Goal: Information Seeking & Learning: Find specific fact

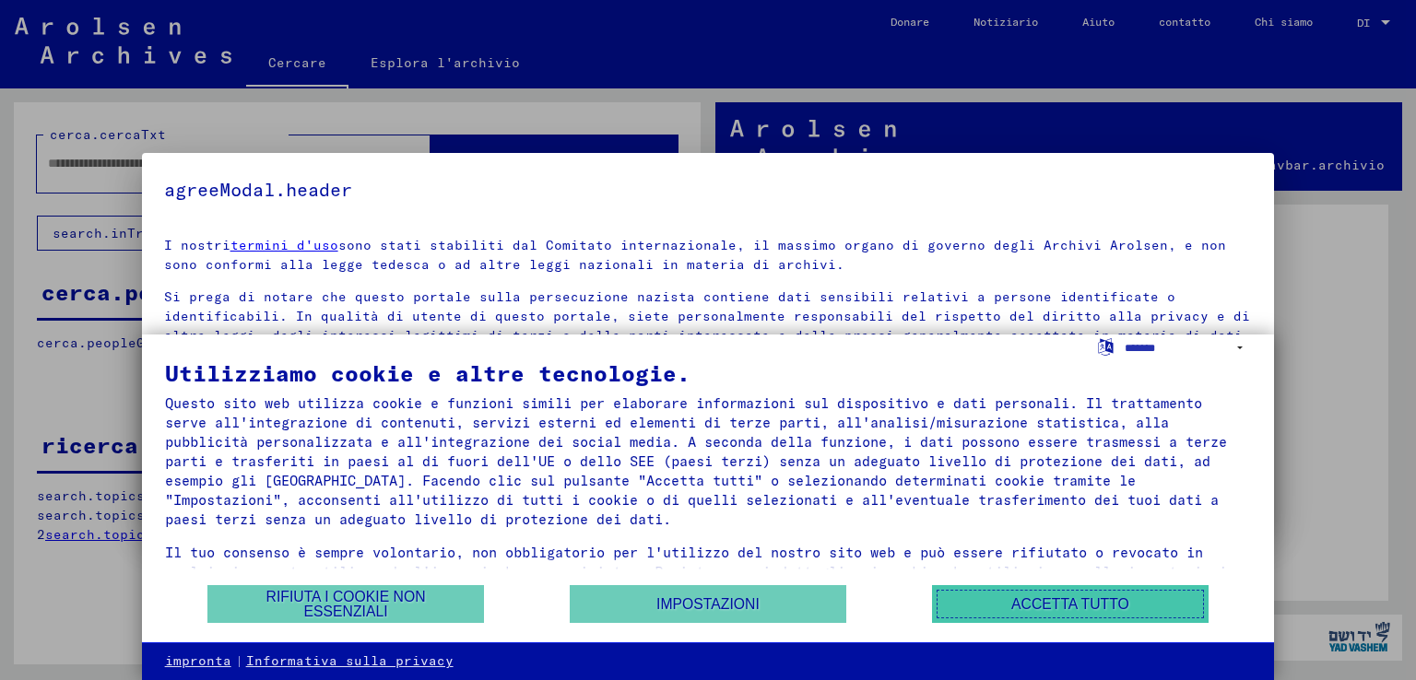
drag, startPoint x: 1042, startPoint y: 608, endPoint x: 984, endPoint y: 596, distance: 58.4
click at [1042, 608] on font "Accetta tutto" at bounding box center [1070, 604] width 118 height 16
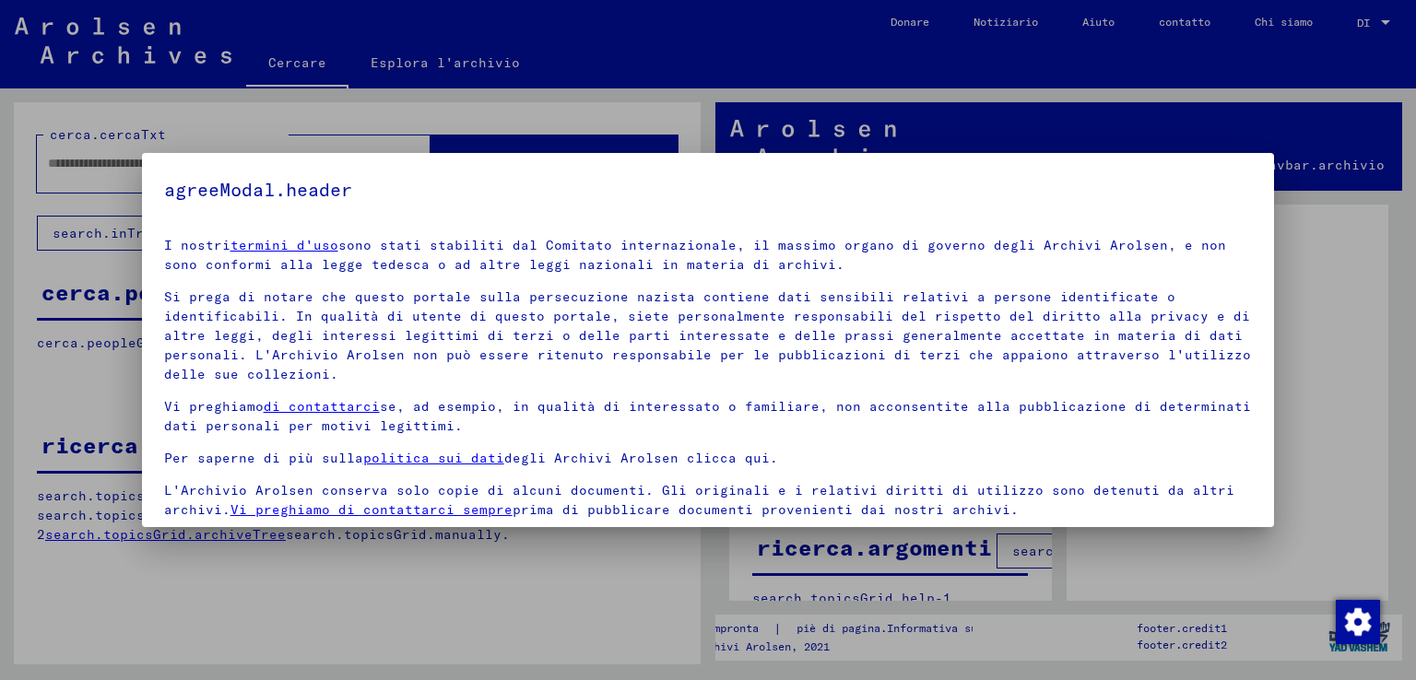
scroll to position [62, 0]
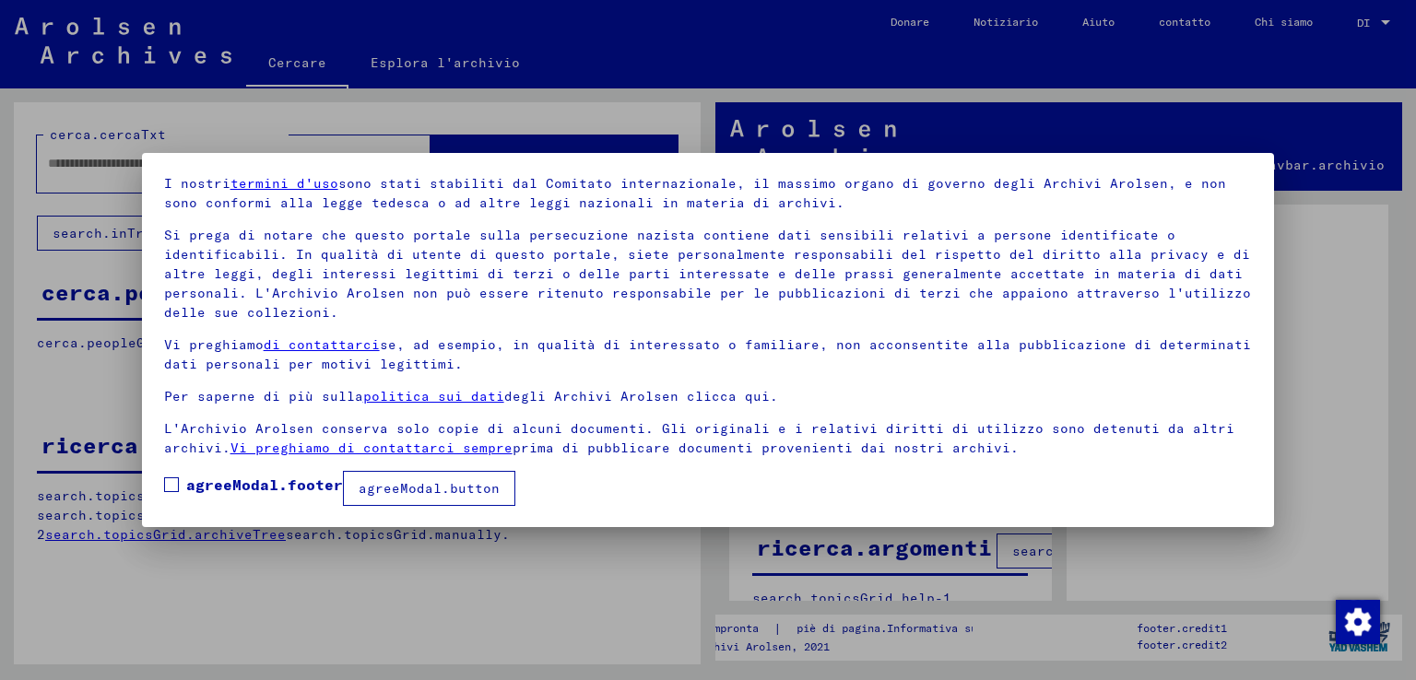
click at [175, 484] on span at bounding box center [171, 484] width 15 height 15
click at [384, 480] on font "agreeModal.button" at bounding box center [429, 488] width 141 height 17
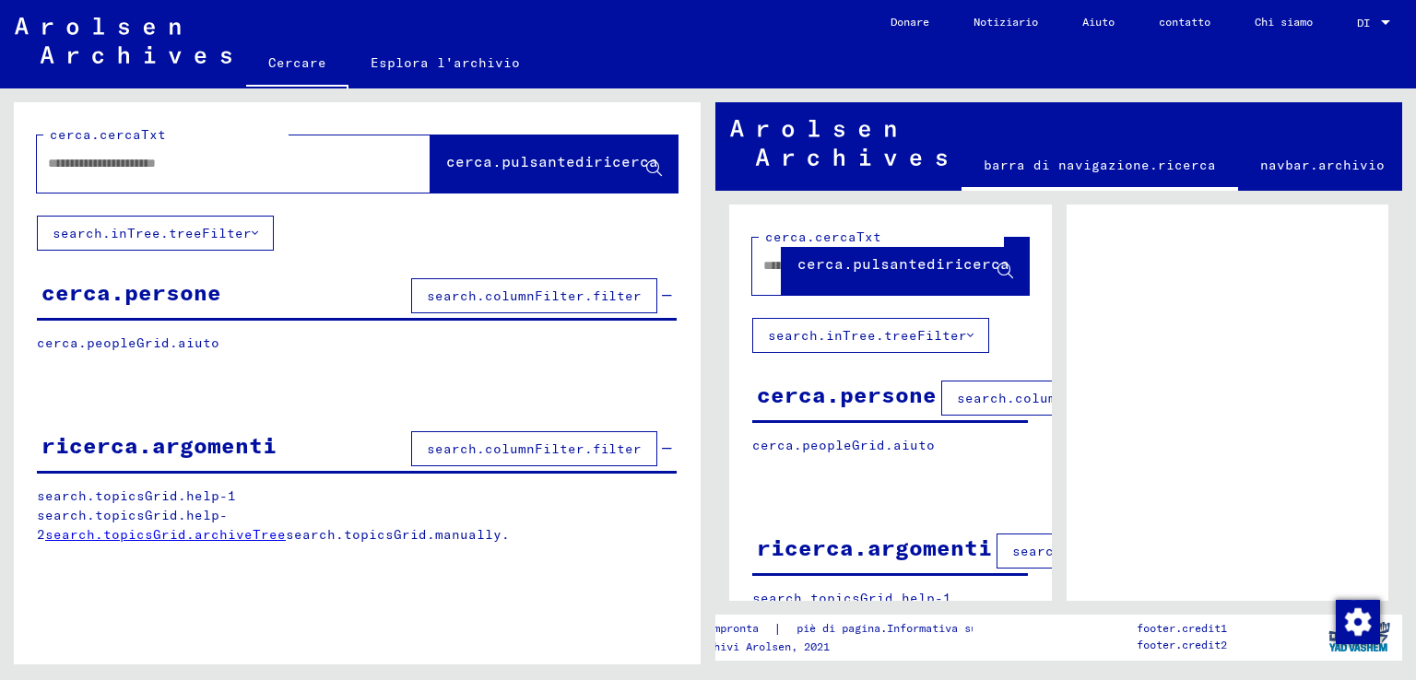
click at [235, 234] on font "search.inTree.treeFilter" at bounding box center [152, 233] width 199 height 17
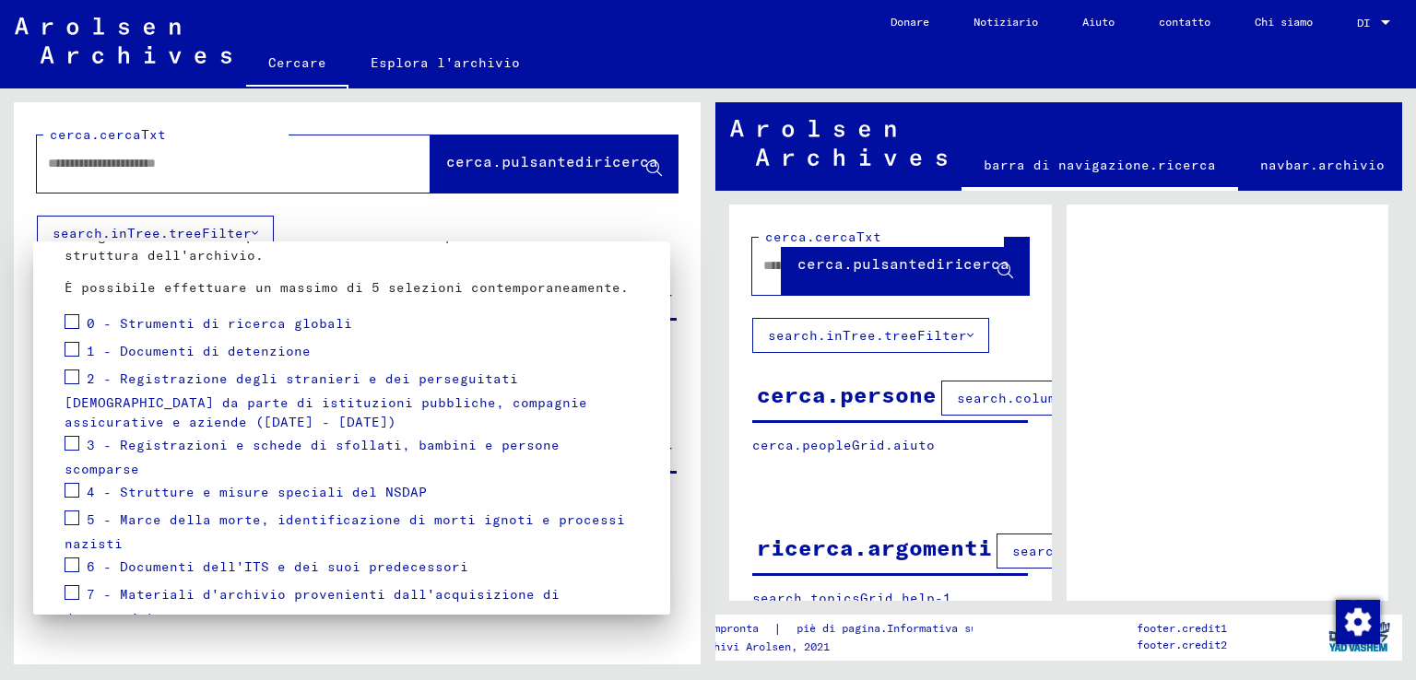
scroll to position [184, 0]
click at [78, 377] on span at bounding box center [72, 376] width 15 height 15
click at [291, 381] on font "2 - Registrazione degli stranieri e dei perseguitati [DEMOGRAPHIC_DATA] da part…" at bounding box center [326, 400] width 523 height 61
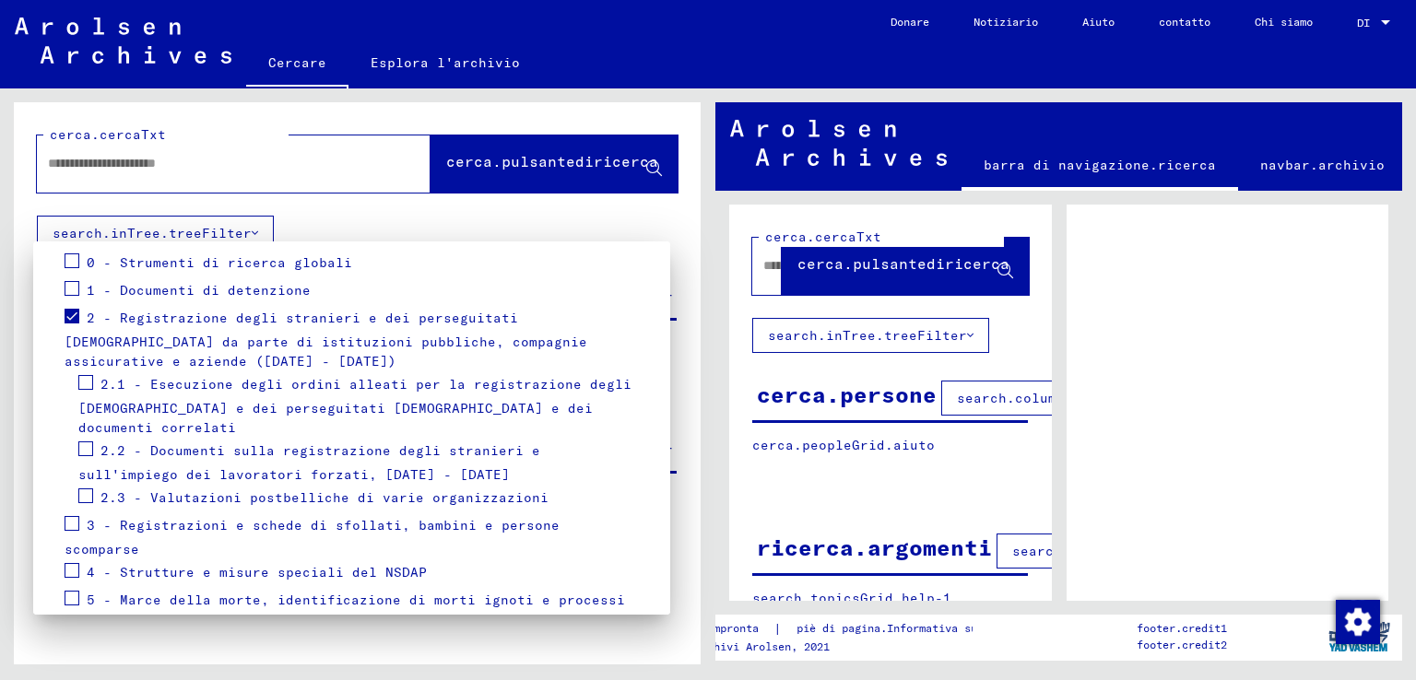
scroll to position [277, 0]
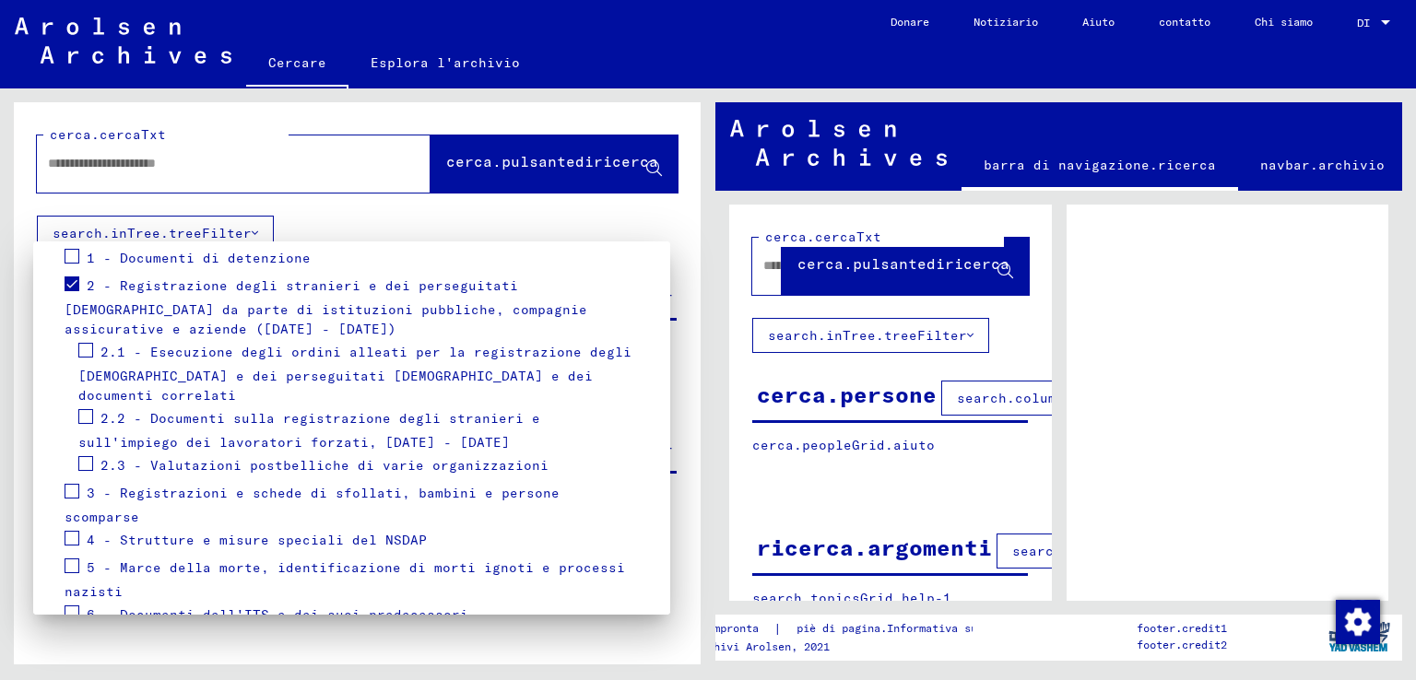
click at [323, 410] on font "2.2 - Documenti sulla registrazione degli stranieri e sull'impiego dei lavorato…" at bounding box center [309, 430] width 462 height 41
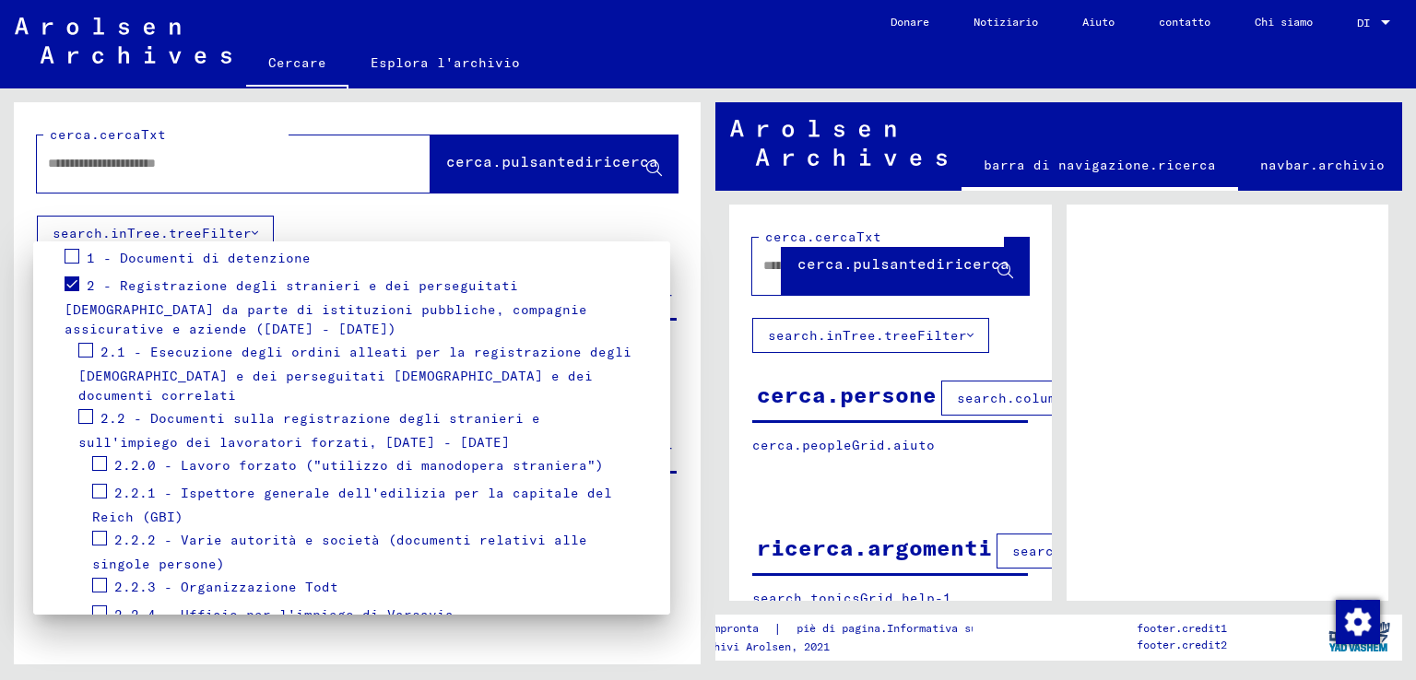
click at [363, 351] on font "2.1 - Esecuzione degli ordini alleati per la registrazione degli [DEMOGRAPHIC_D…" at bounding box center [354, 374] width 553 height 61
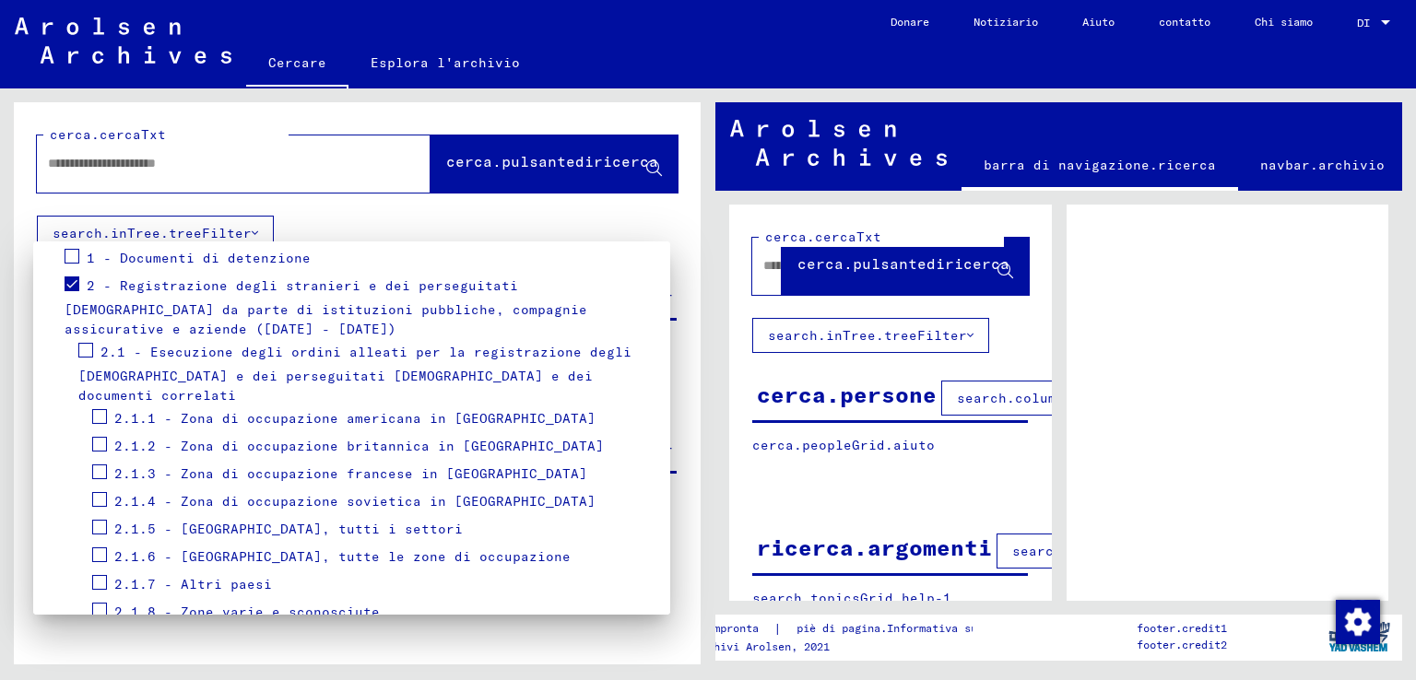
scroll to position [369, 0]
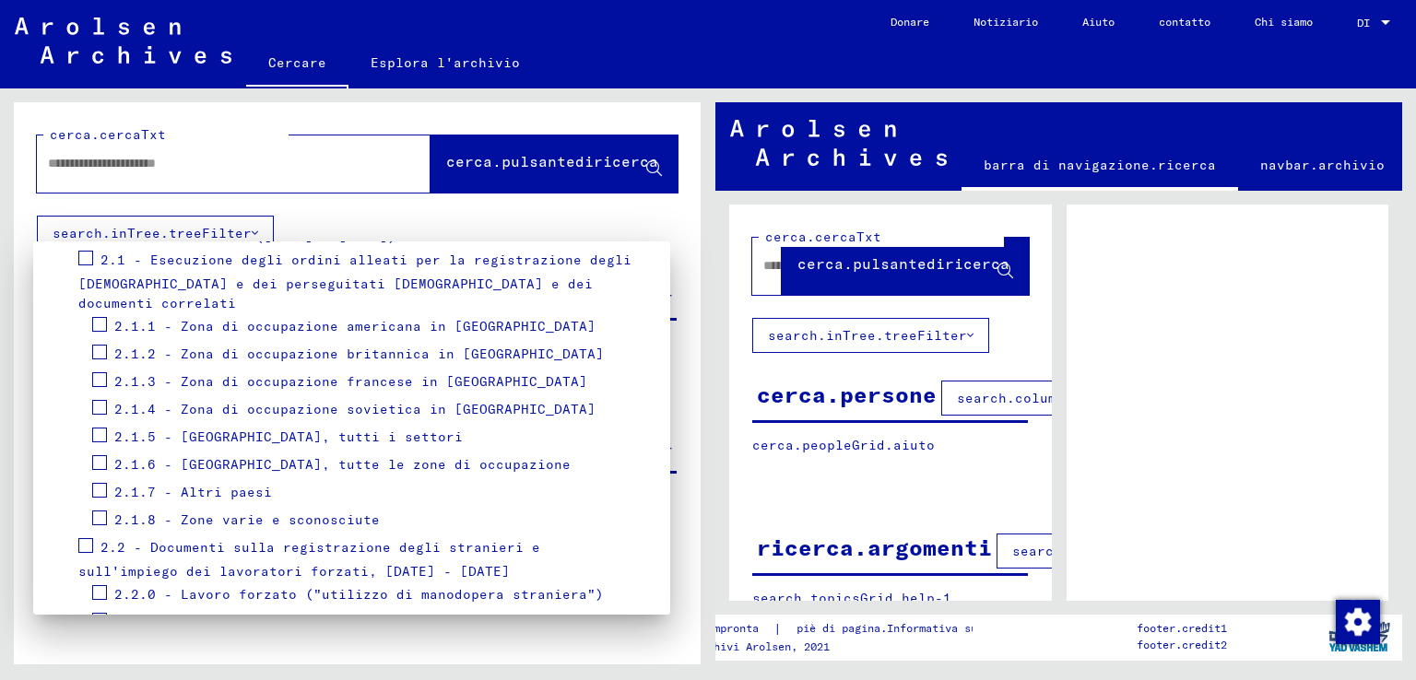
click at [274, 401] on font "2.1.4 - Zona di occupazione sovietica in [GEOGRAPHIC_DATA]" at bounding box center [354, 409] width 481 height 17
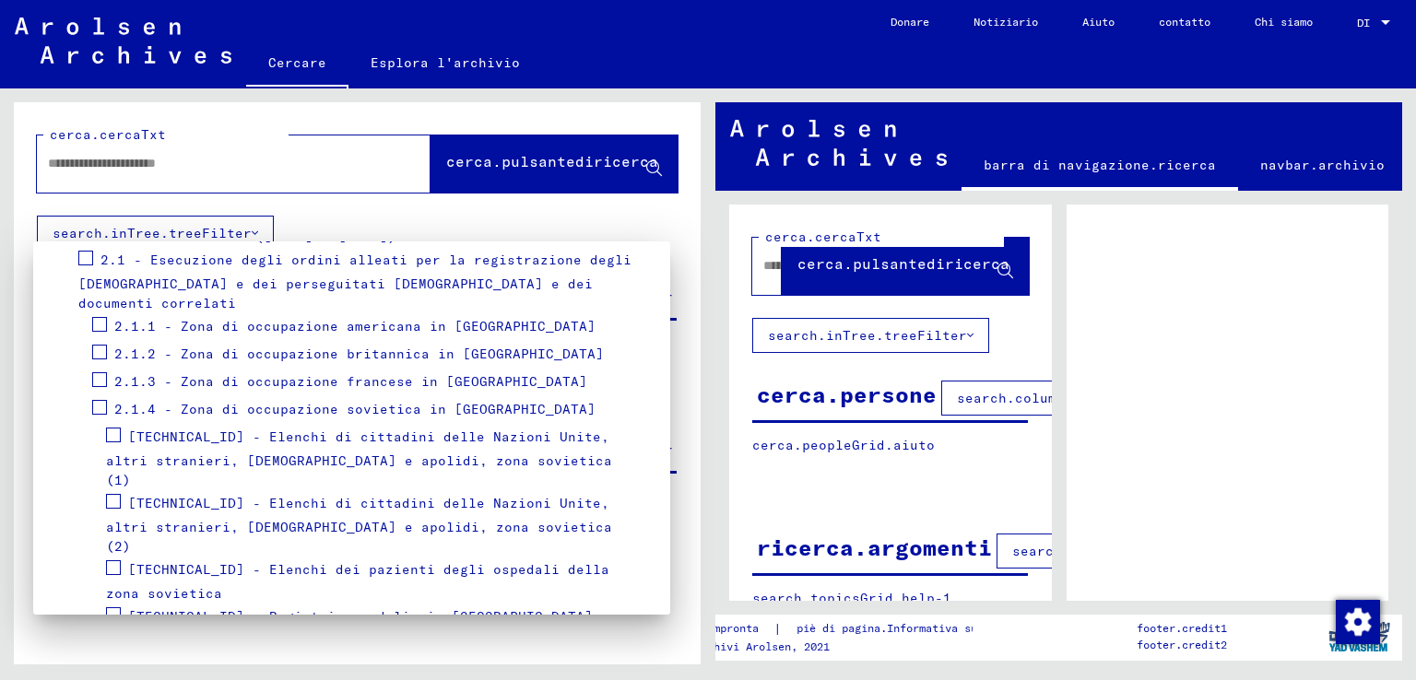
scroll to position [461, 0]
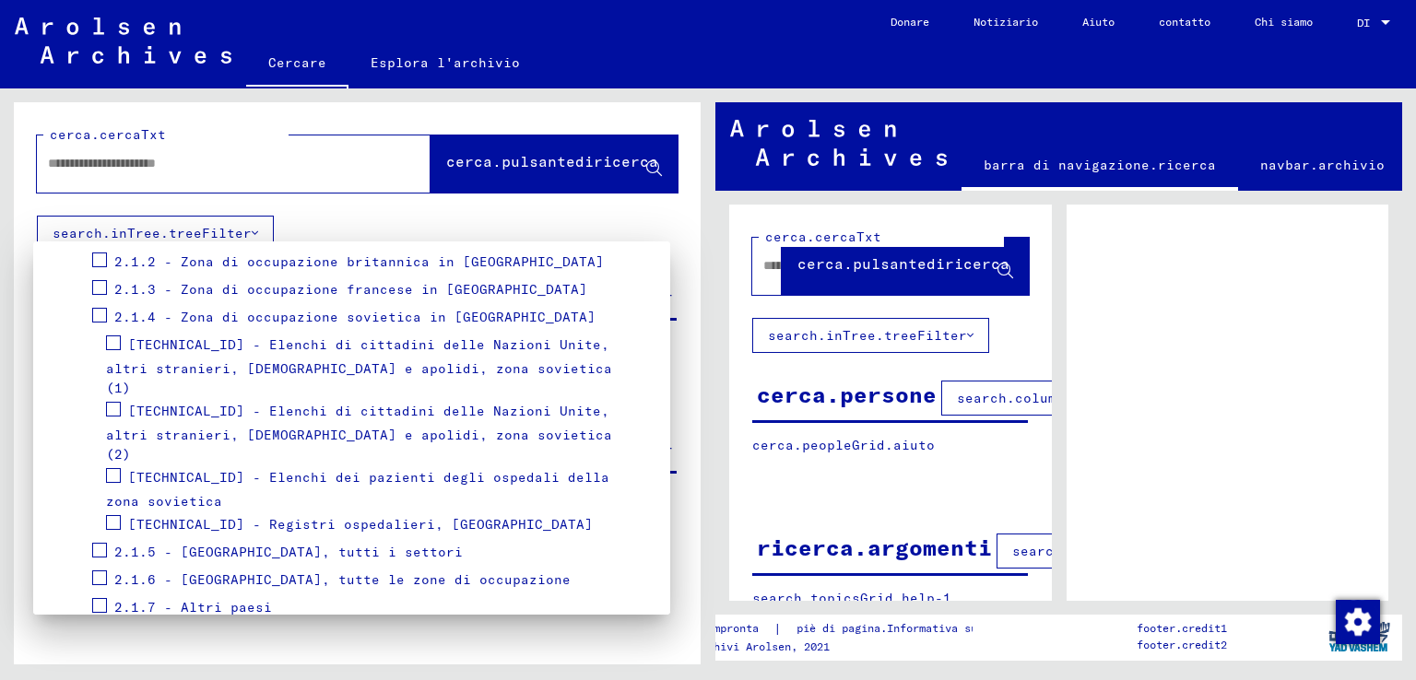
drag, startPoint x: 505, startPoint y: 322, endPoint x: 231, endPoint y: 324, distance: 273.8
click at [231, 336] on font "[TECHNICAL_ID] - Elenchi di cittadini delle Nazioni Unite, altri stranieri, [DE…" at bounding box center [359, 366] width 506 height 61
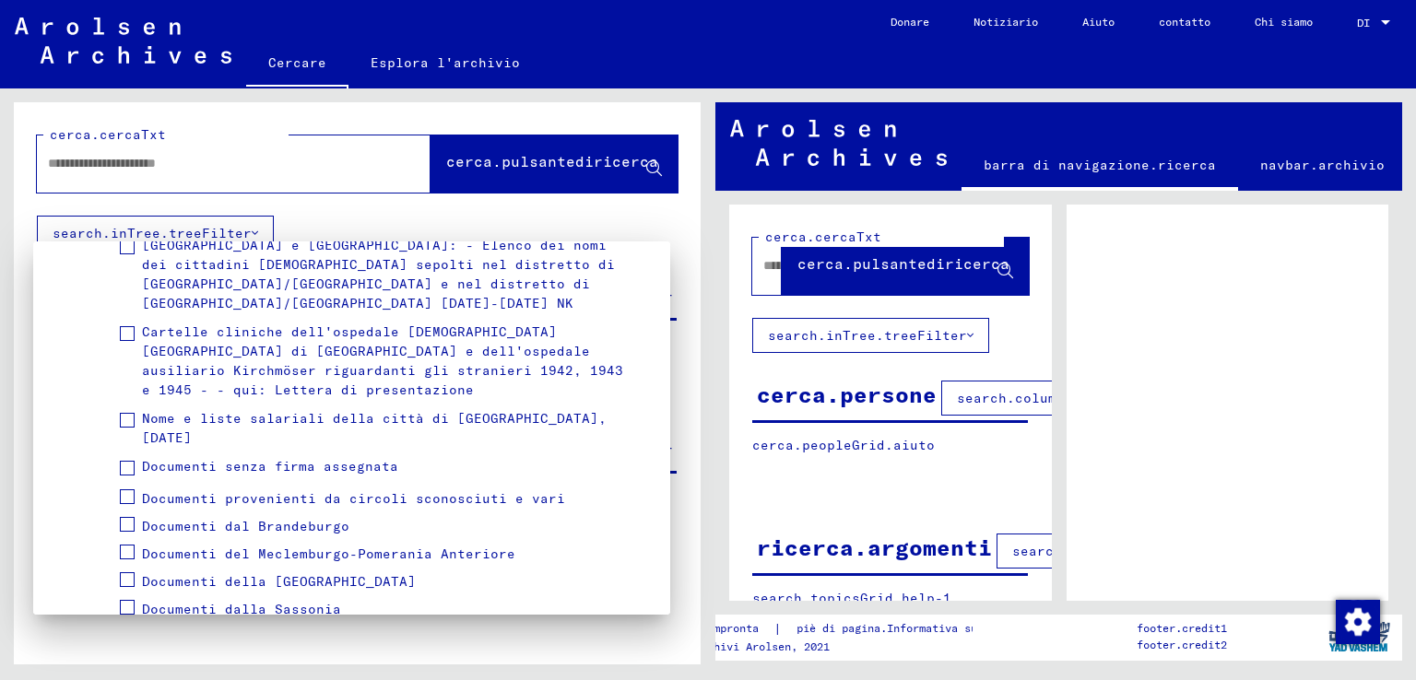
scroll to position [737, 0]
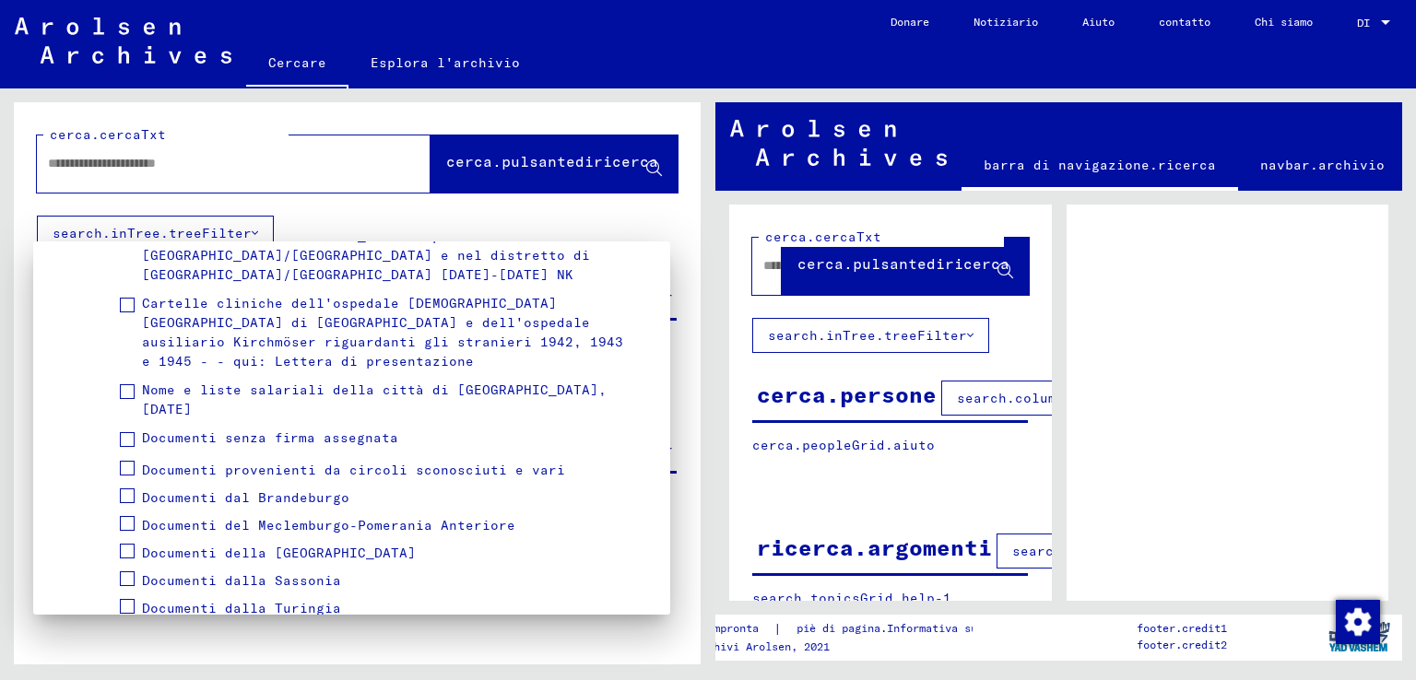
click at [369, 462] on font "Documenti provenienti da circoli sconosciuti e vari" at bounding box center [353, 470] width 423 height 17
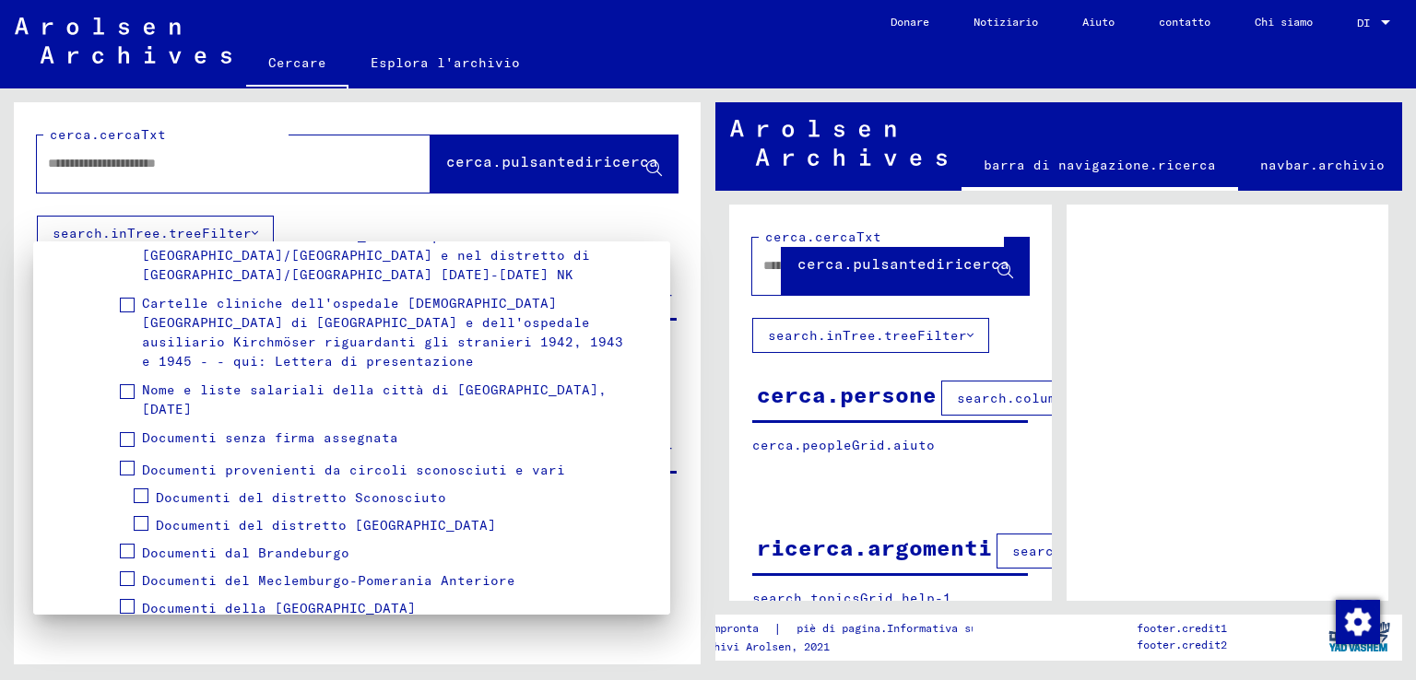
click at [321, 545] on font "Documenti dal Brandeburgo" at bounding box center [245, 553] width 207 height 17
click at [428, 462] on font "Documenti provenienti da circoli sconosciuti e vari" at bounding box center [353, 470] width 423 height 17
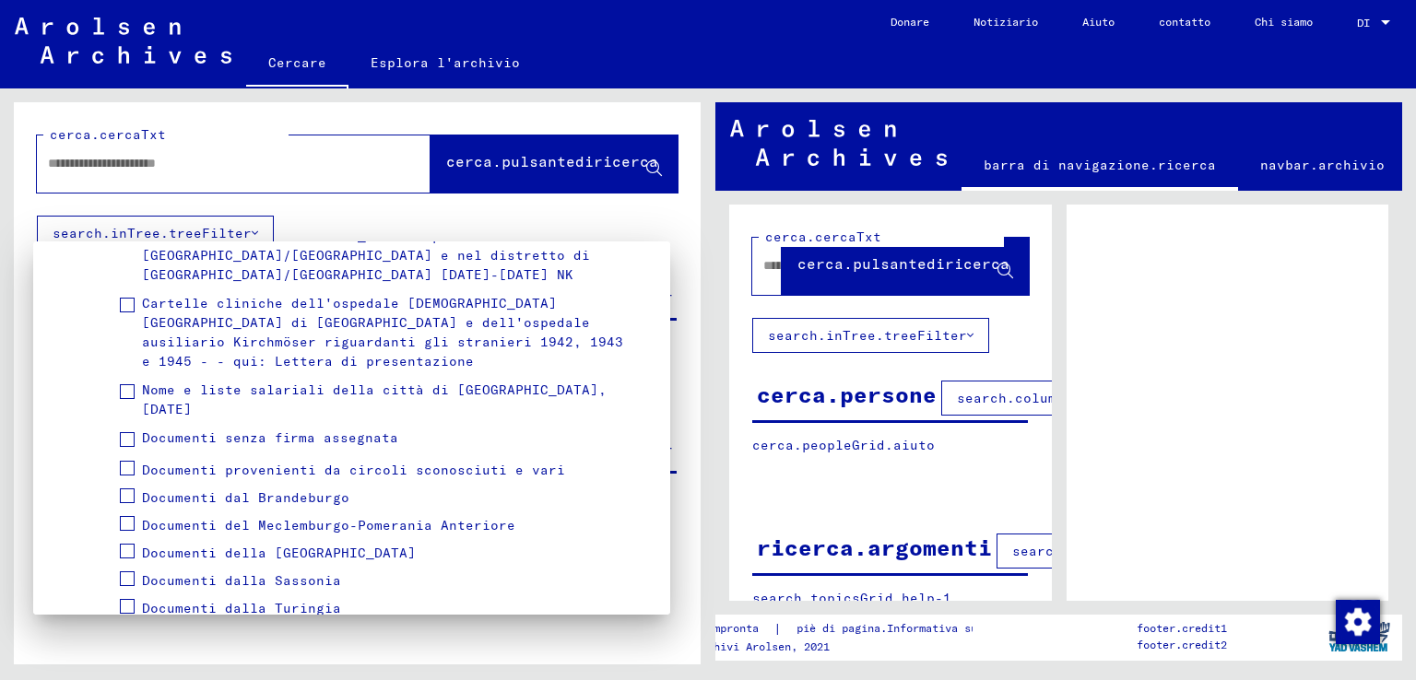
click at [300, 572] on font "Documenti dalla Sassonia" at bounding box center [241, 580] width 199 height 17
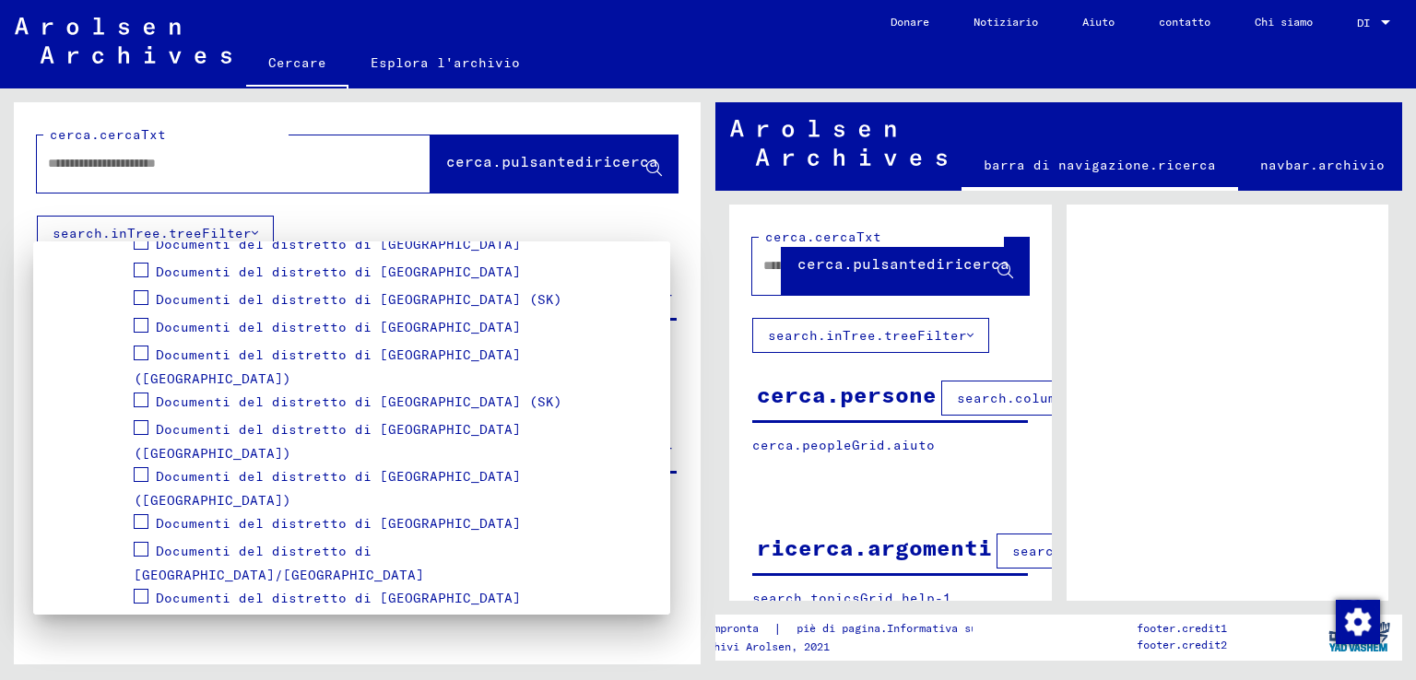
scroll to position [2304, 0]
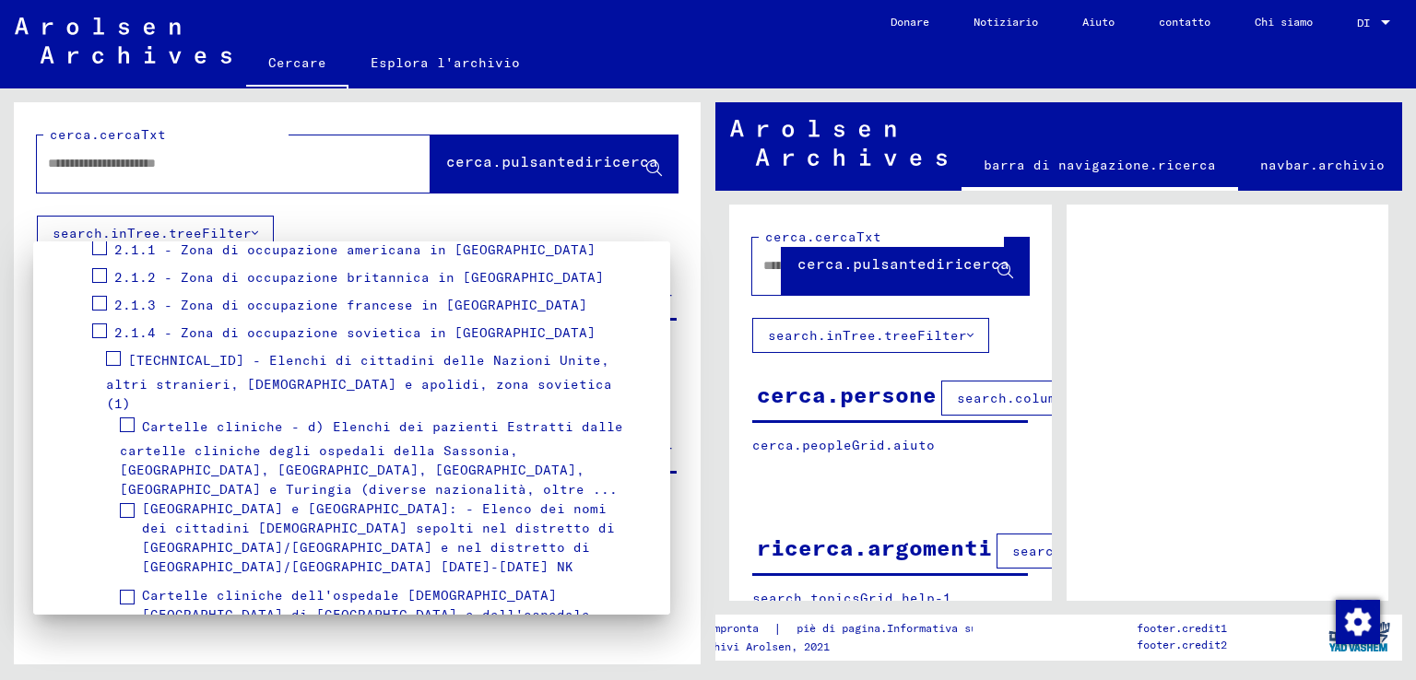
scroll to position [461, 0]
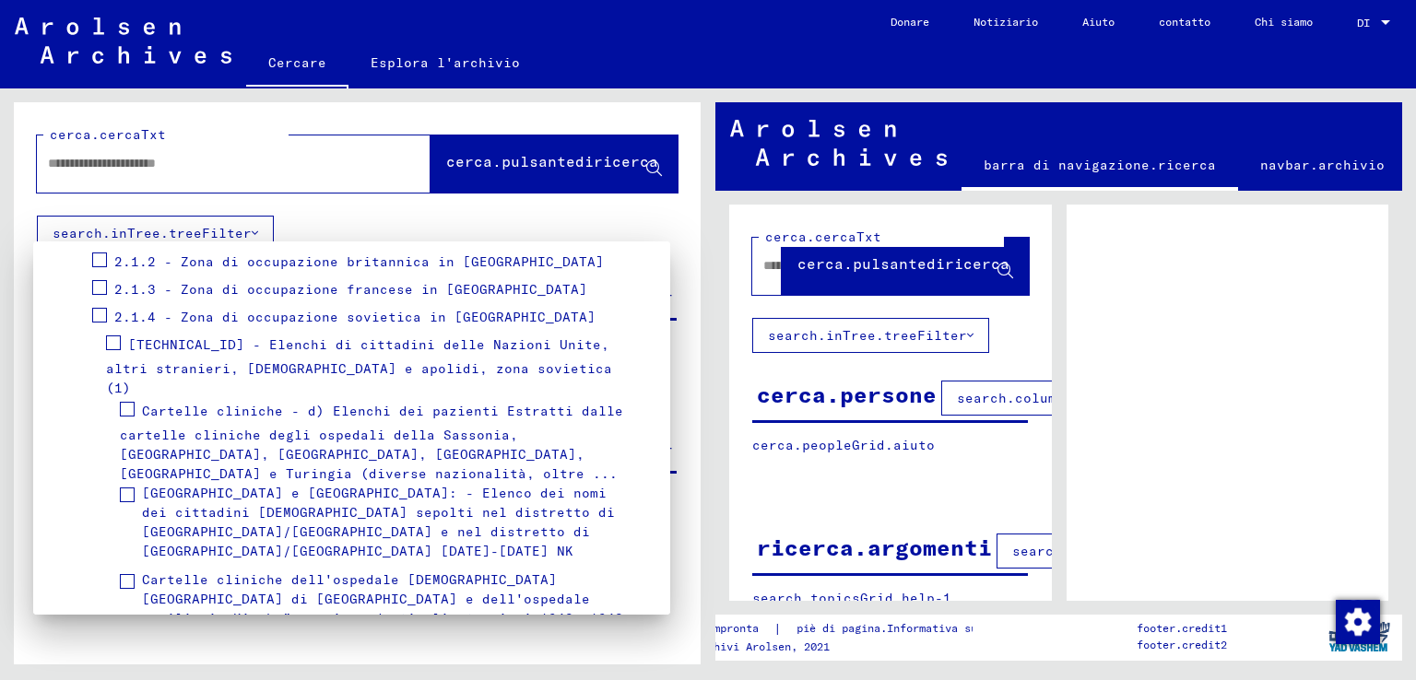
click at [461, 336] on font "[TECHNICAL_ID] - Elenchi di cittadini delle Nazioni Unite, altri stranieri, [DE…" at bounding box center [359, 366] width 506 height 61
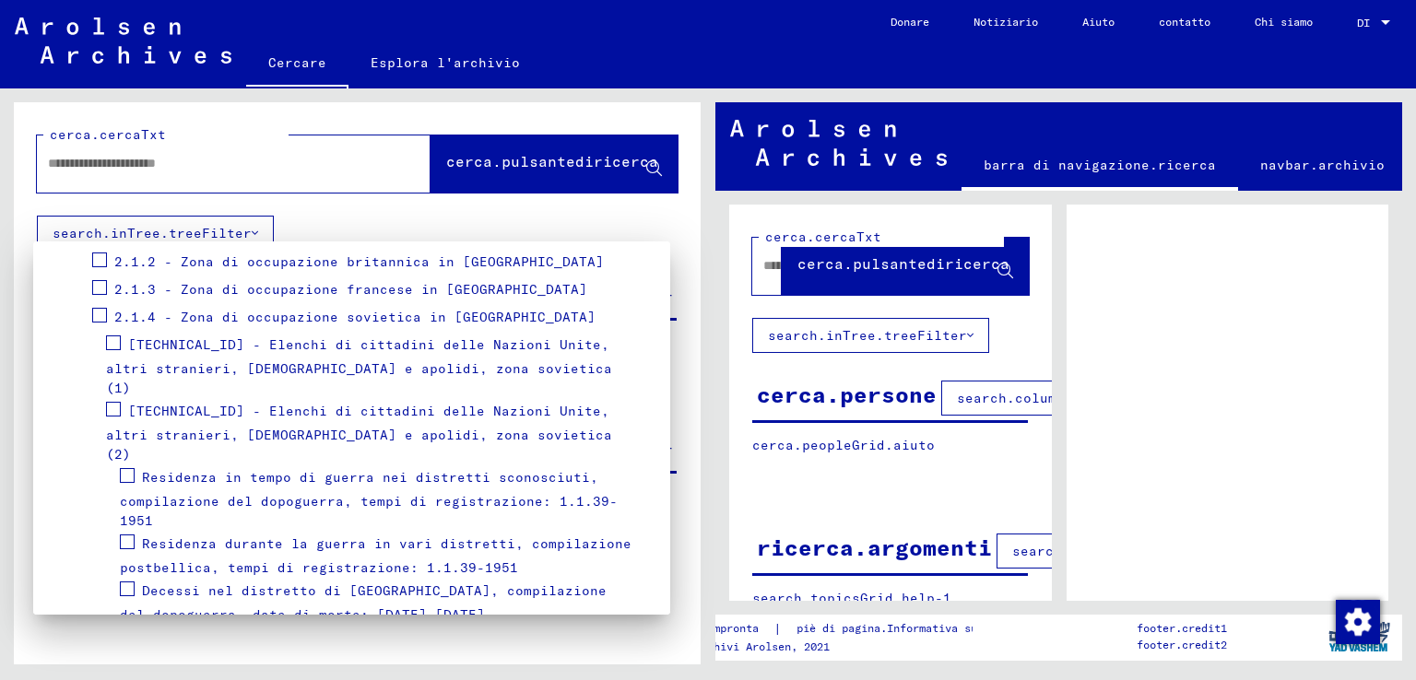
drag, startPoint x: 461, startPoint y: 323, endPoint x: 371, endPoint y: 335, distance: 91.1
click at [442, 336] on font "[TECHNICAL_ID] - Elenchi di cittadini delle Nazioni Unite, altri stranieri, [DE…" at bounding box center [359, 366] width 506 height 61
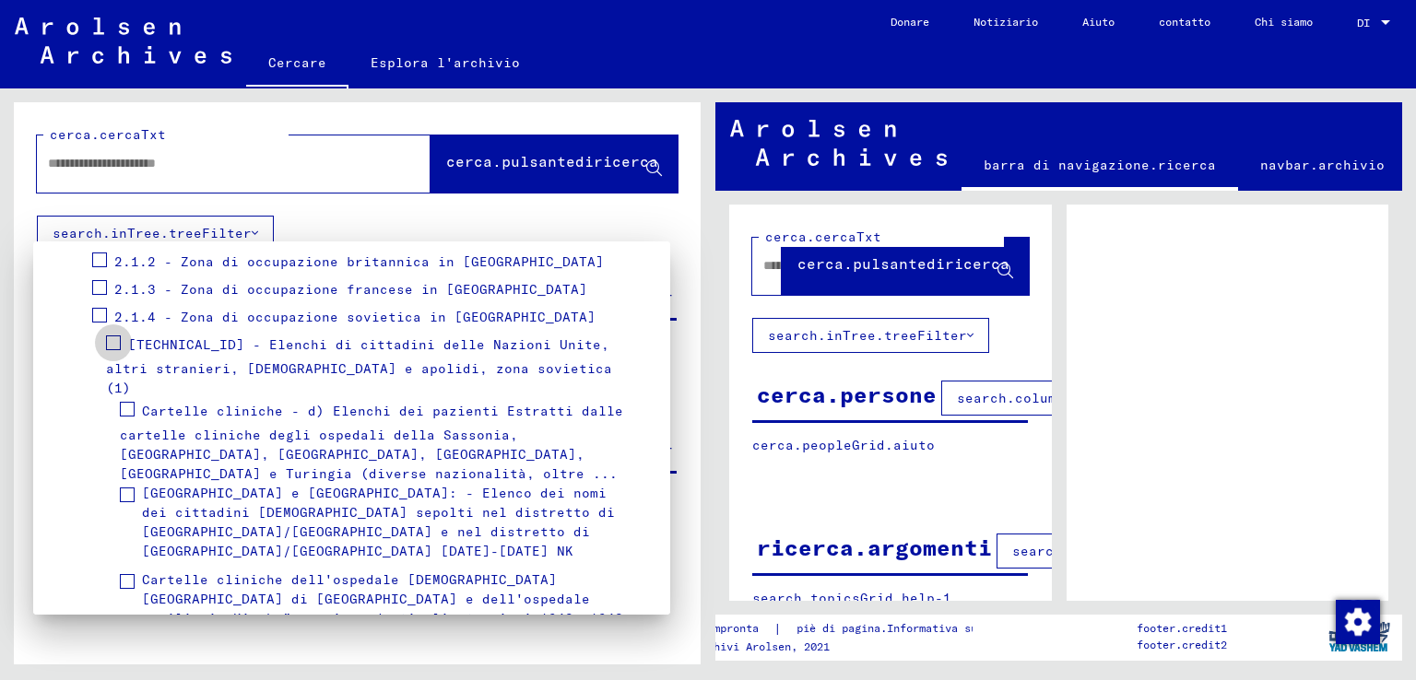
click at [107, 336] on span at bounding box center [113, 343] width 15 height 15
click at [150, 336] on font "[TECHNICAL_ID] - Elenchi di cittadini delle Nazioni Unite, altri stranieri, [DE…" at bounding box center [359, 366] width 506 height 61
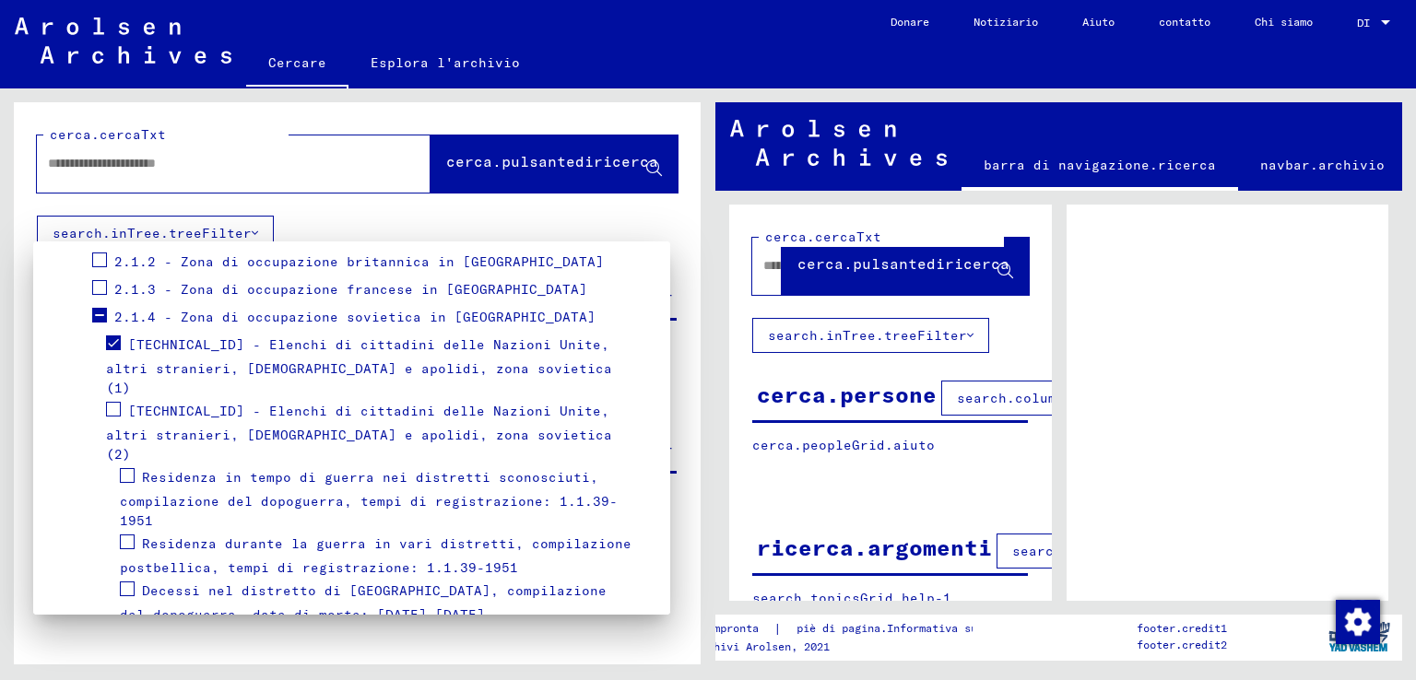
click at [140, 403] on font "[TECHNICAL_ID] - Elenchi di cittadini delle Nazioni Unite, altri stranieri, [DE…" at bounding box center [359, 433] width 506 height 61
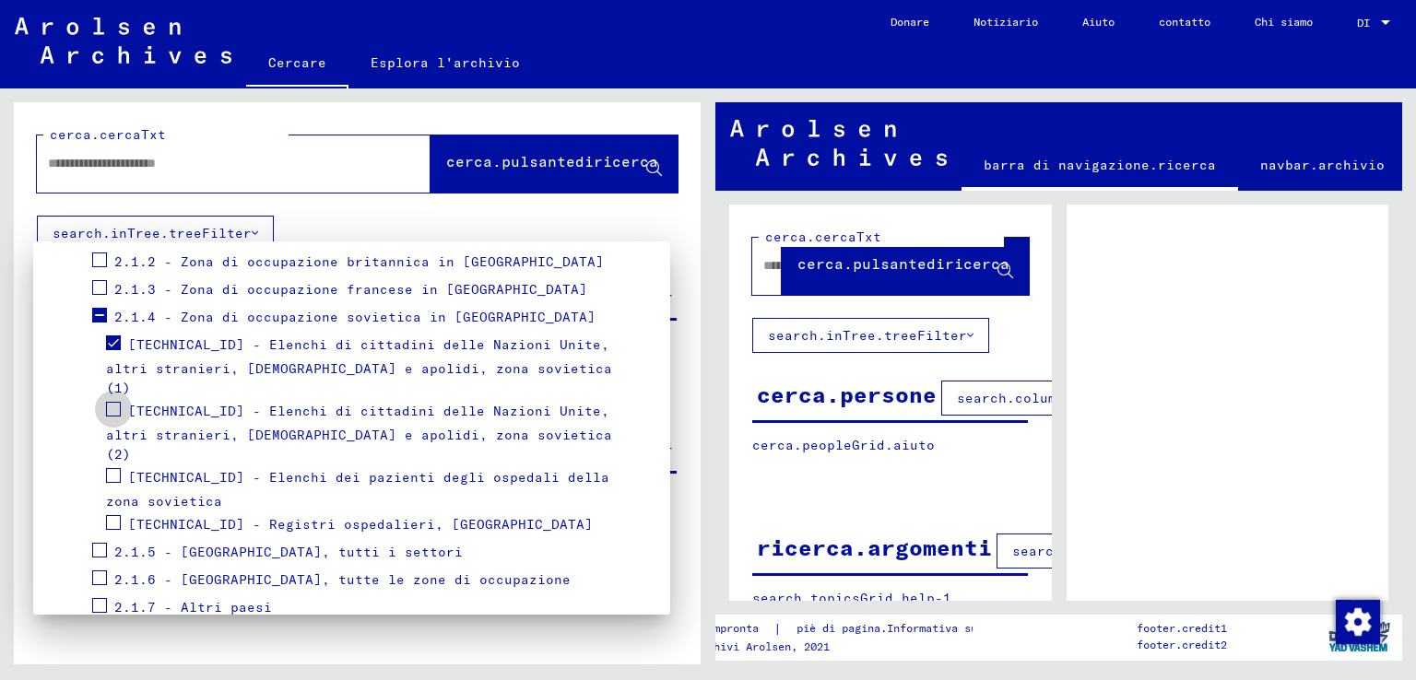
click at [117, 402] on span at bounding box center [113, 409] width 15 height 15
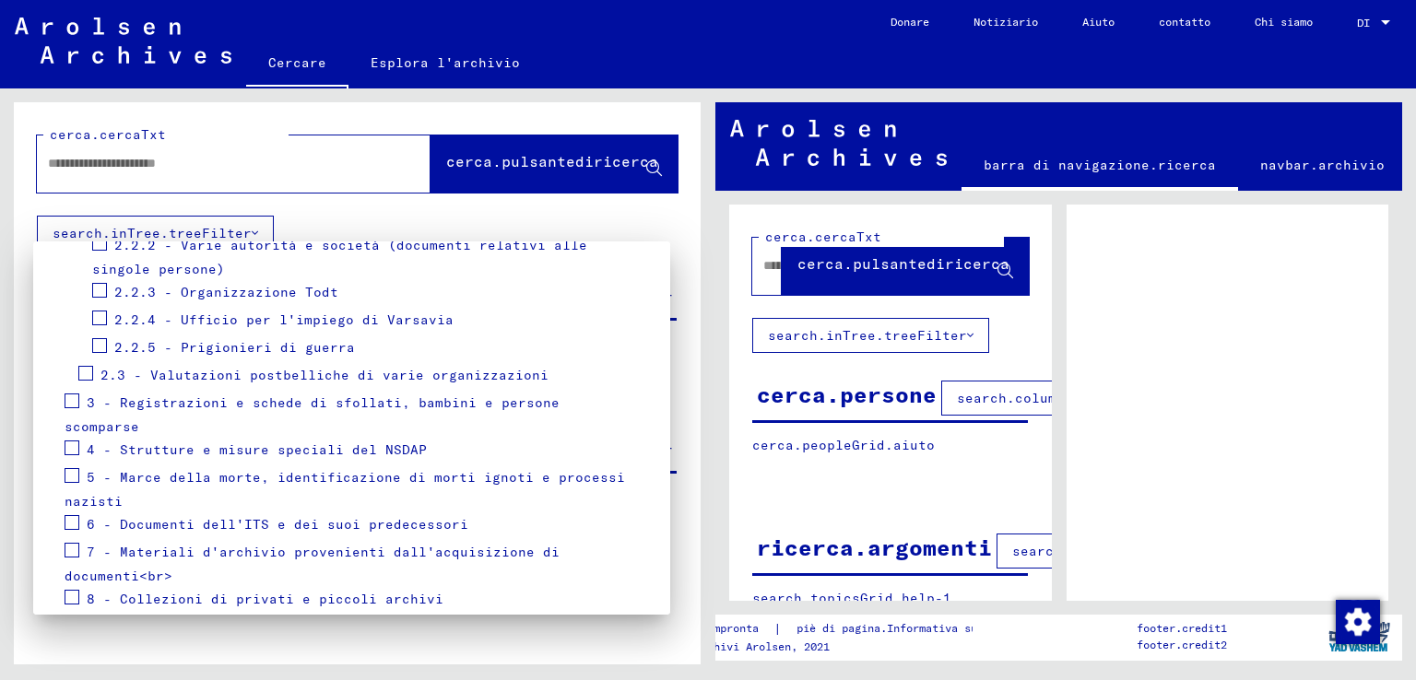
click at [577, 636] on font "Fare domanda a" at bounding box center [565, 644] width 116 height 17
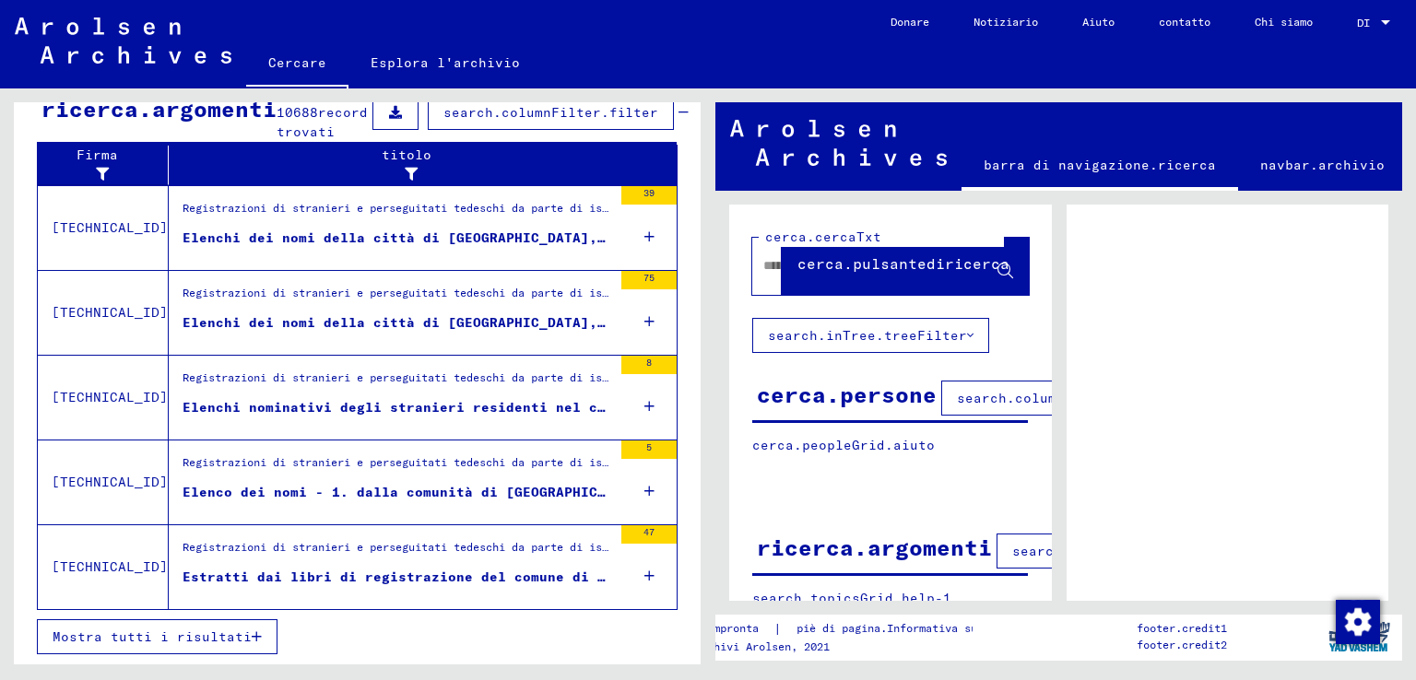
scroll to position [371, 0]
click at [229, 636] on font "Mostra tutti i risultati" at bounding box center [152, 637] width 199 height 17
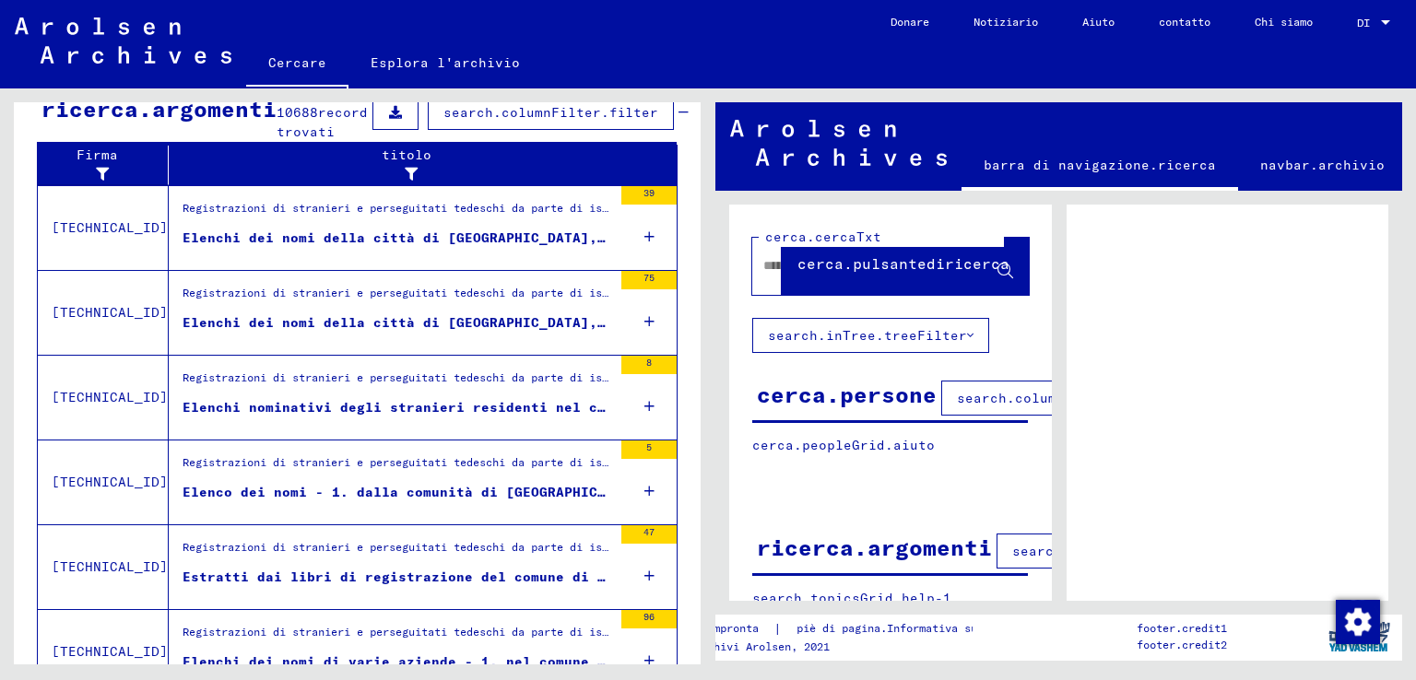
scroll to position [0, 0]
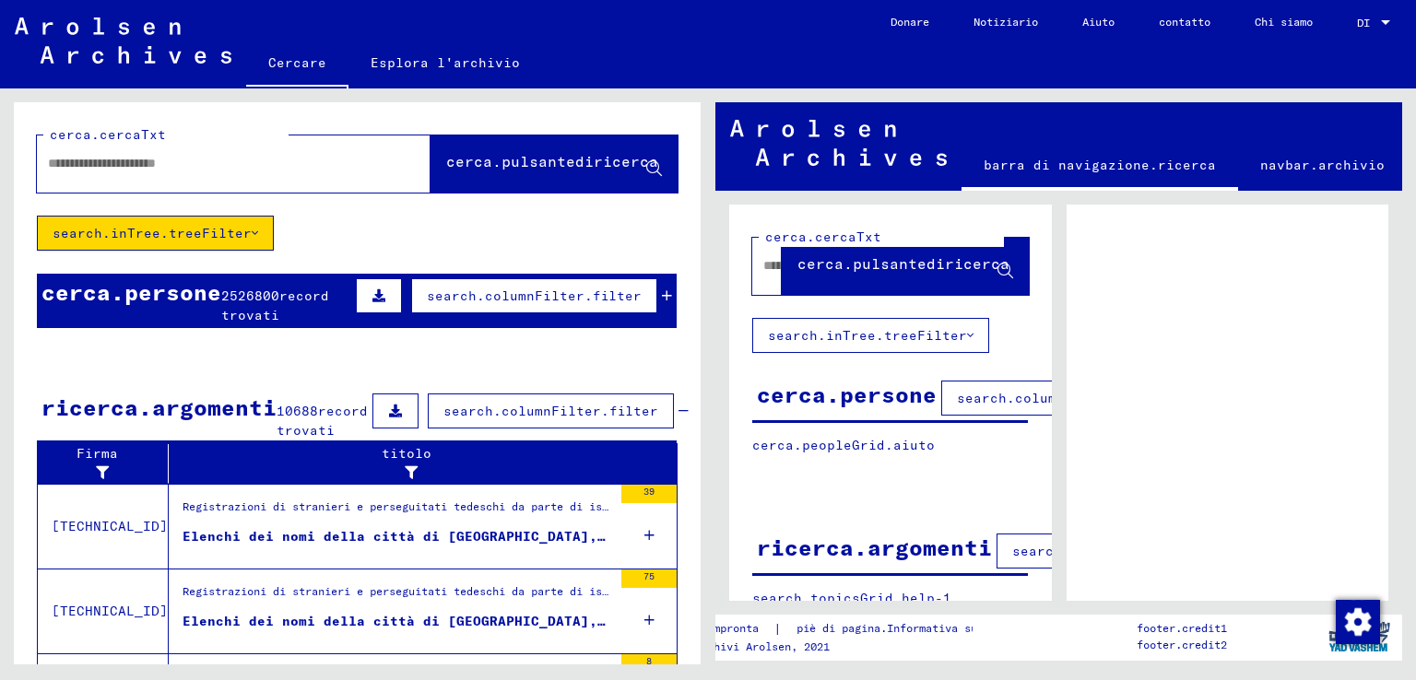
click at [236, 167] on input "text" at bounding box center [217, 163] width 338 height 19
type input "**********"
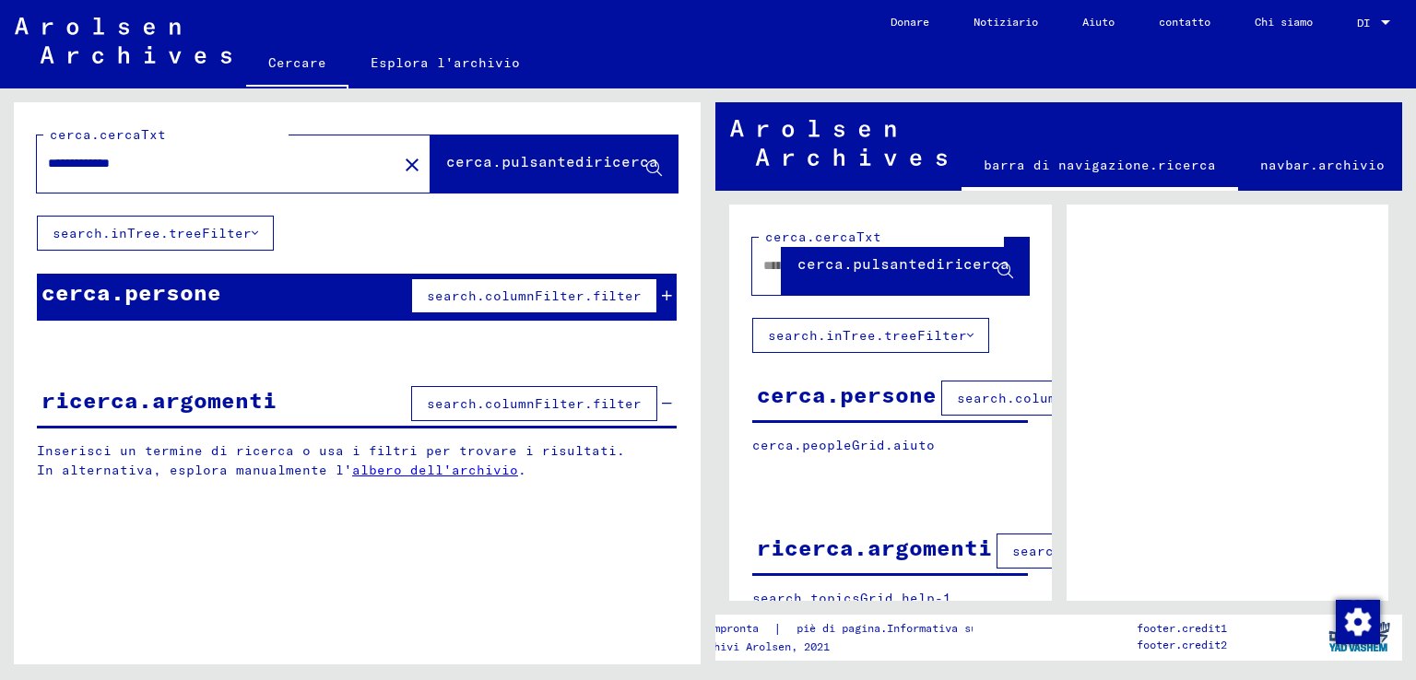
click at [450, 174] on span "cerca.pulsantediricerca" at bounding box center [552, 165] width 212 height 18
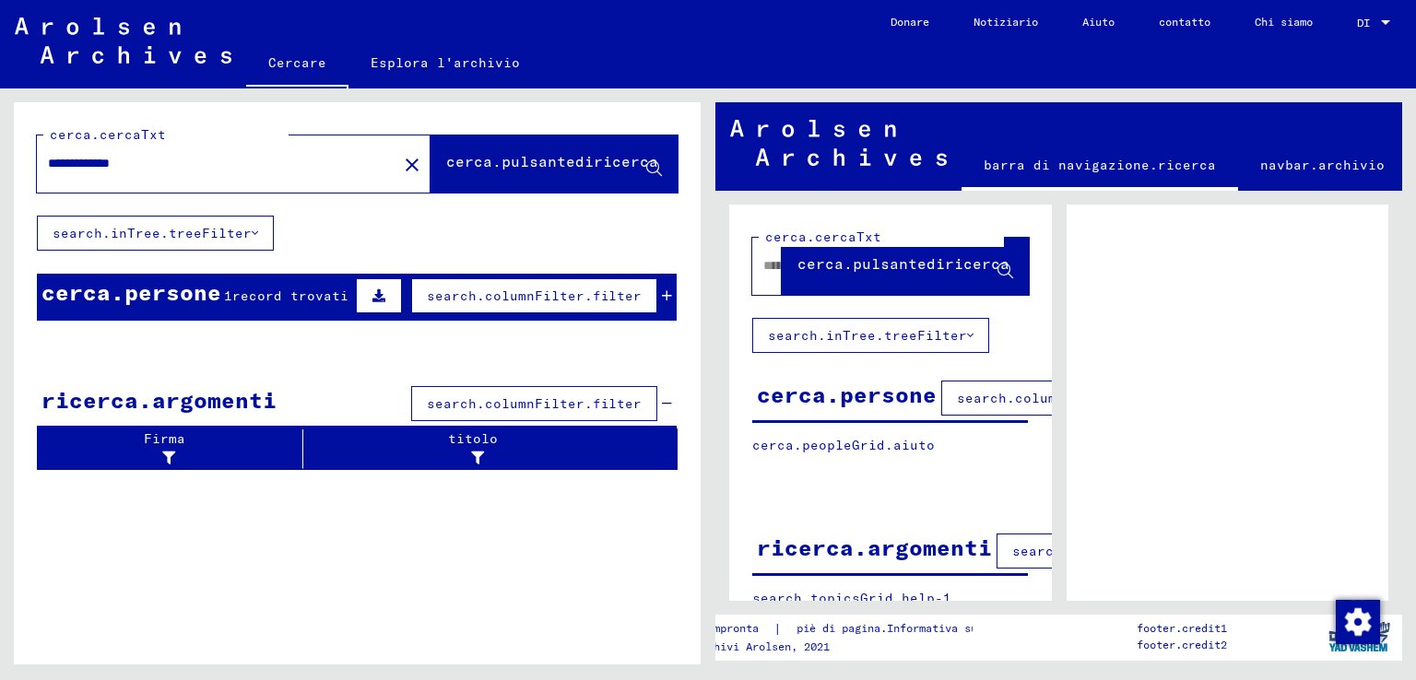
click at [297, 300] on font "record trovati" at bounding box center [290, 296] width 116 height 17
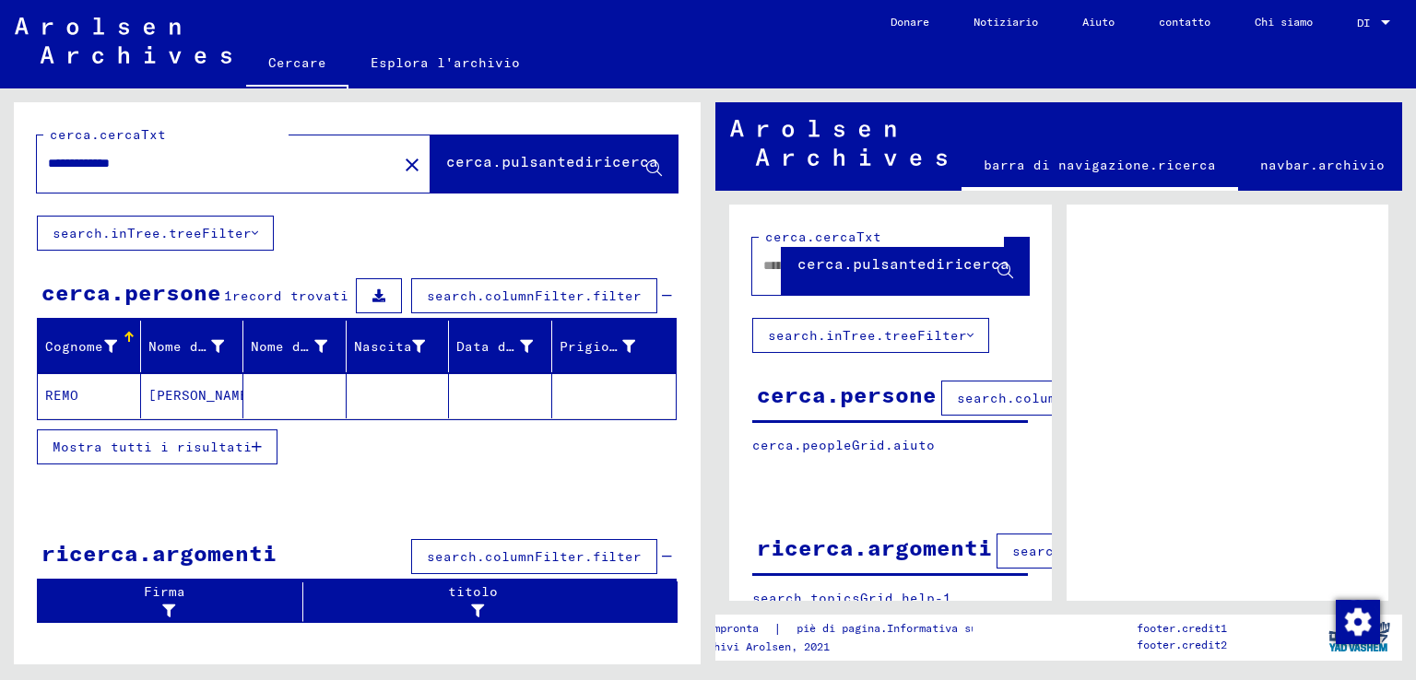
click at [136, 392] on mat-cell "REMO" at bounding box center [89, 395] width 103 height 45
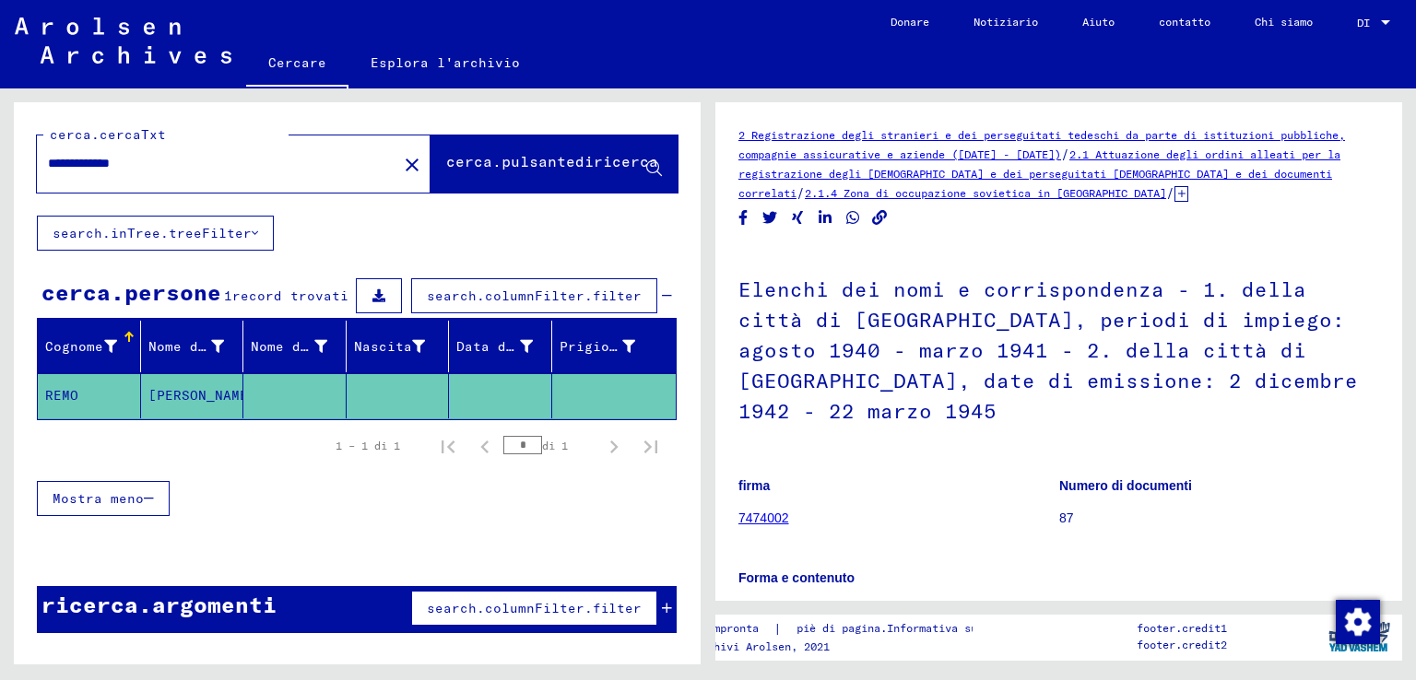
click at [1174, 194] on icon at bounding box center [1181, 194] width 14 height 16
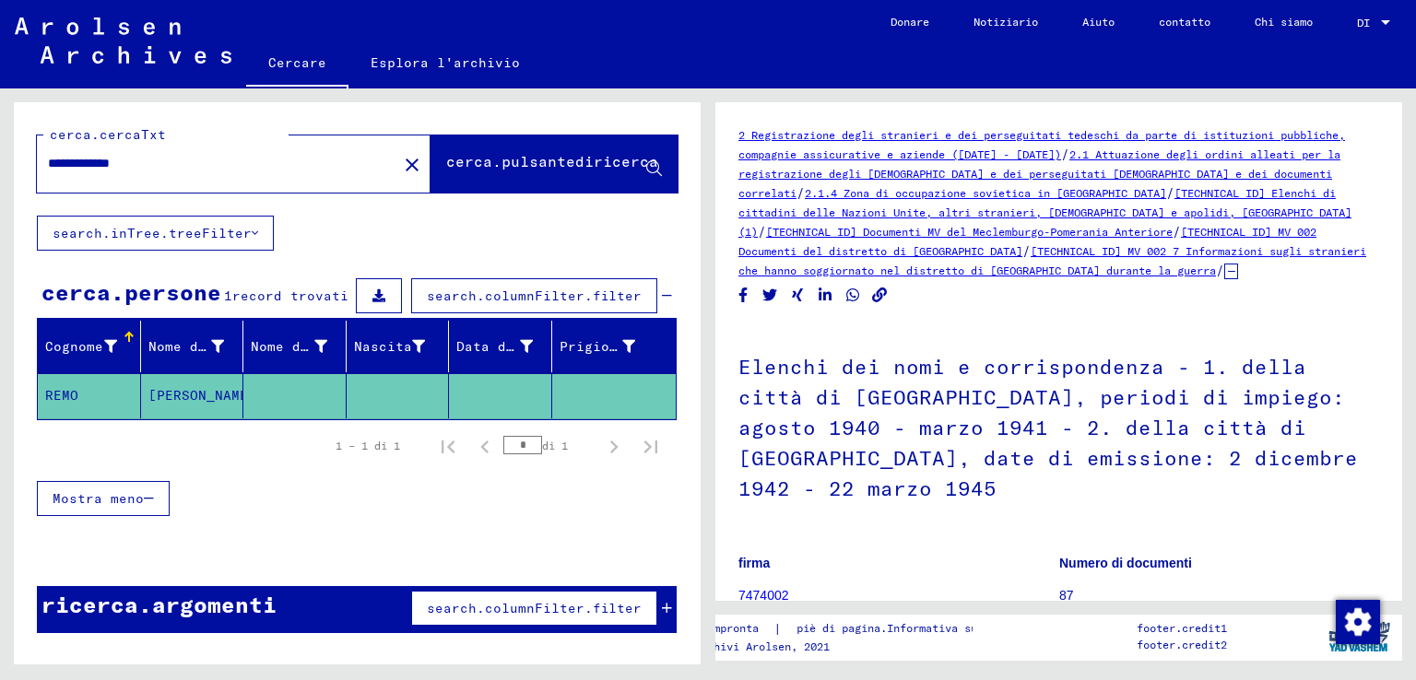
click at [1197, 248] on font "[TECHNICAL_ID] MV 002 7 Informazioni sugli stranieri che hanno soggiornato nel …" at bounding box center [1052, 260] width 628 height 33
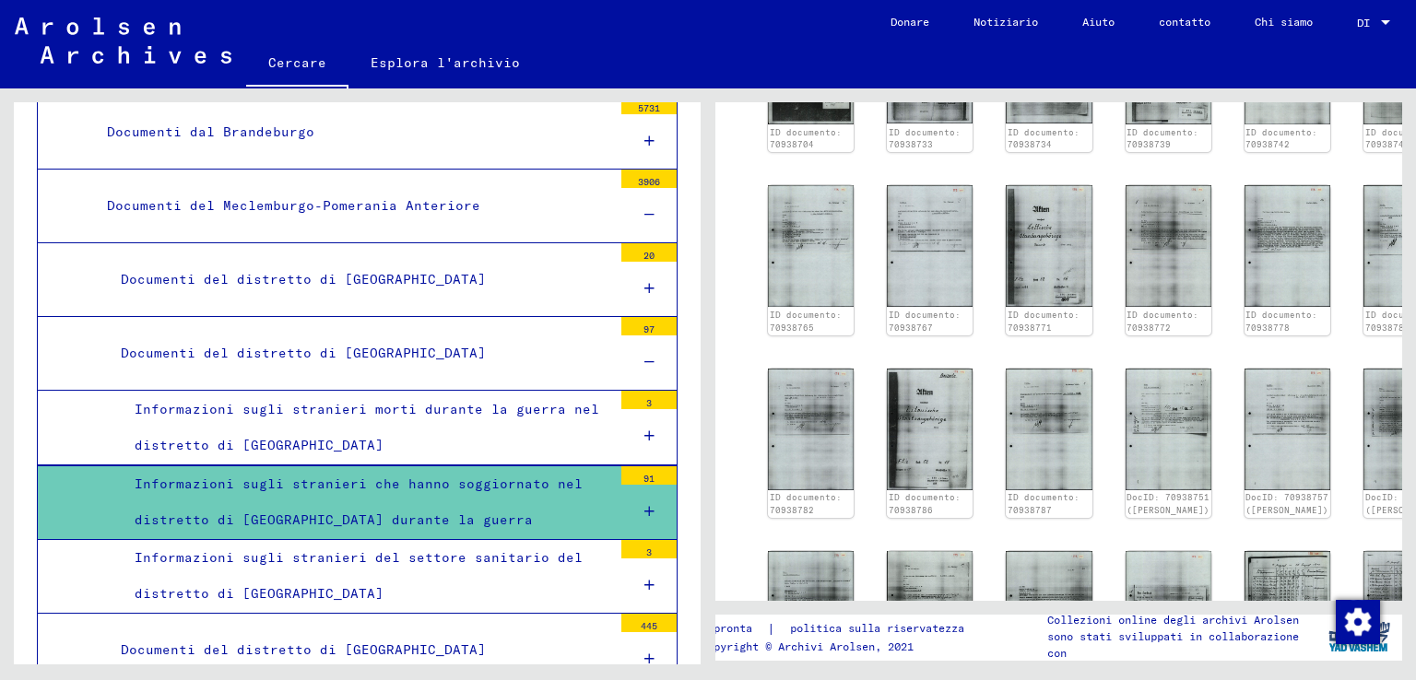
scroll to position [553, 0]
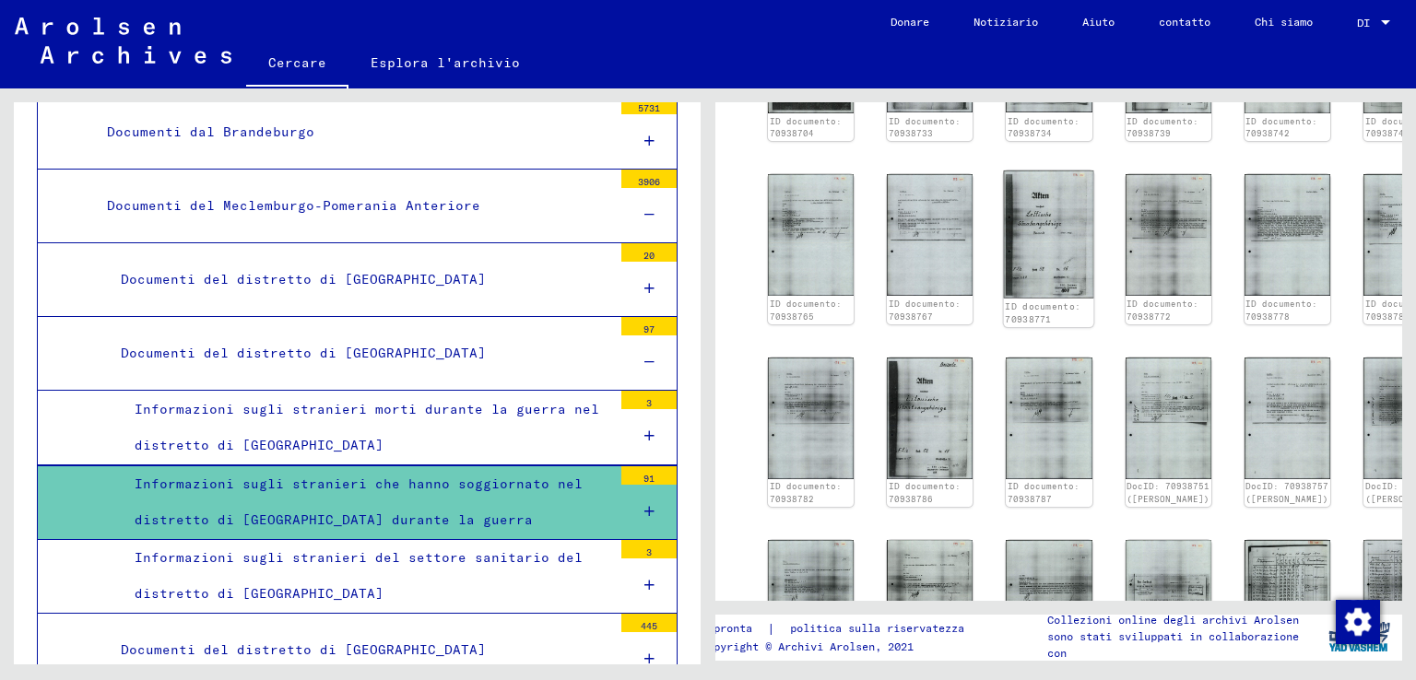
click at [1004, 219] on img at bounding box center [1049, 235] width 90 height 128
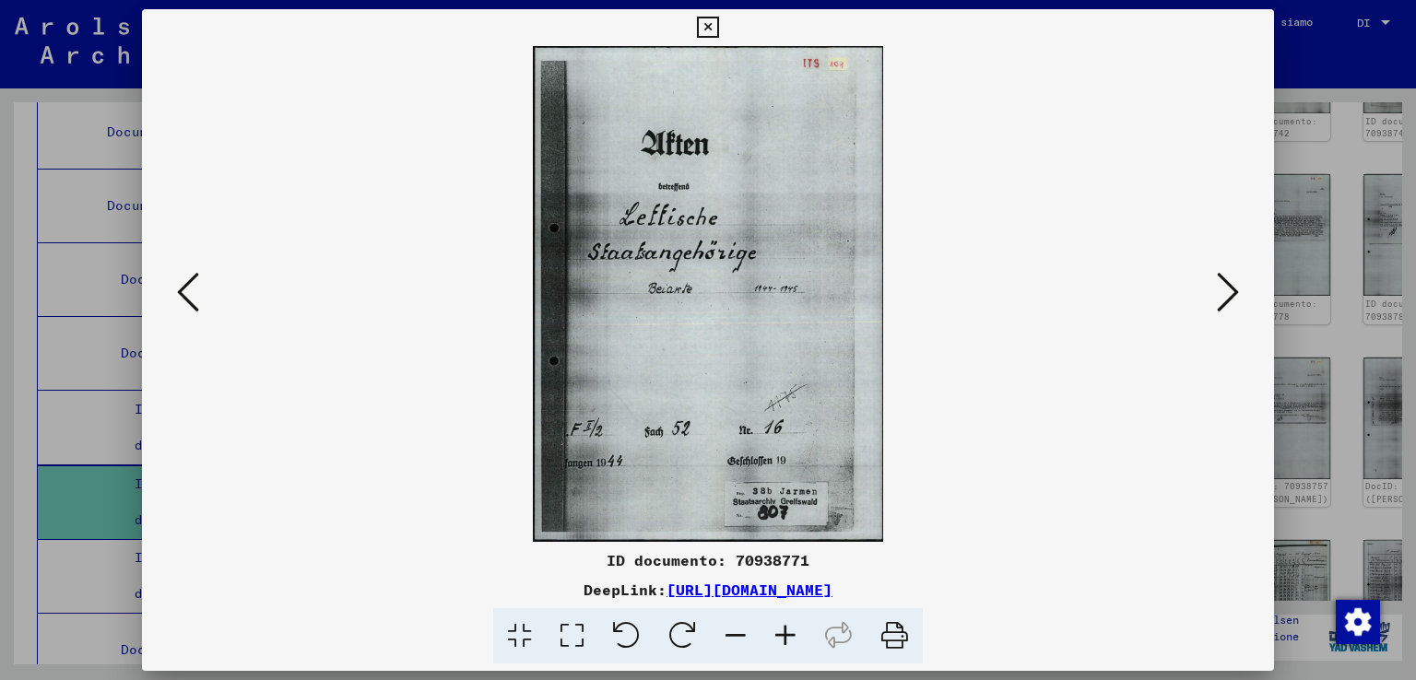
click at [1230, 293] on icon at bounding box center [1228, 292] width 22 height 44
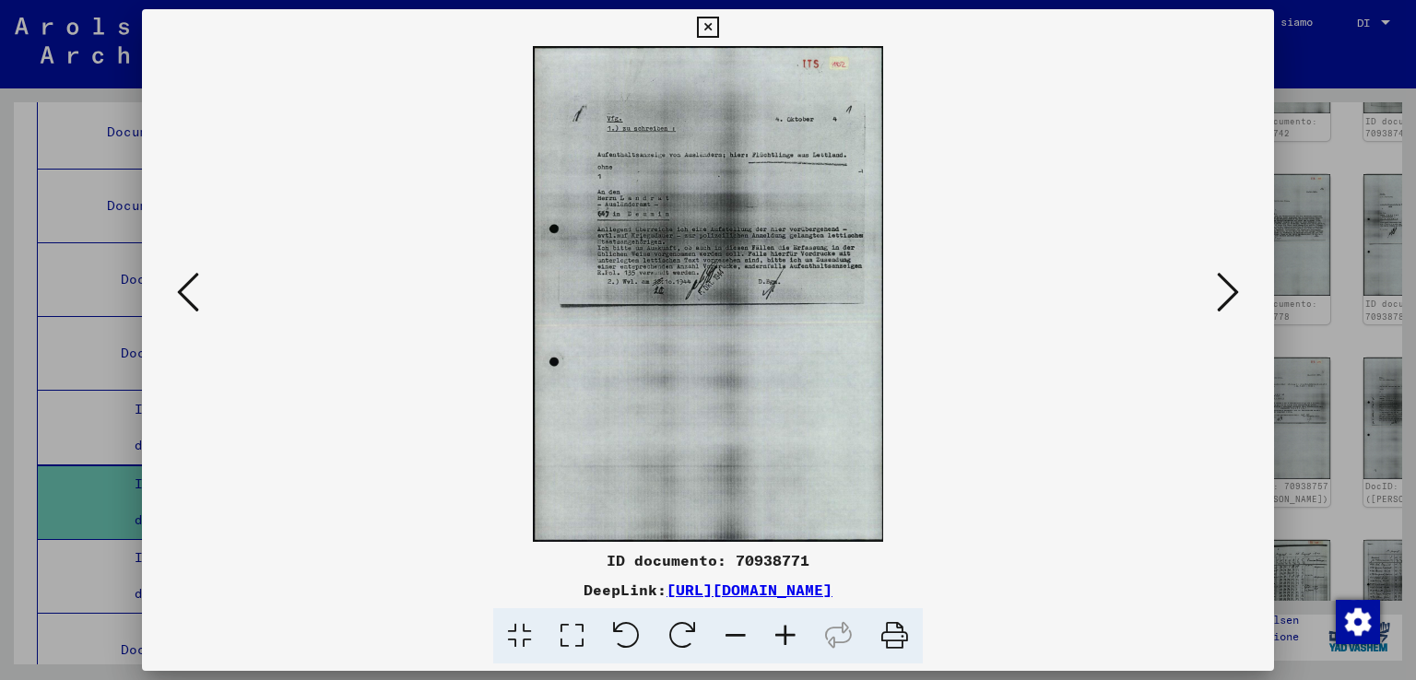
click at [1230, 293] on icon at bounding box center [1228, 292] width 22 height 44
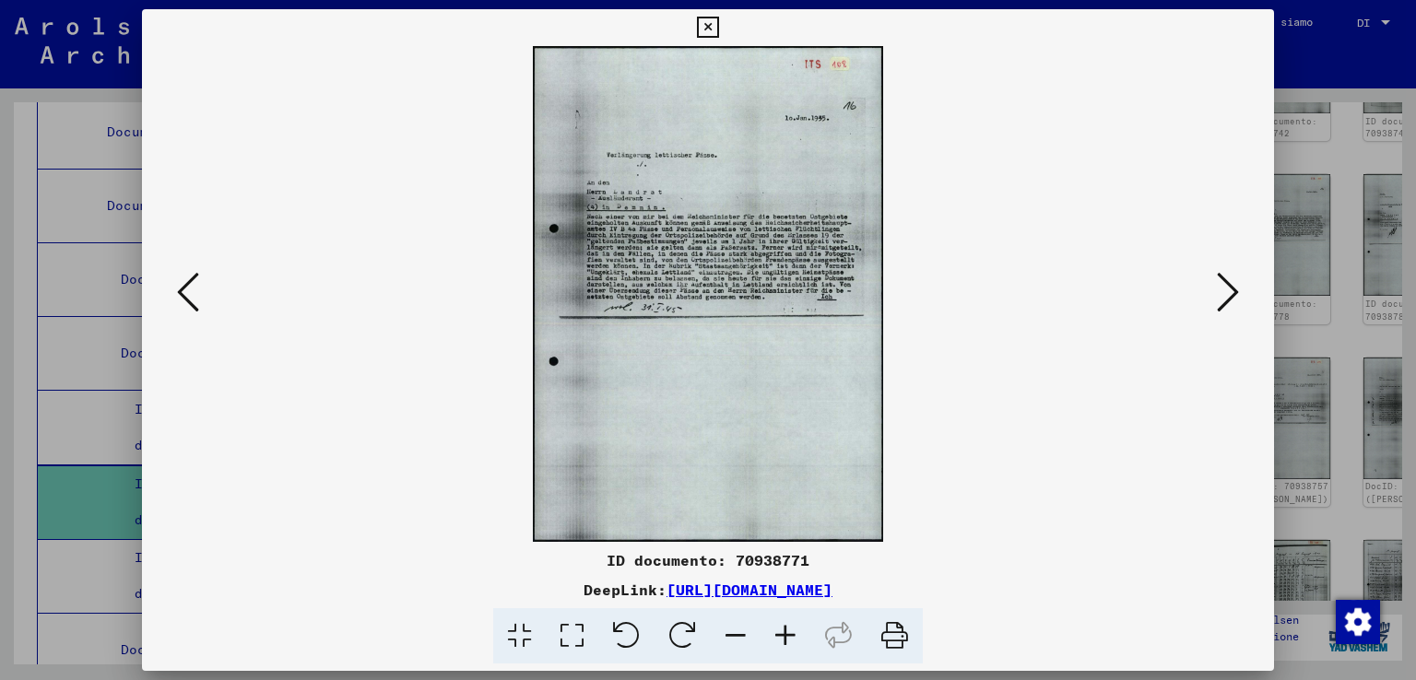
click at [1224, 279] on icon at bounding box center [1228, 292] width 22 height 44
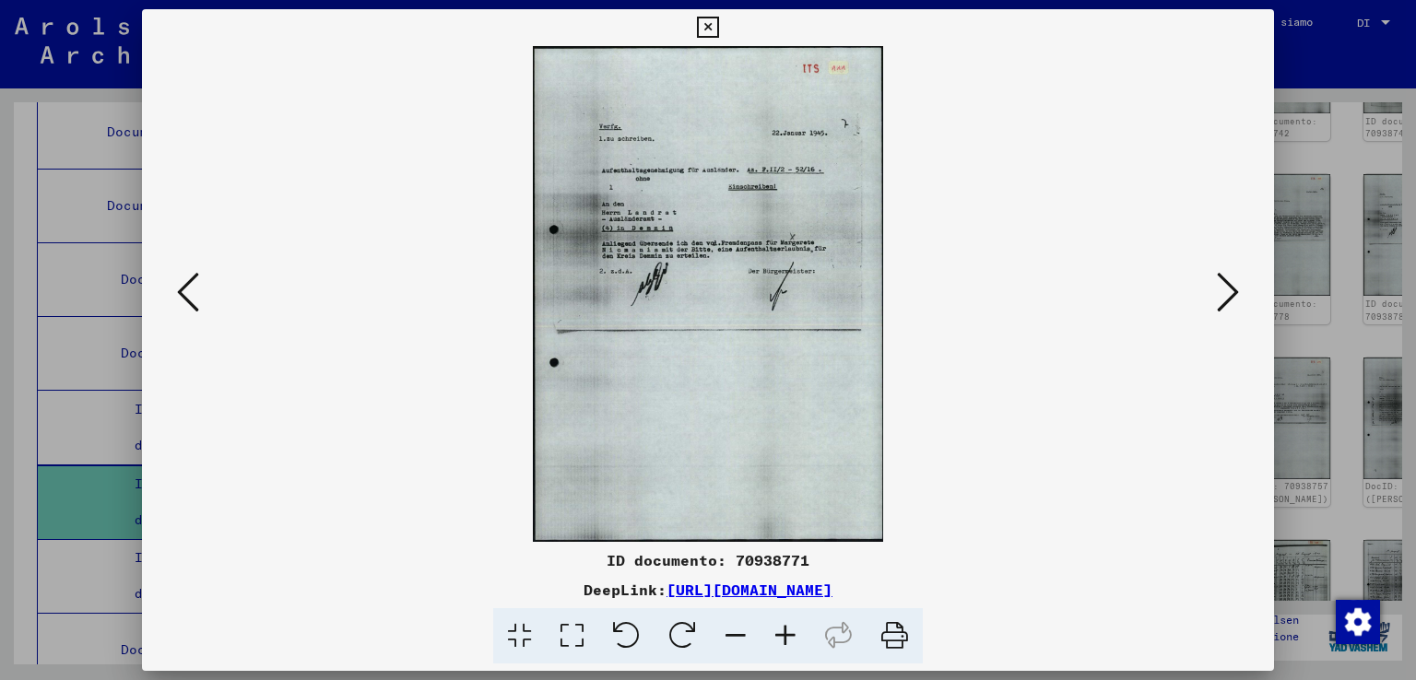
click at [1224, 279] on icon at bounding box center [1228, 292] width 22 height 44
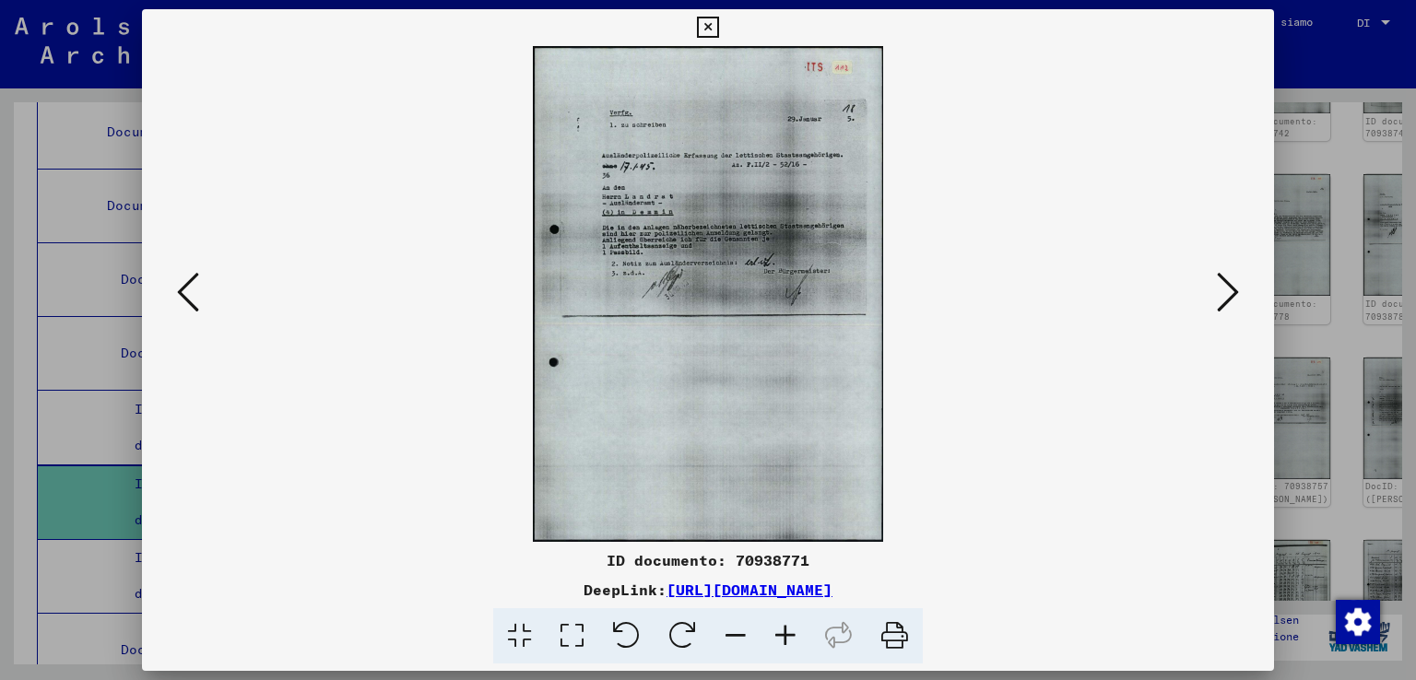
click at [1225, 279] on icon at bounding box center [1228, 292] width 22 height 44
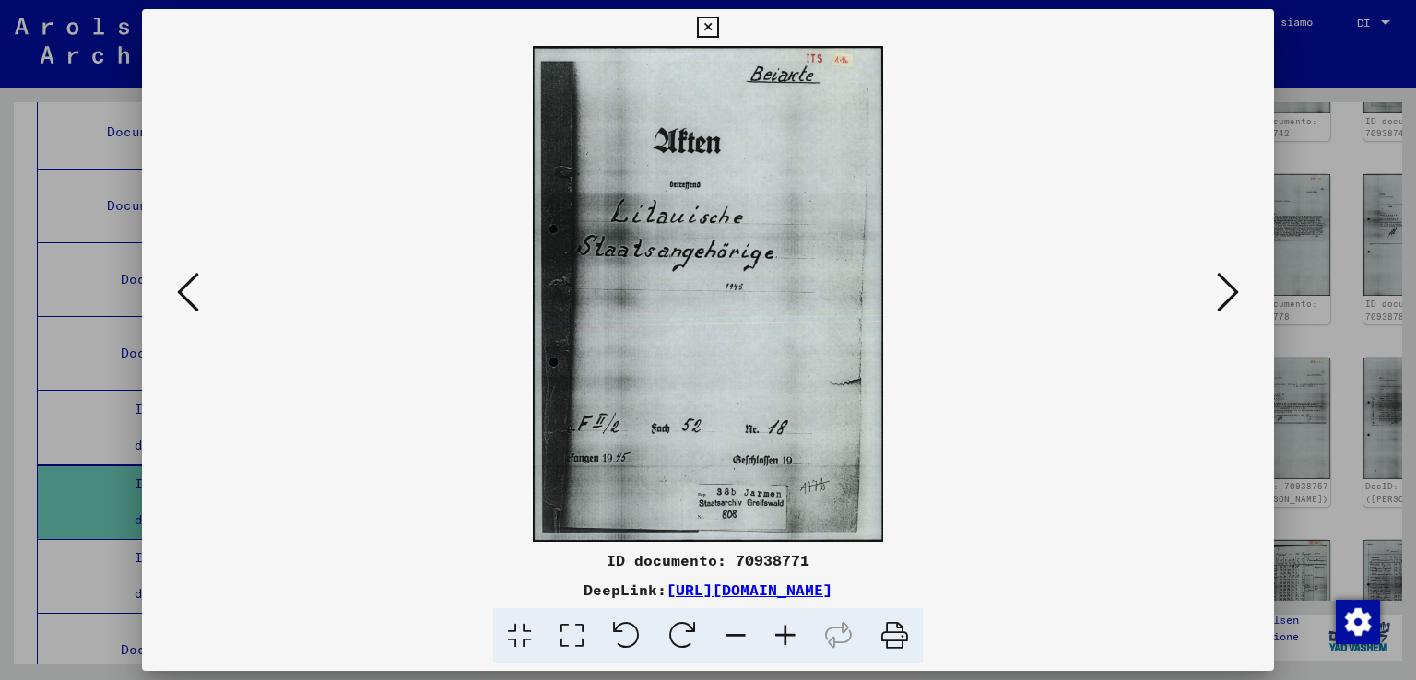
click at [1225, 279] on icon at bounding box center [1228, 292] width 22 height 44
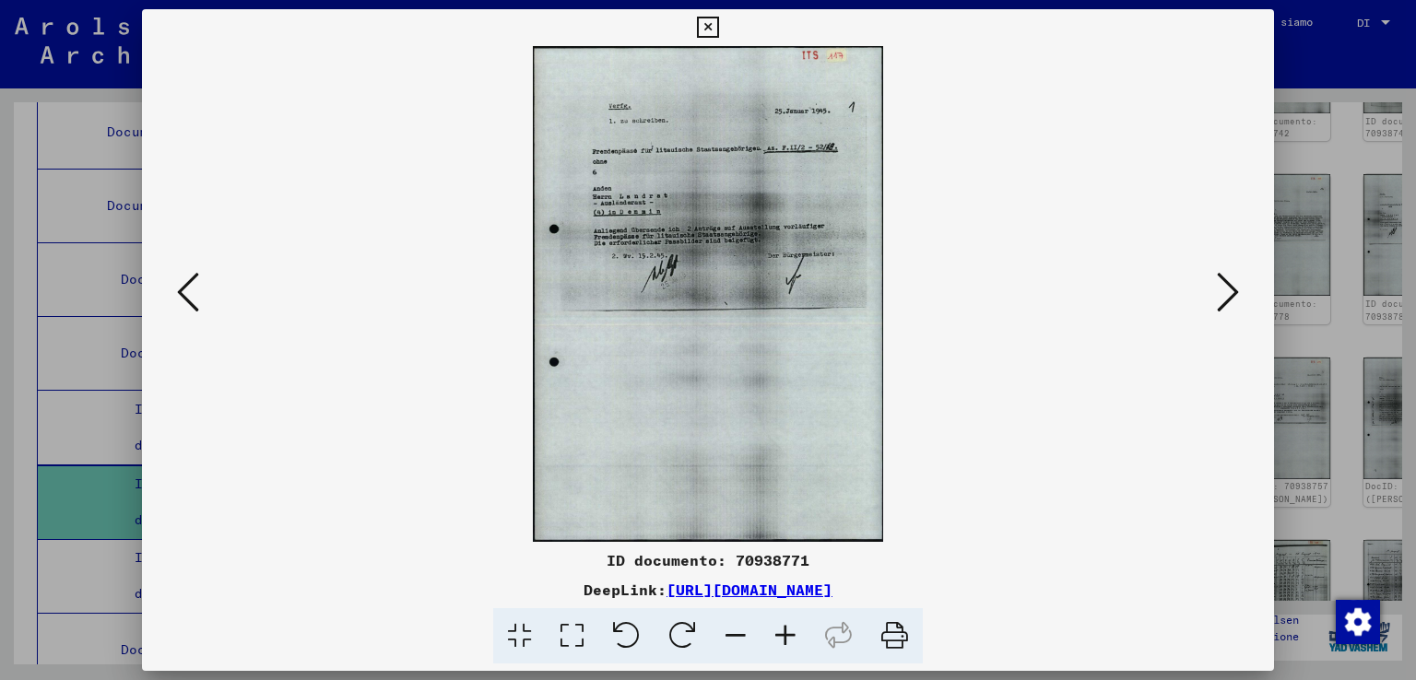
click at [1225, 279] on icon at bounding box center [1228, 292] width 22 height 44
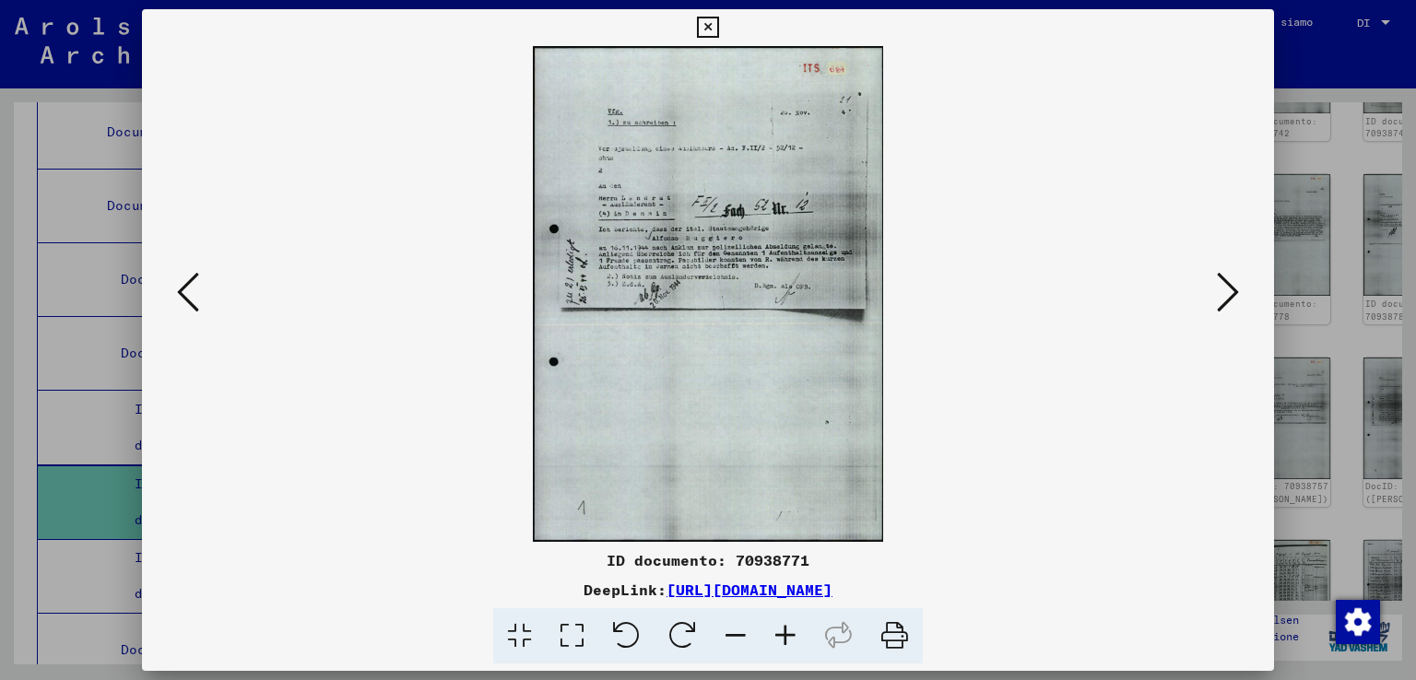
click at [1225, 279] on icon at bounding box center [1228, 292] width 22 height 44
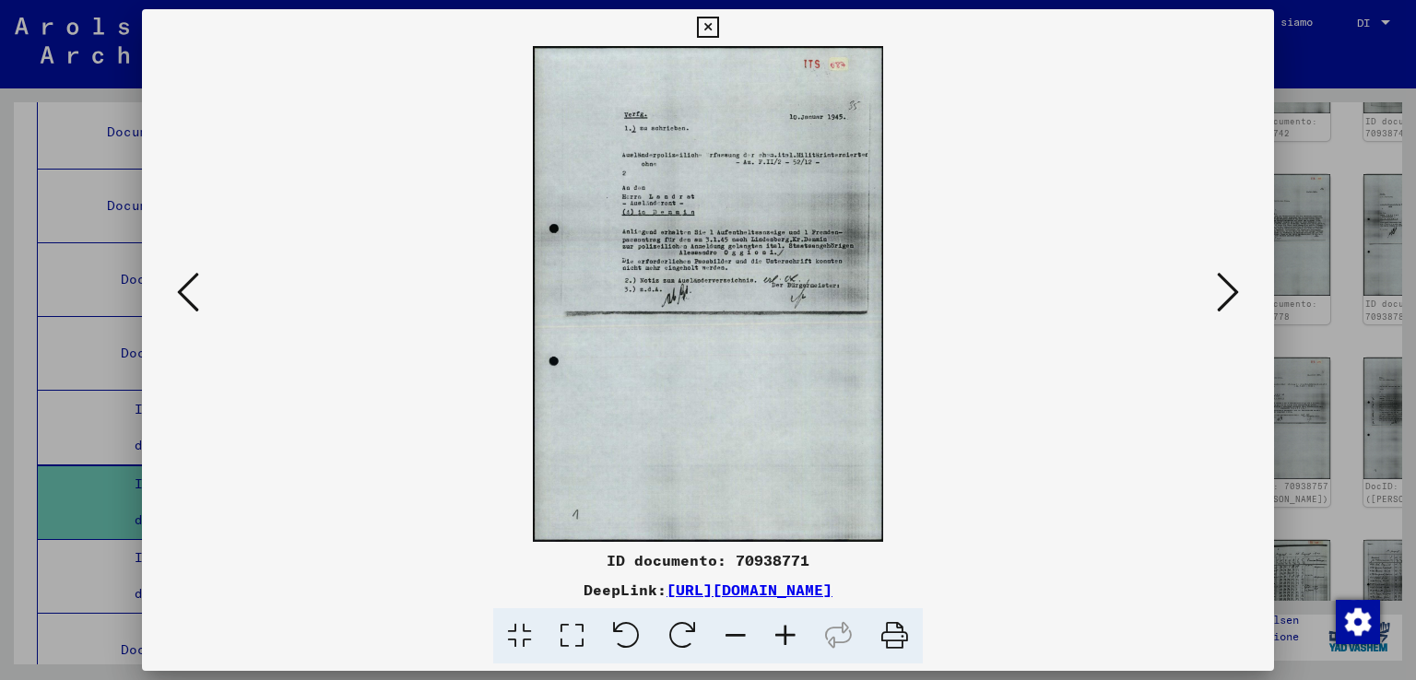
click at [1225, 279] on icon at bounding box center [1228, 292] width 22 height 44
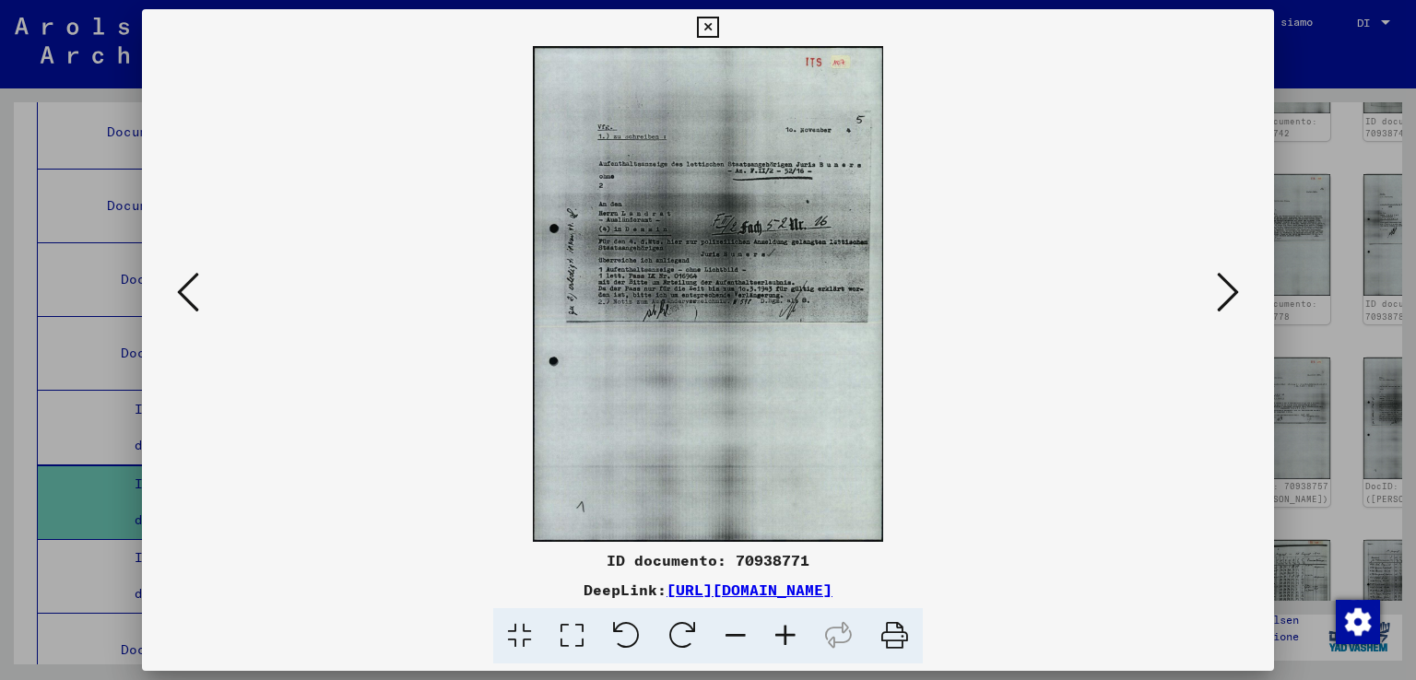
click at [1225, 279] on icon at bounding box center [1228, 292] width 22 height 44
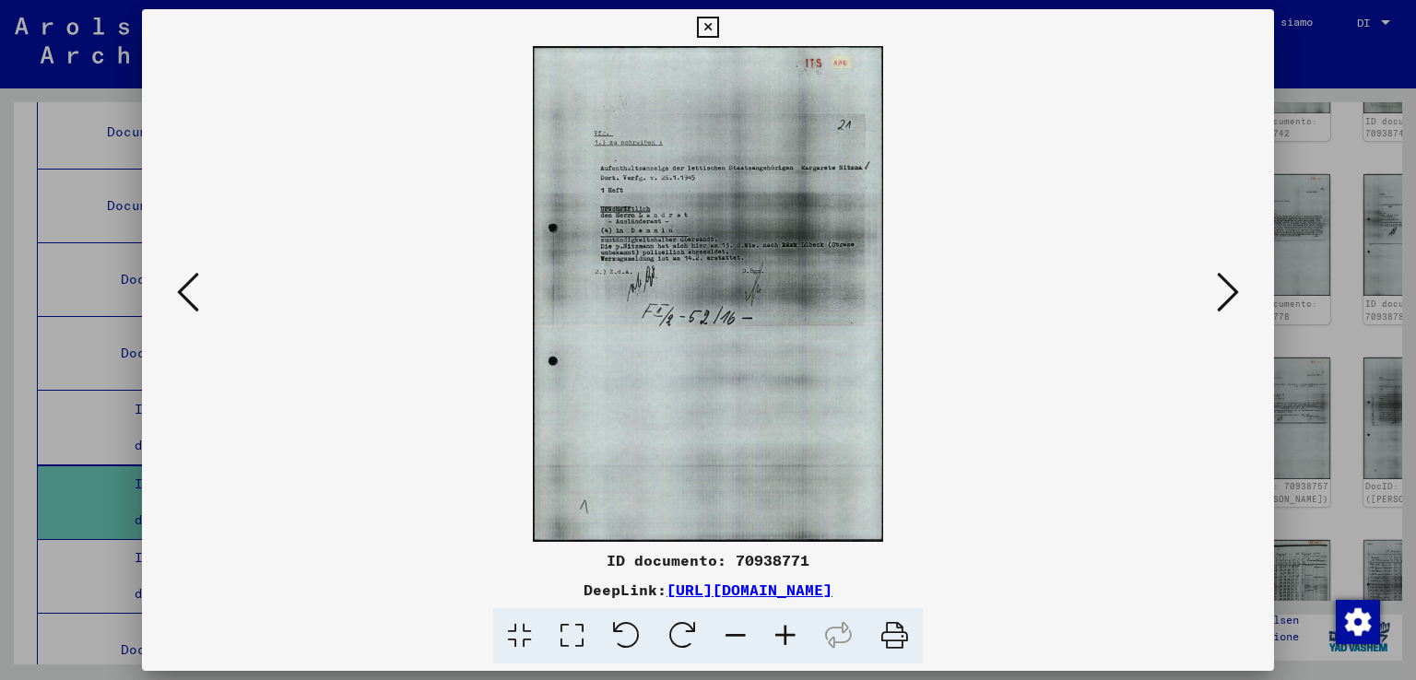
click at [1225, 279] on icon at bounding box center [1228, 292] width 22 height 44
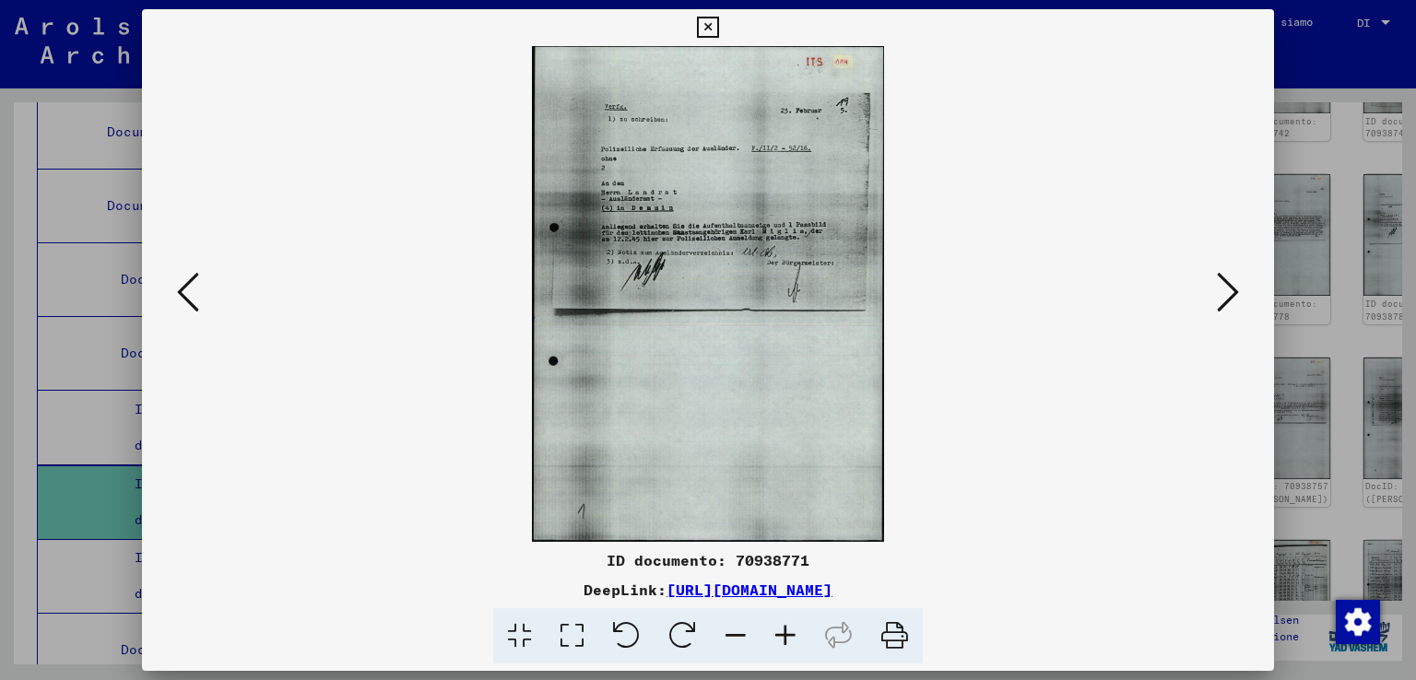
click at [1225, 279] on icon at bounding box center [1228, 292] width 22 height 44
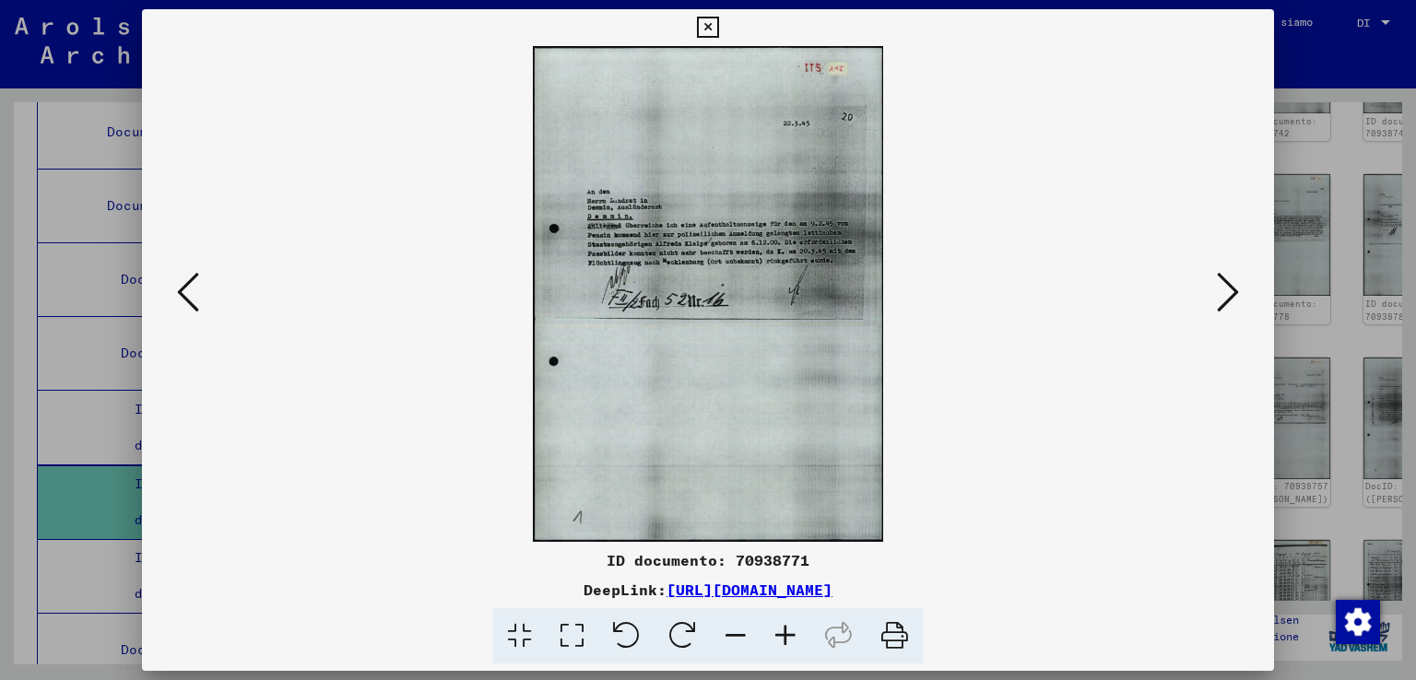
click at [1225, 279] on icon at bounding box center [1228, 292] width 22 height 44
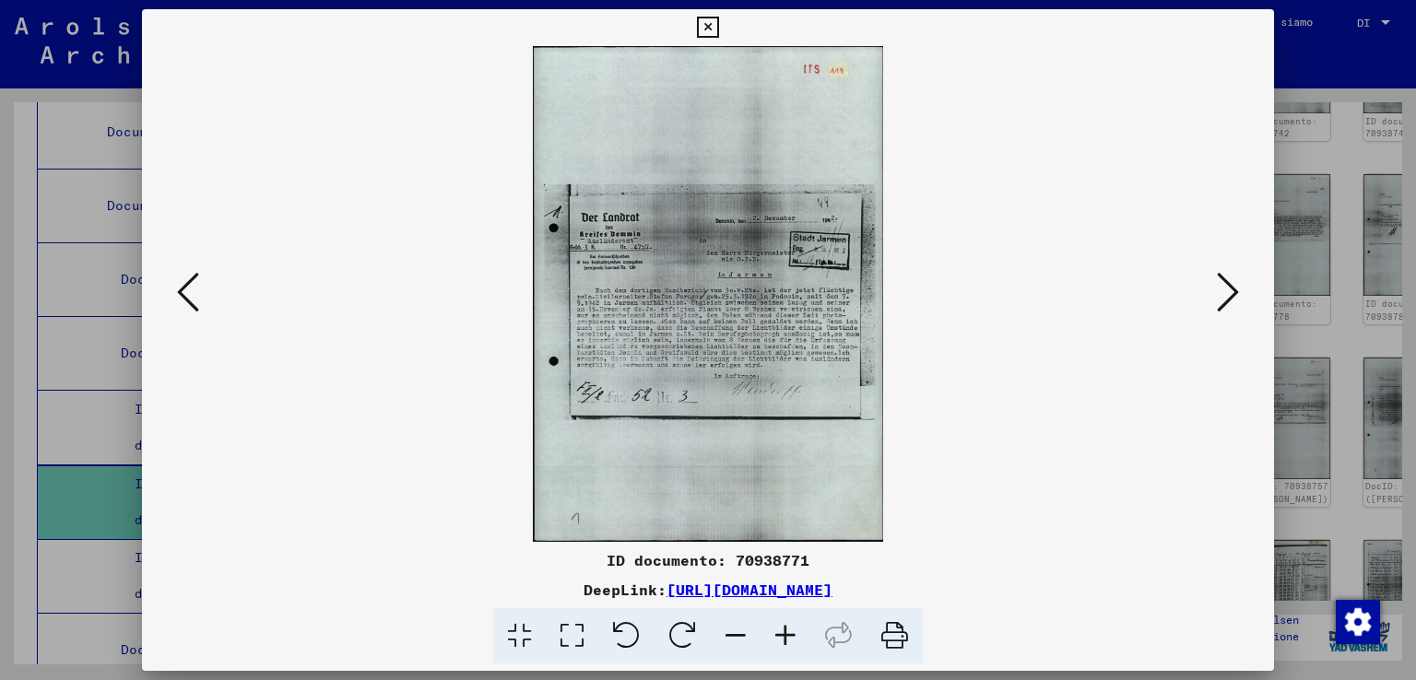
click at [1225, 279] on icon at bounding box center [1228, 292] width 22 height 44
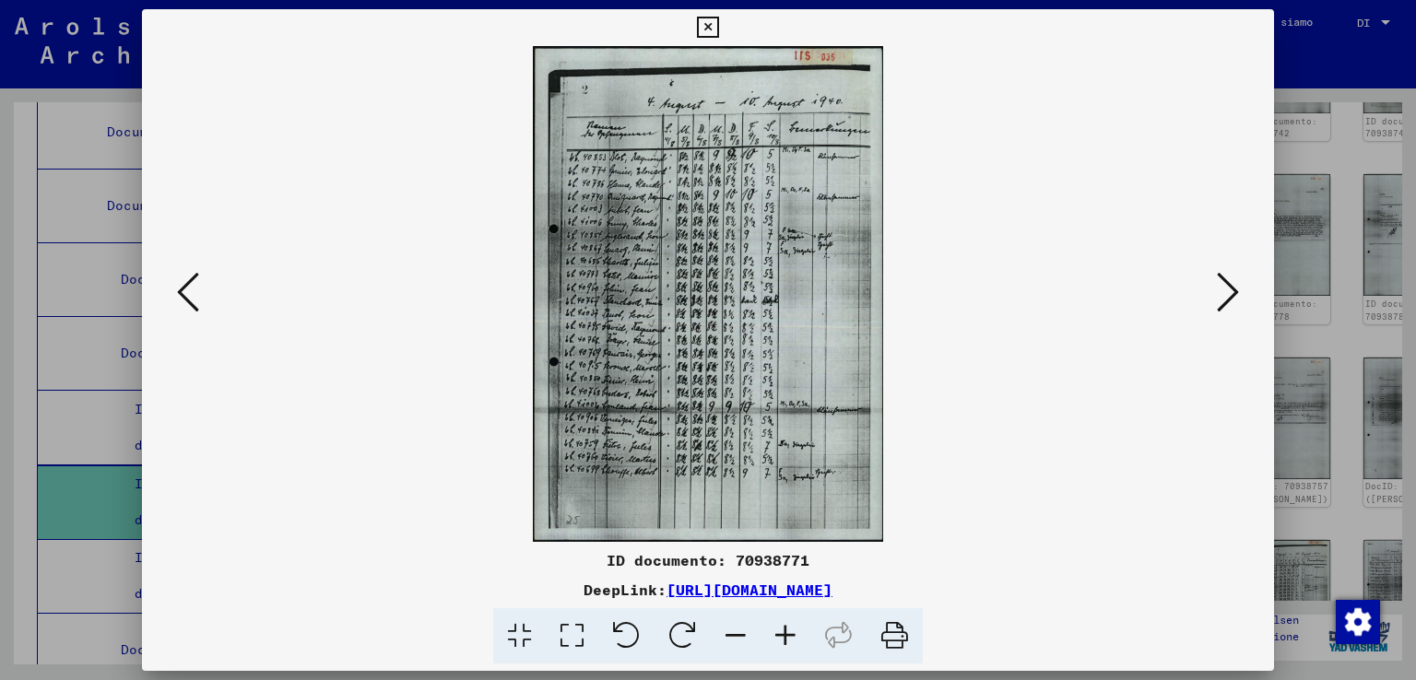
click at [784, 640] on icon at bounding box center [785, 636] width 50 height 56
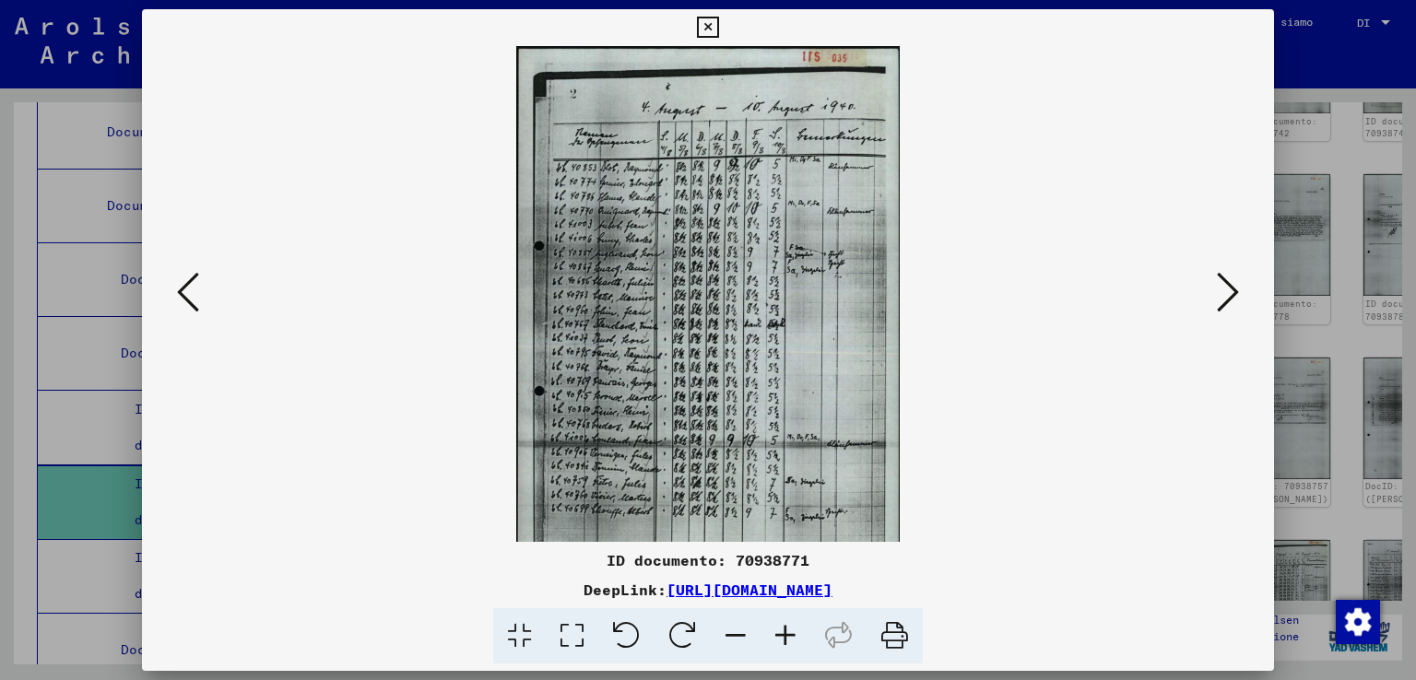
click at [784, 640] on icon at bounding box center [785, 636] width 50 height 56
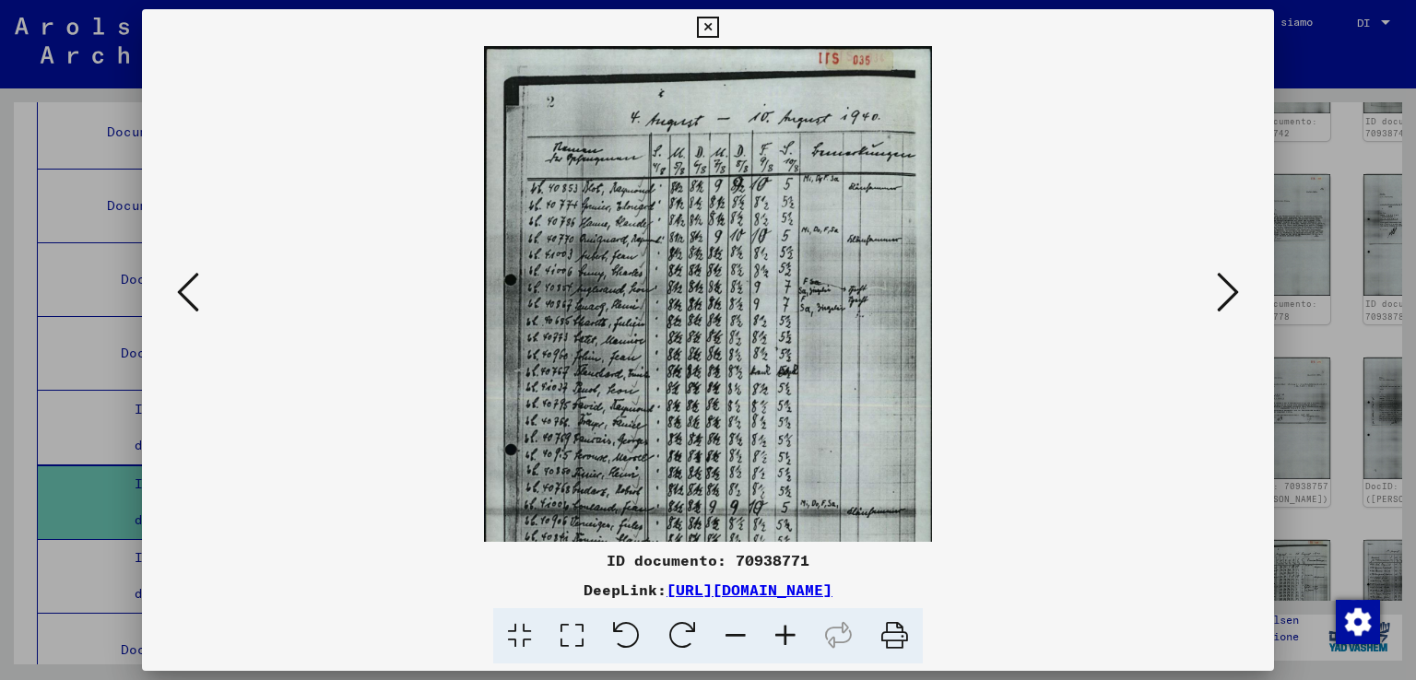
click at [784, 640] on icon at bounding box center [785, 636] width 50 height 56
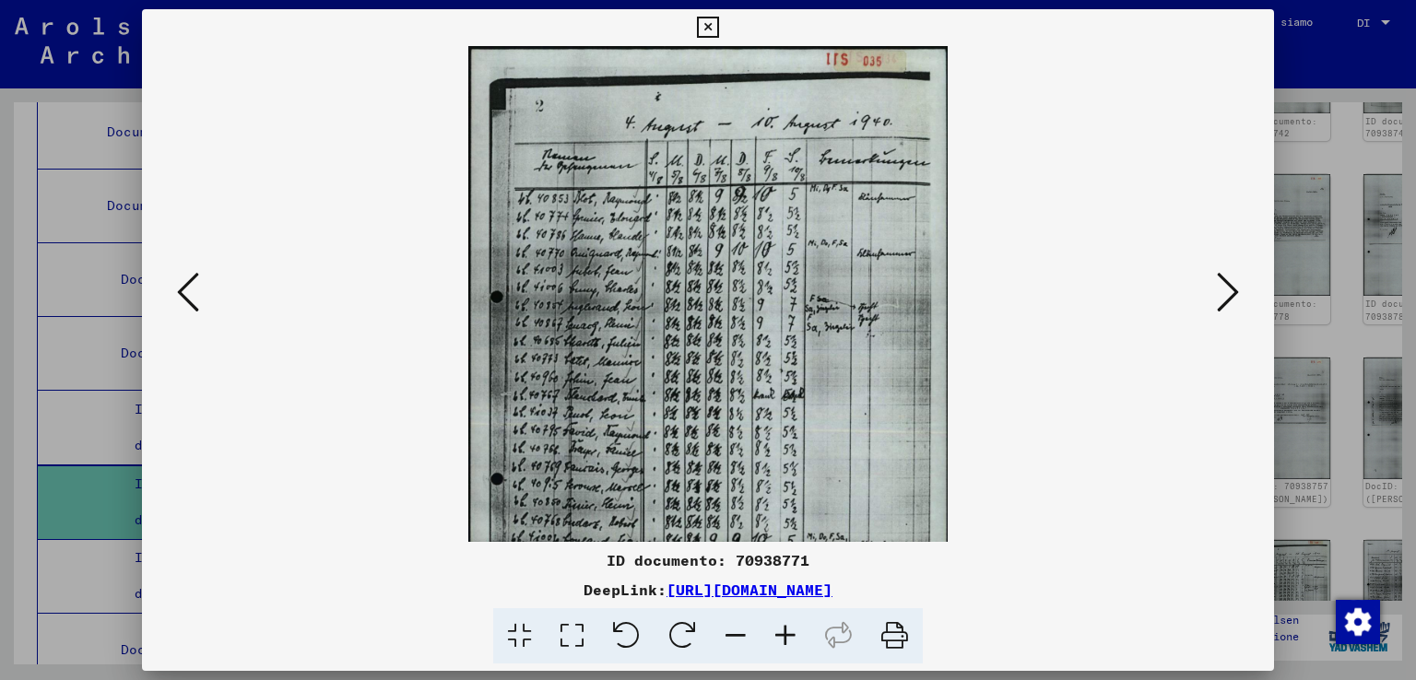
click at [1227, 283] on icon at bounding box center [1228, 292] width 22 height 44
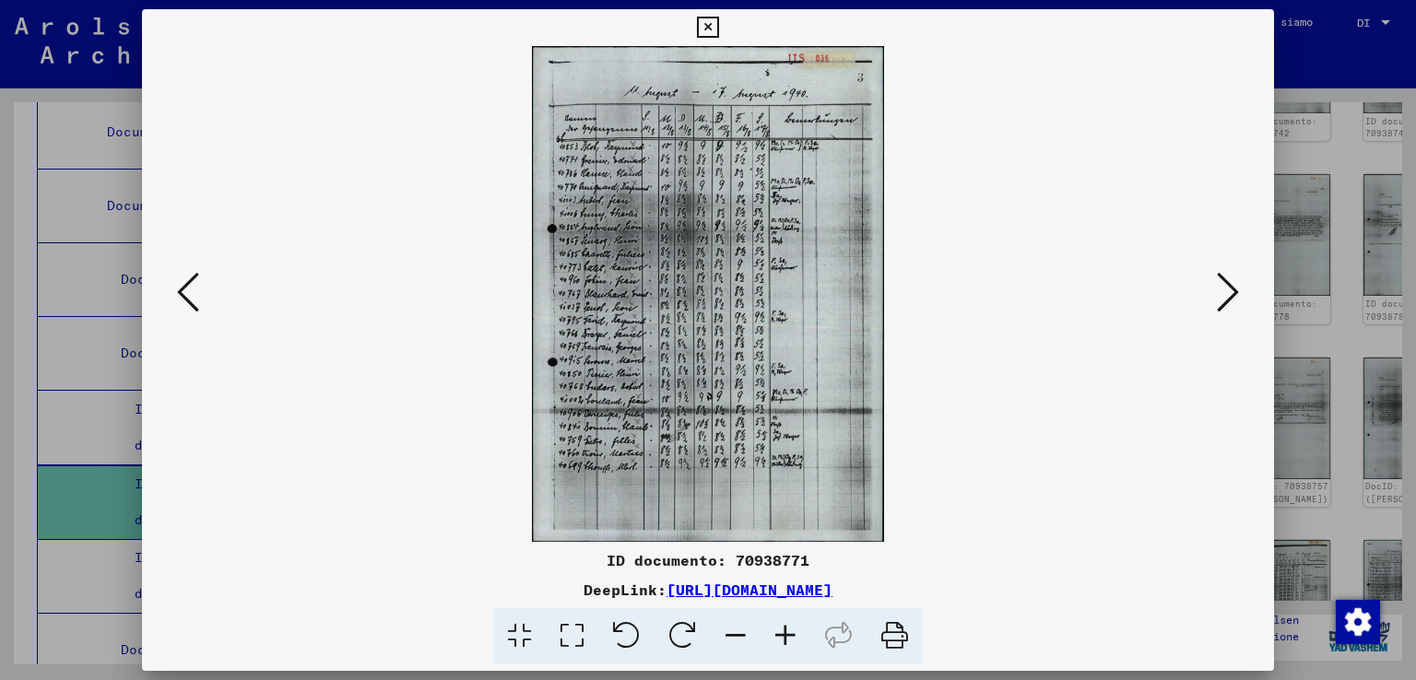
click at [1227, 283] on icon at bounding box center [1228, 292] width 22 height 44
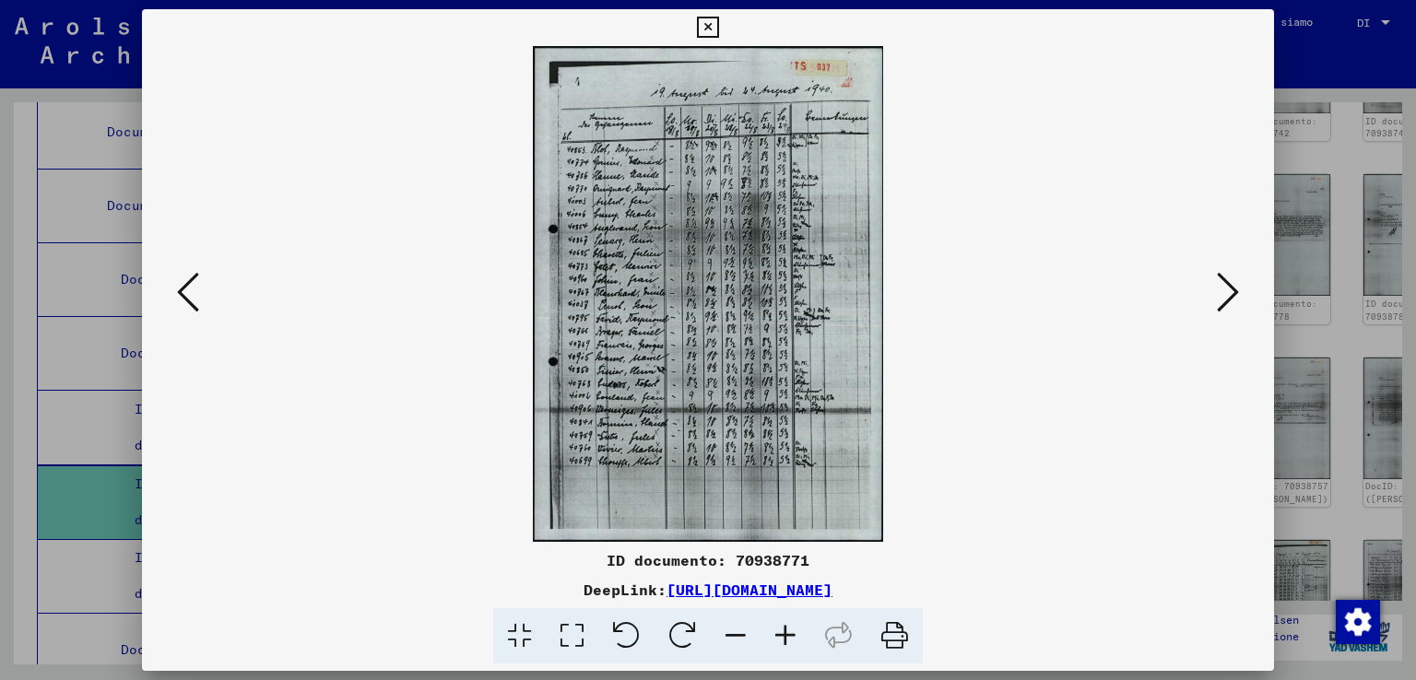
click at [1227, 283] on icon at bounding box center [1228, 292] width 22 height 44
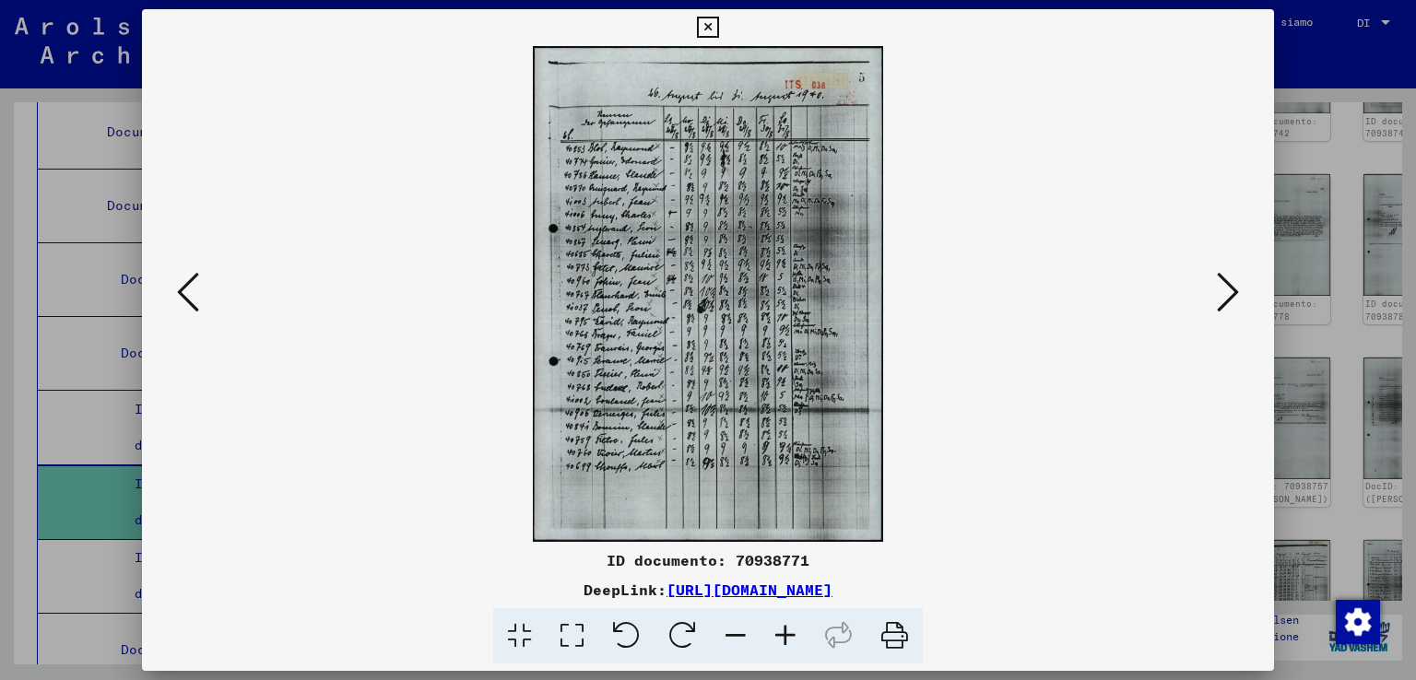
click at [1227, 283] on icon at bounding box center [1228, 292] width 22 height 44
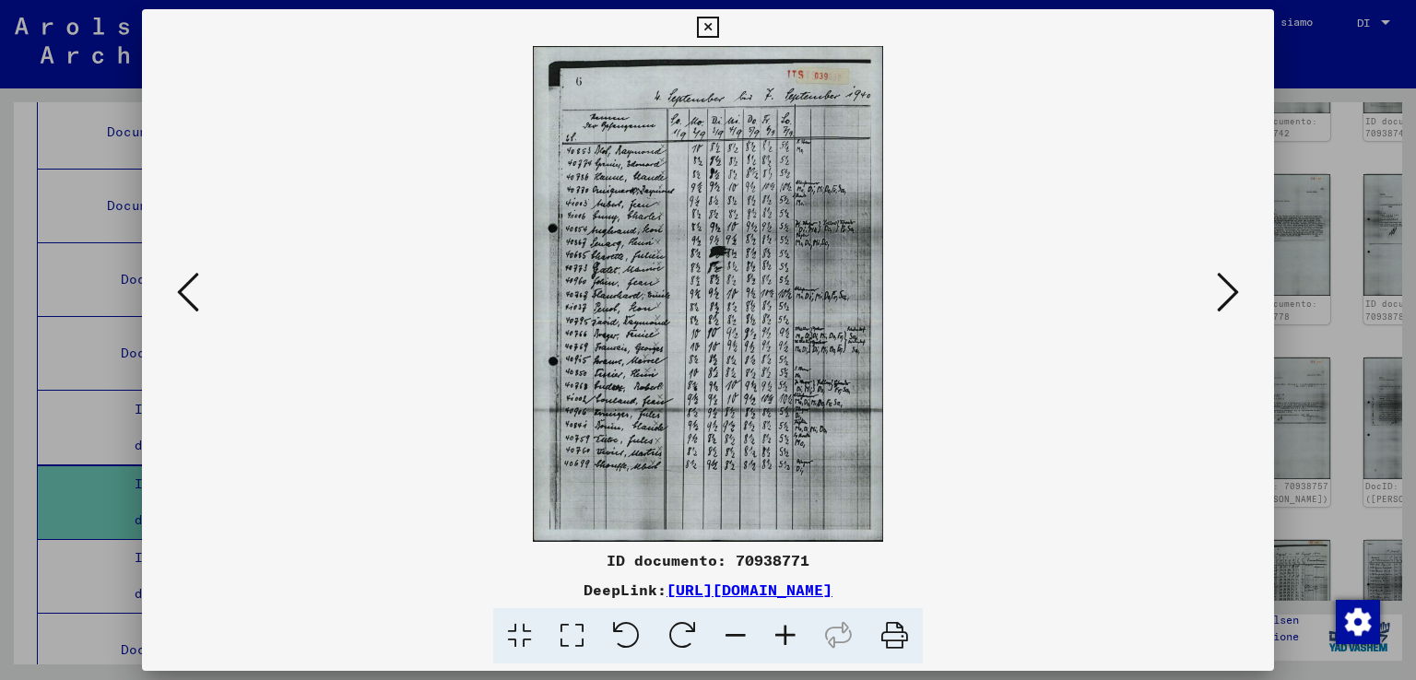
click at [1227, 283] on icon at bounding box center [1228, 292] width 22 height 44
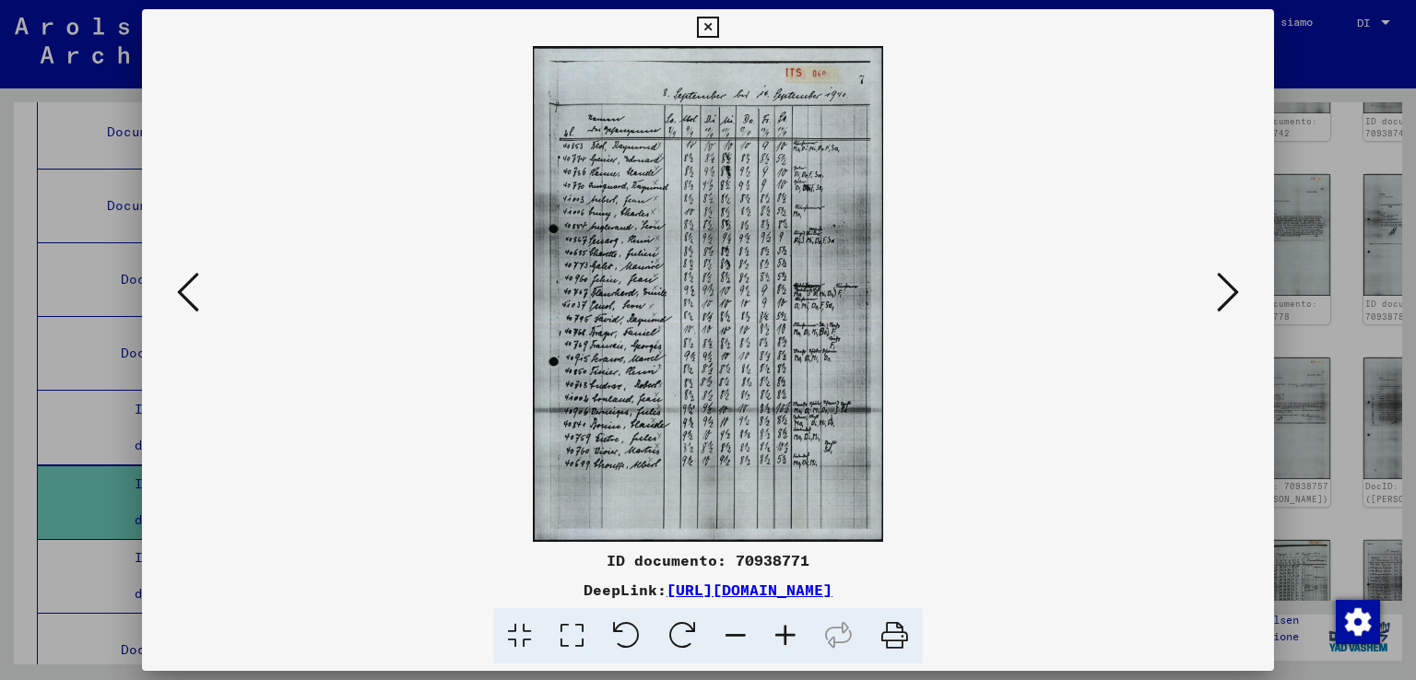
click at [1227, 283] on icon at bounding box center [1228, 292] width 22 height 44
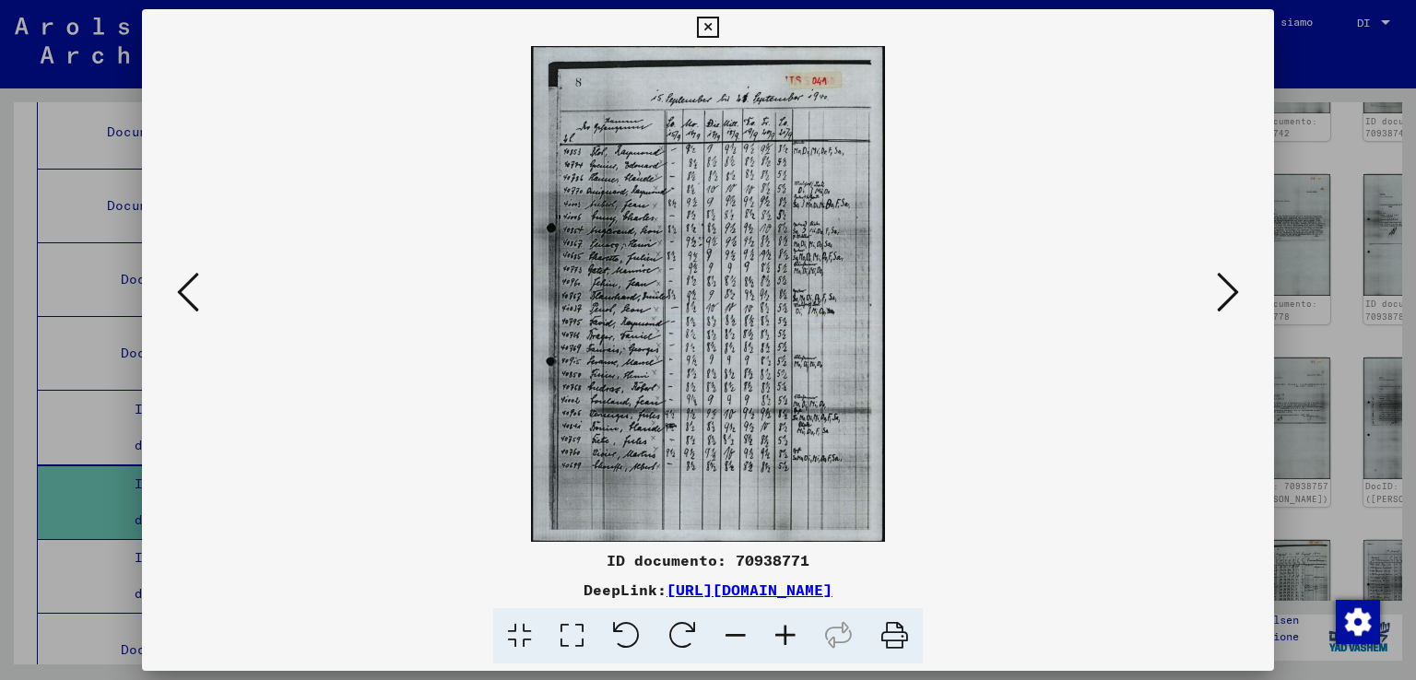
click at [1227, 283] on icon at bounding box center [1228, 292] width 22 height 44
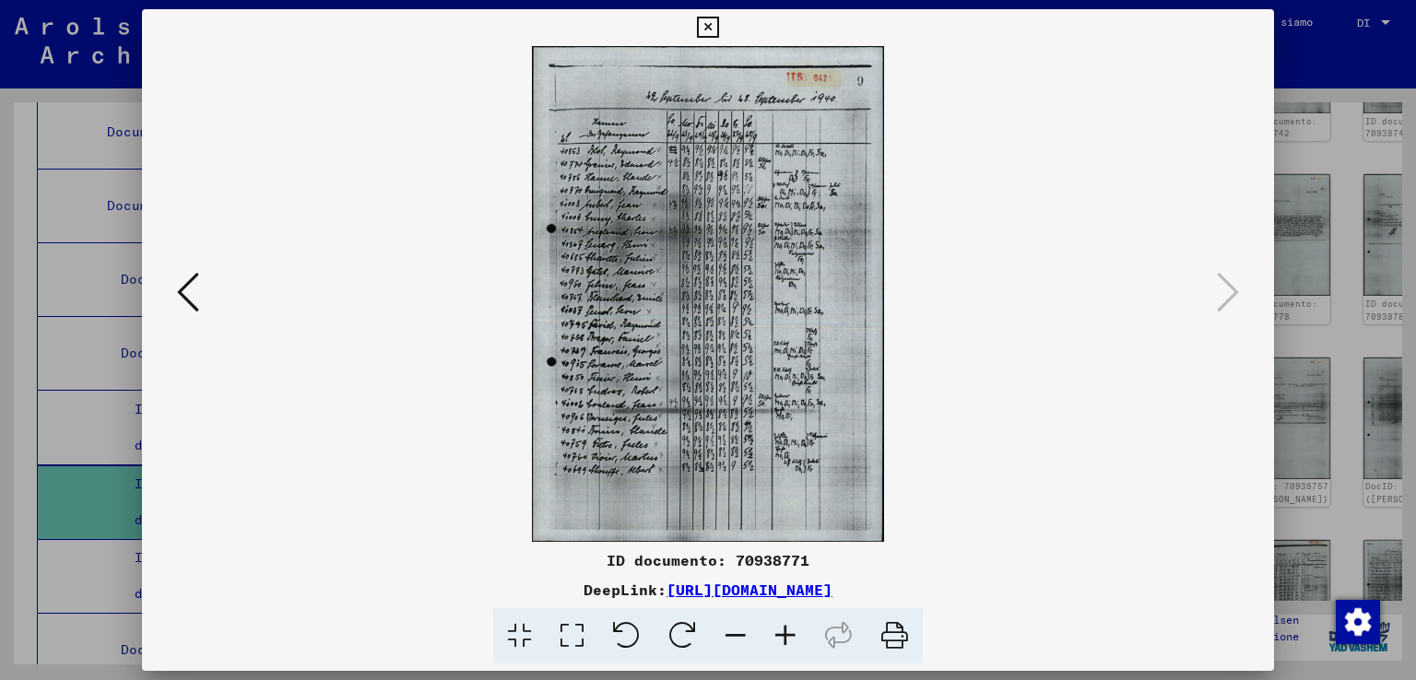
click at [1356, 233] on div at bounding box center [708, 340] width 1416 height 680
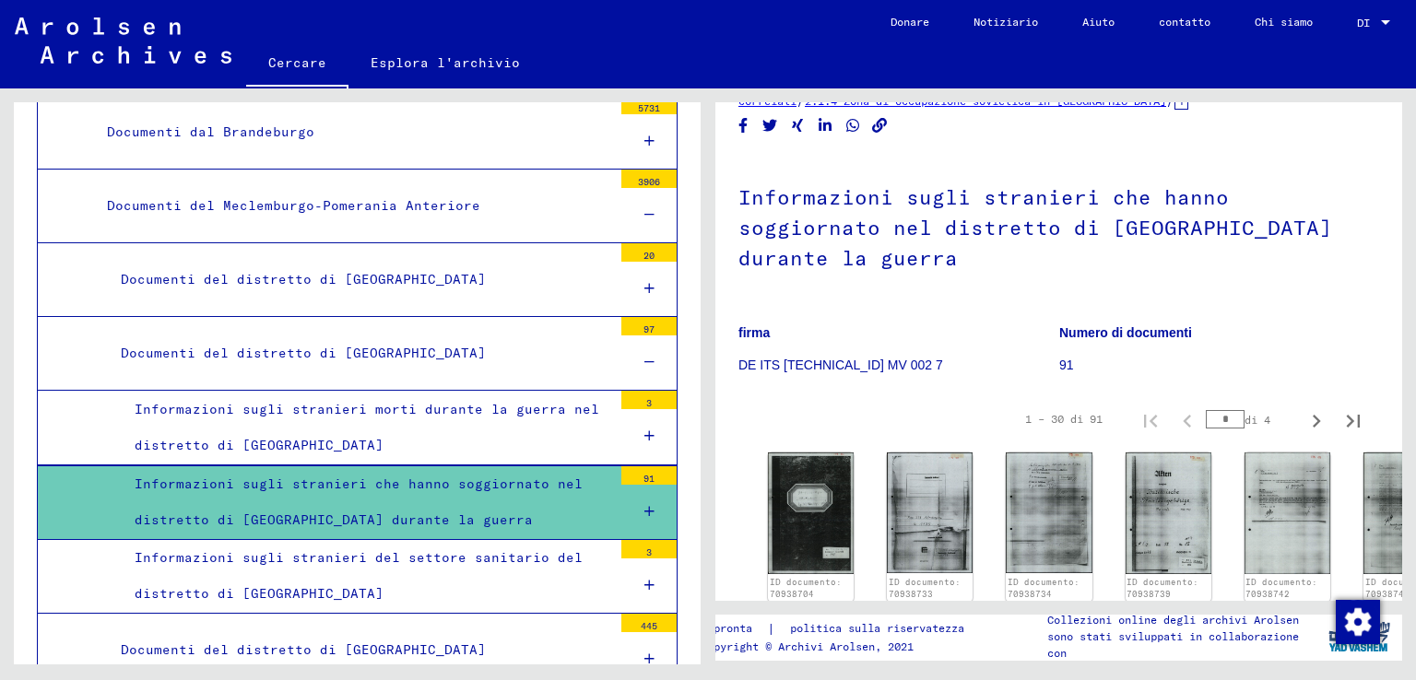
scroll to position [184, 0]
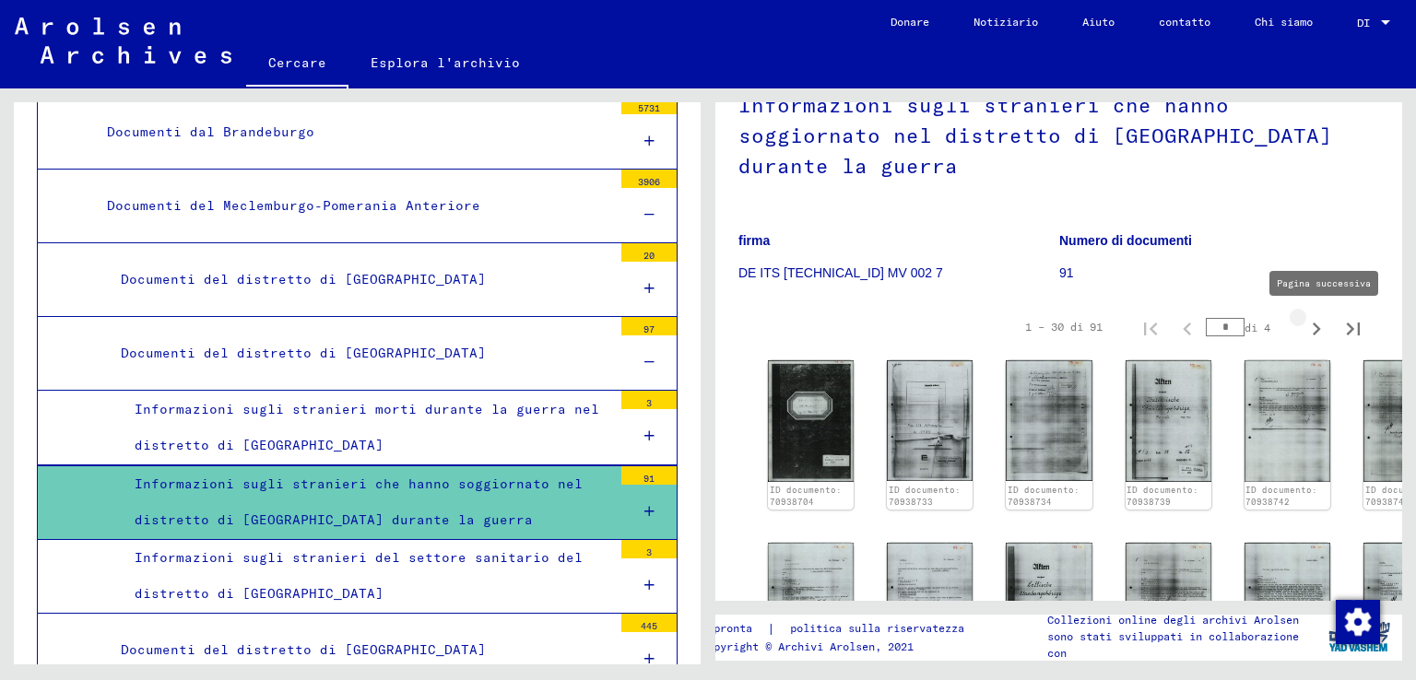
click at [1313, 326] on icon "Pagina successiva" at bounding box center [1317, 329] width 8 height 13
type input "*"
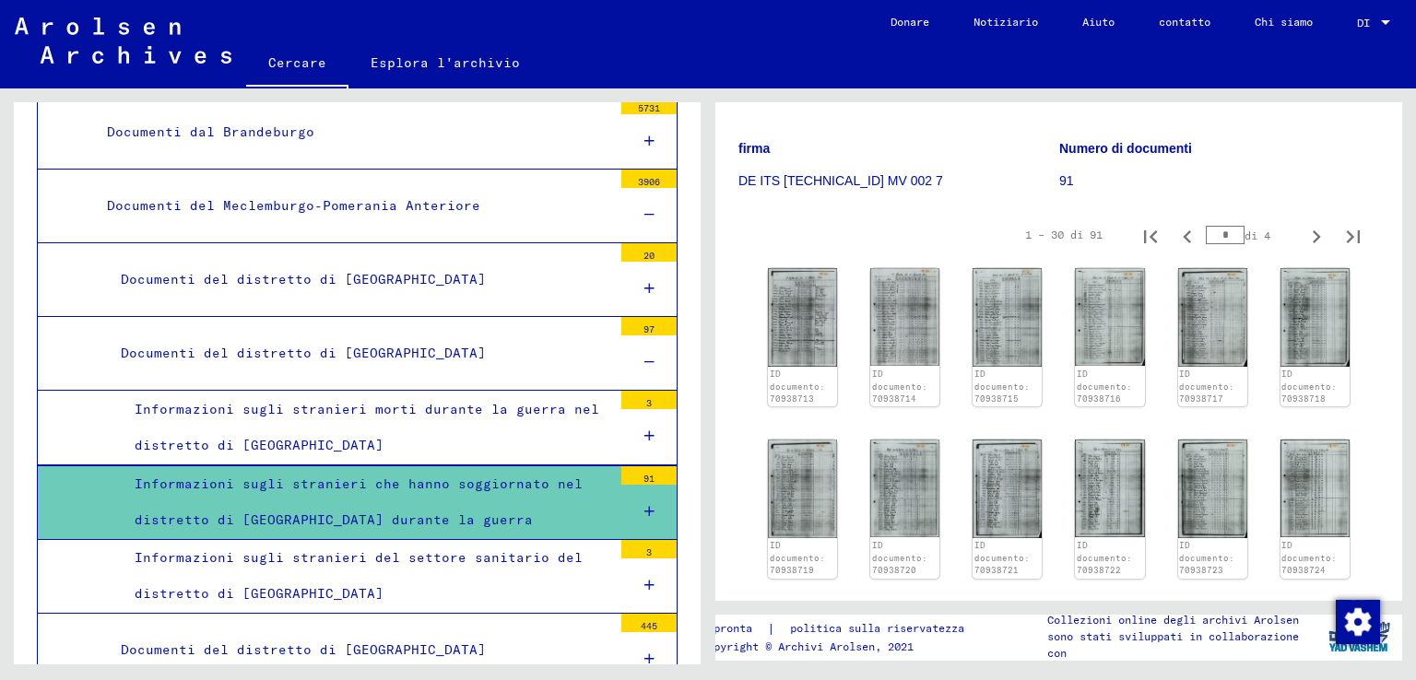
scroll to position [369, 0]
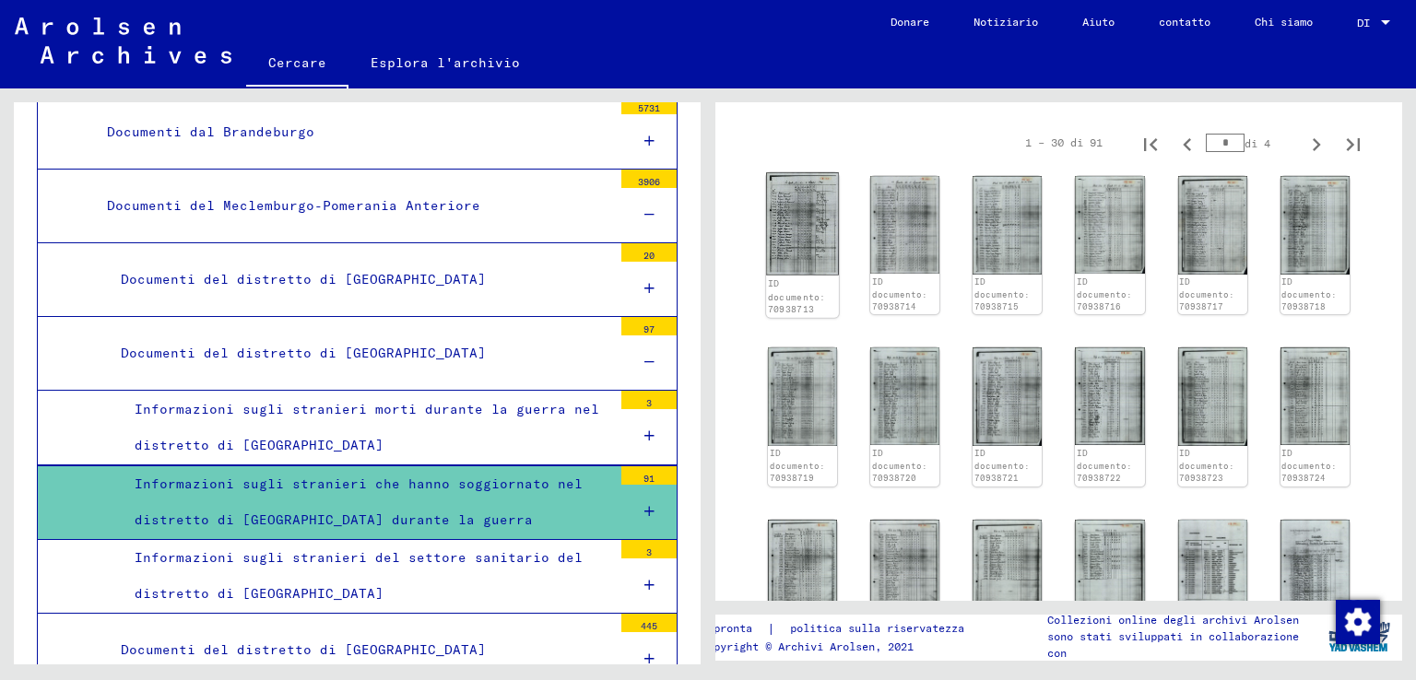
click at [807, 212] on img at bounding box center [802, 223] width 73 height 103
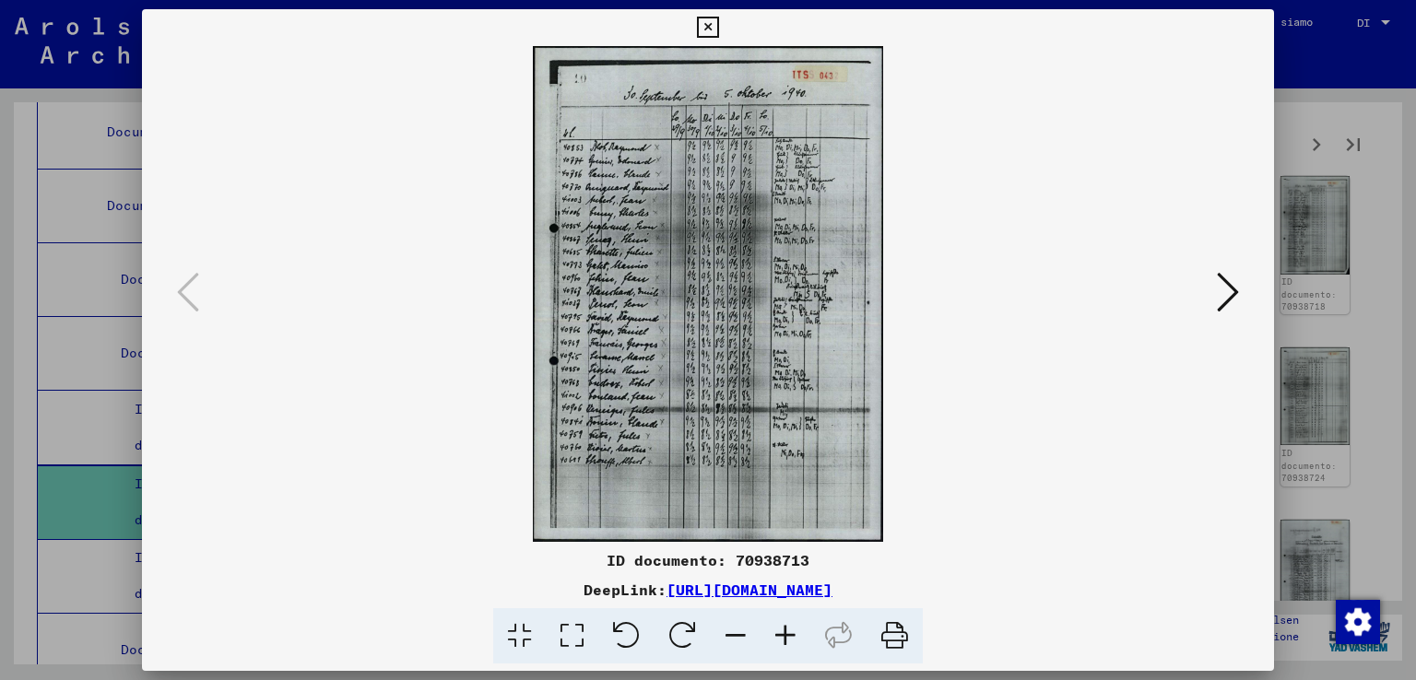
click at [1230, 280] on icon at bounding box center [1228, 292] width 22 height 44
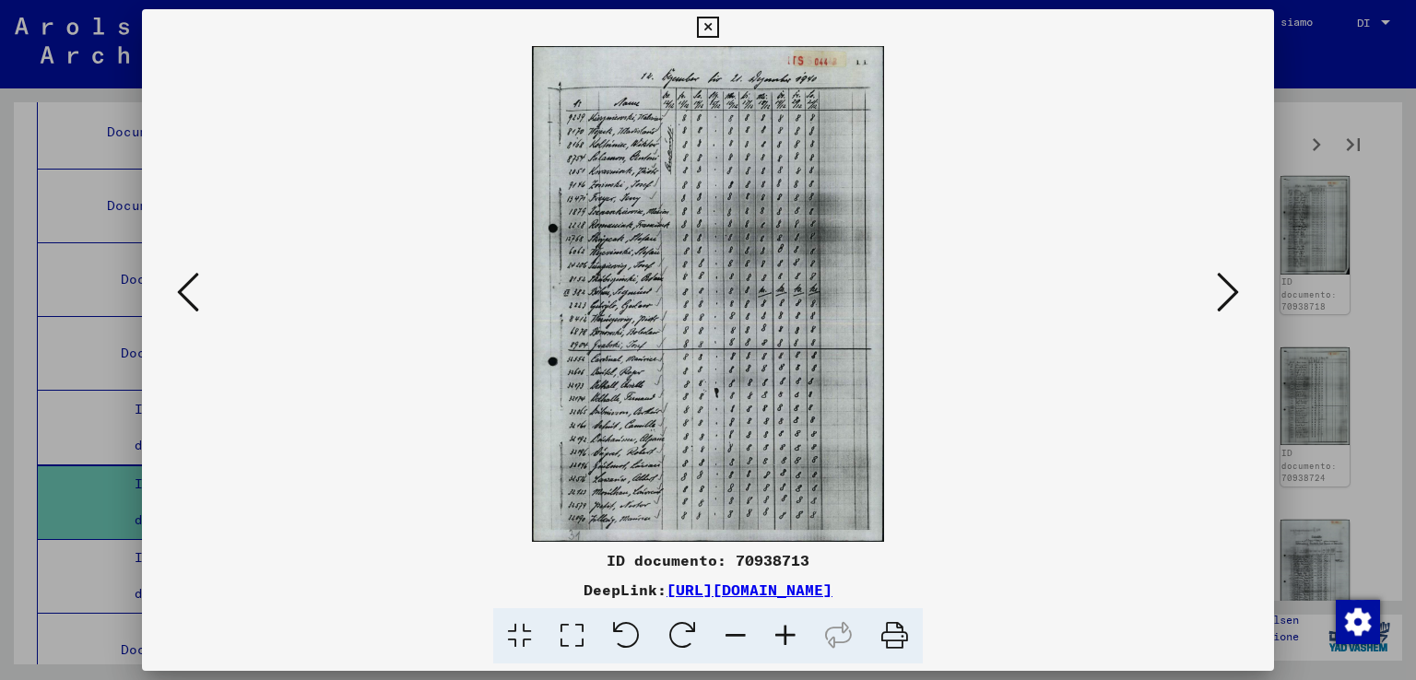
click at [1230, 280] on icon at bounding box center [1228, 292] width 22 height 44
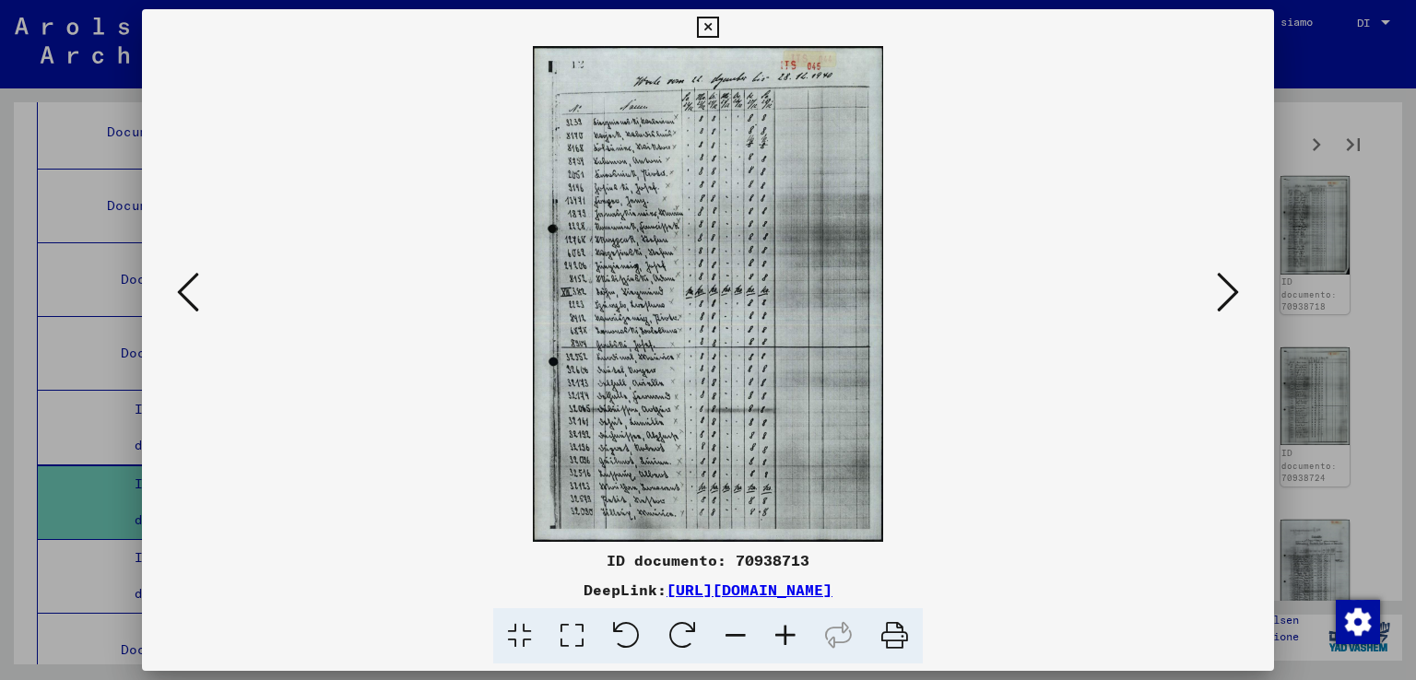
click at [1230, 280] on icon at bounding box center [1228, 292] width 22 height 44
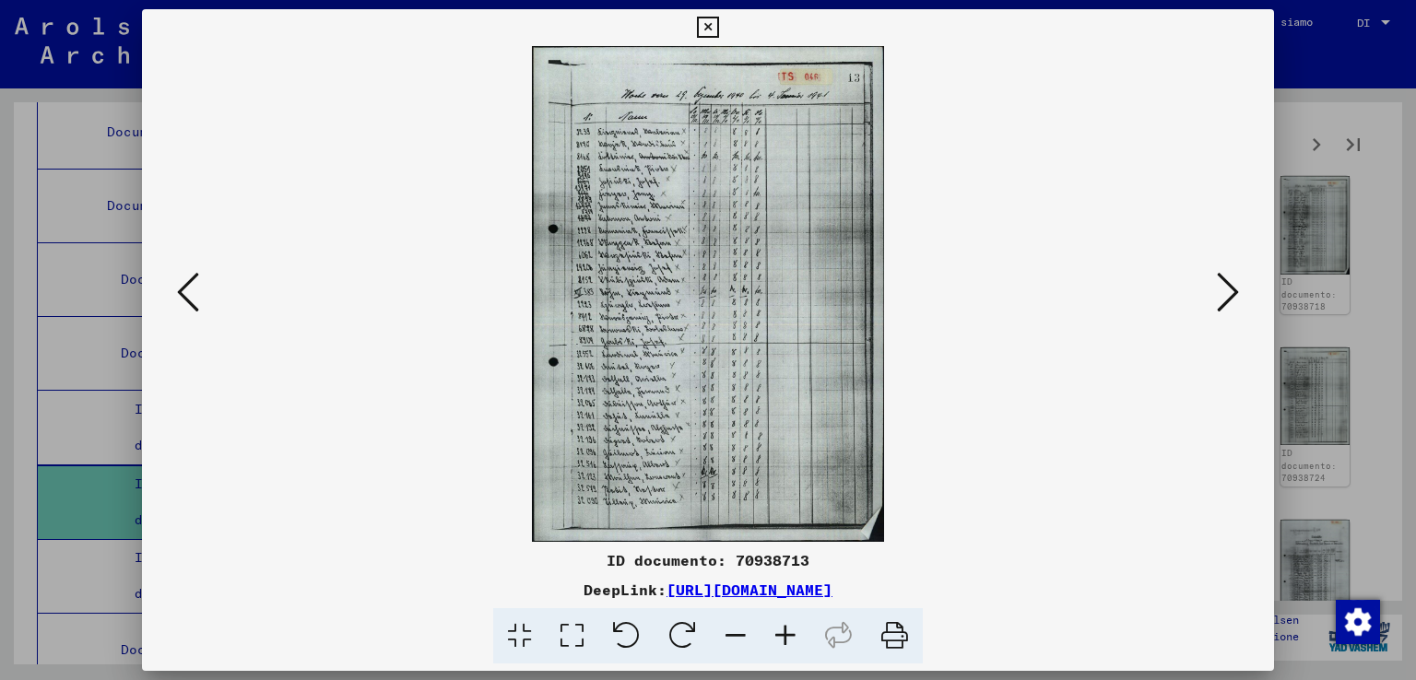
click at [1230, 280] on icon at bounding box center [1228, 292] width 22 height 44
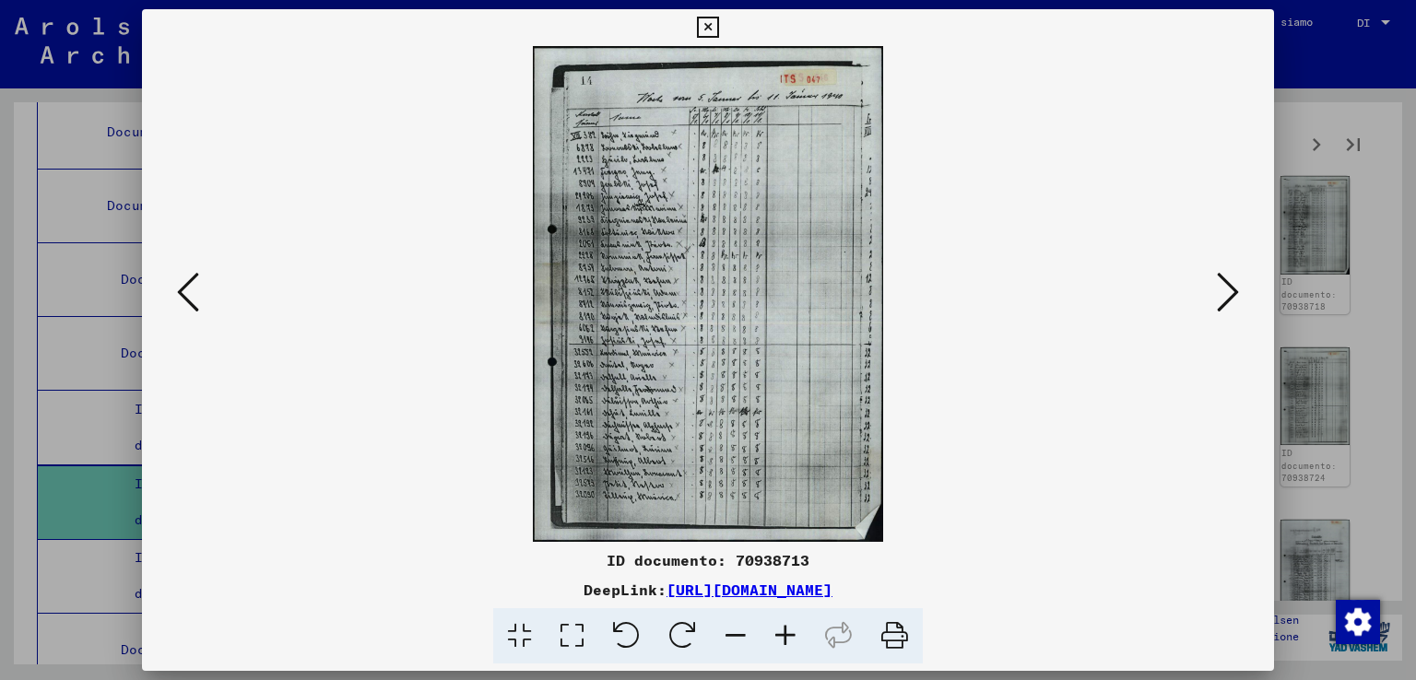
click at [1230, 280] on icon at bounding box center [1228, 292] width 22 height 44
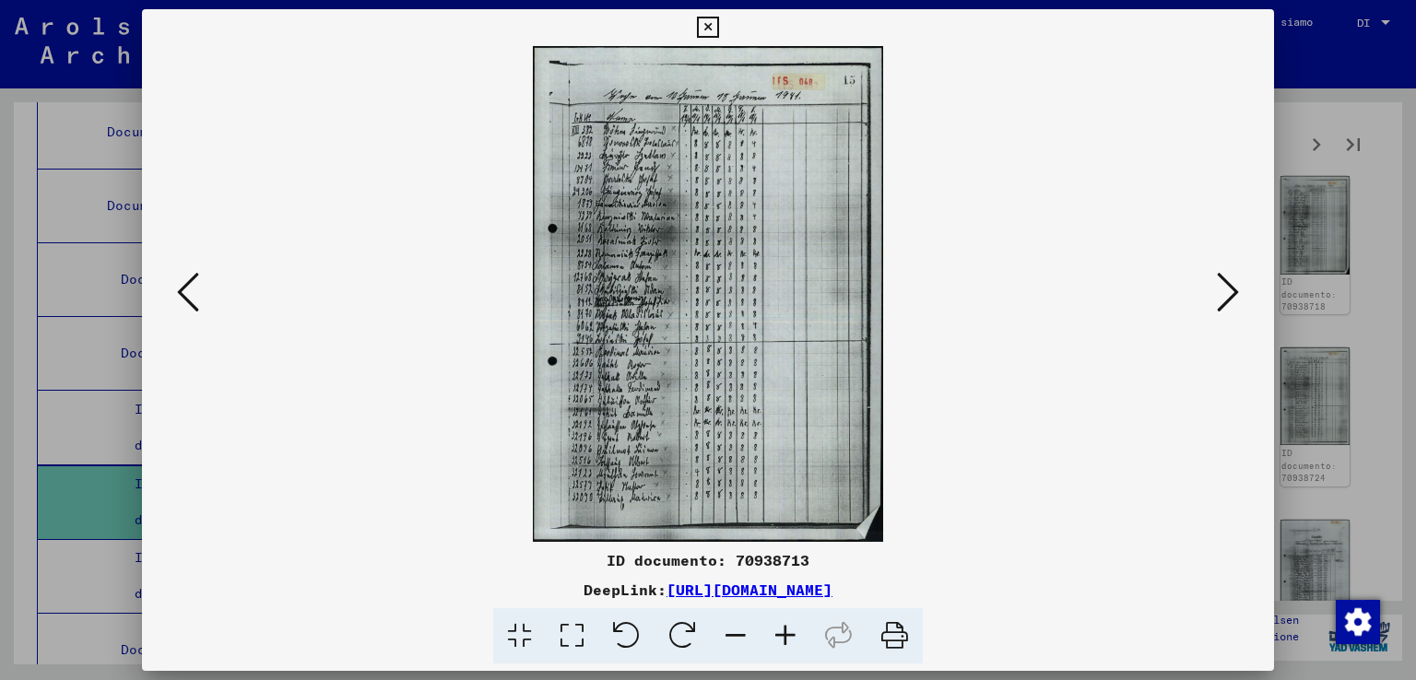
click at [1230, 280] on icon at bounding box center [1228, 292] width 22 height 44
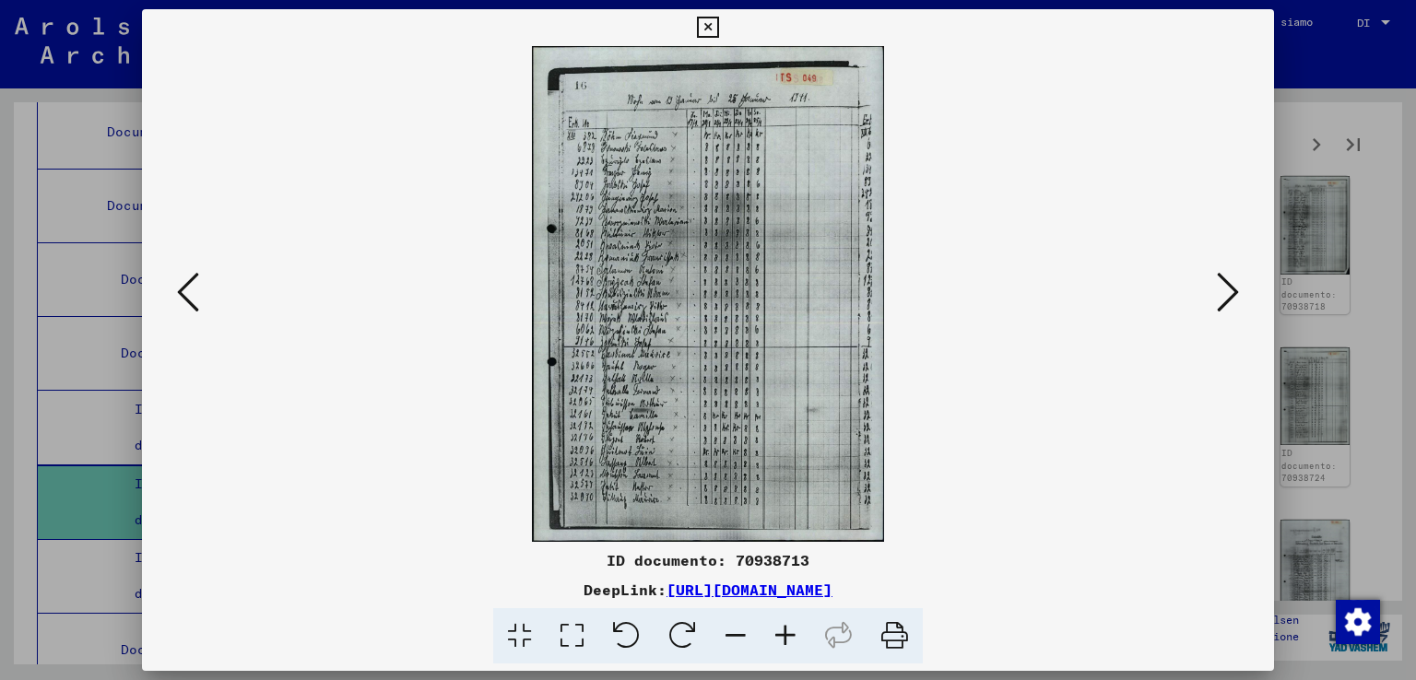
click at [1230, 280] on icon at bounding box center [1228, 292] width 22 height 44
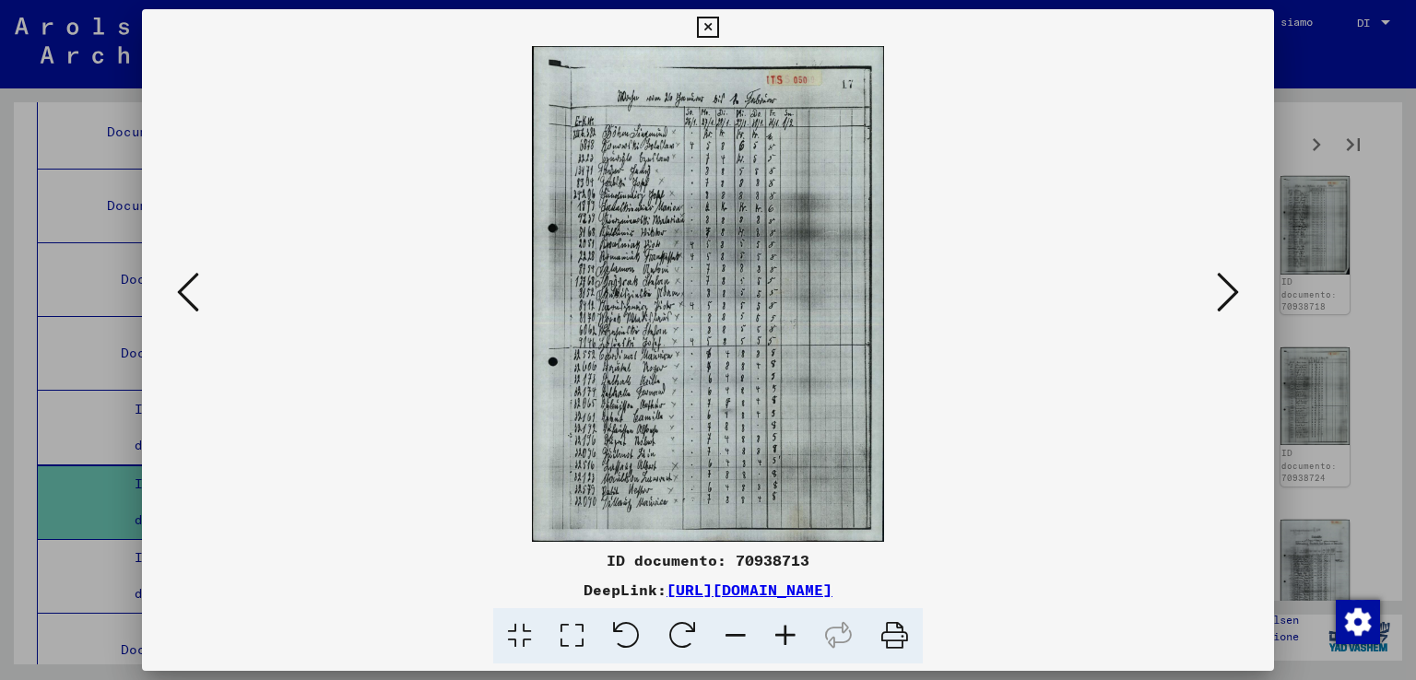
click at [1230, 280] on icon at bounding box center [1228, 292] width 22 height 44
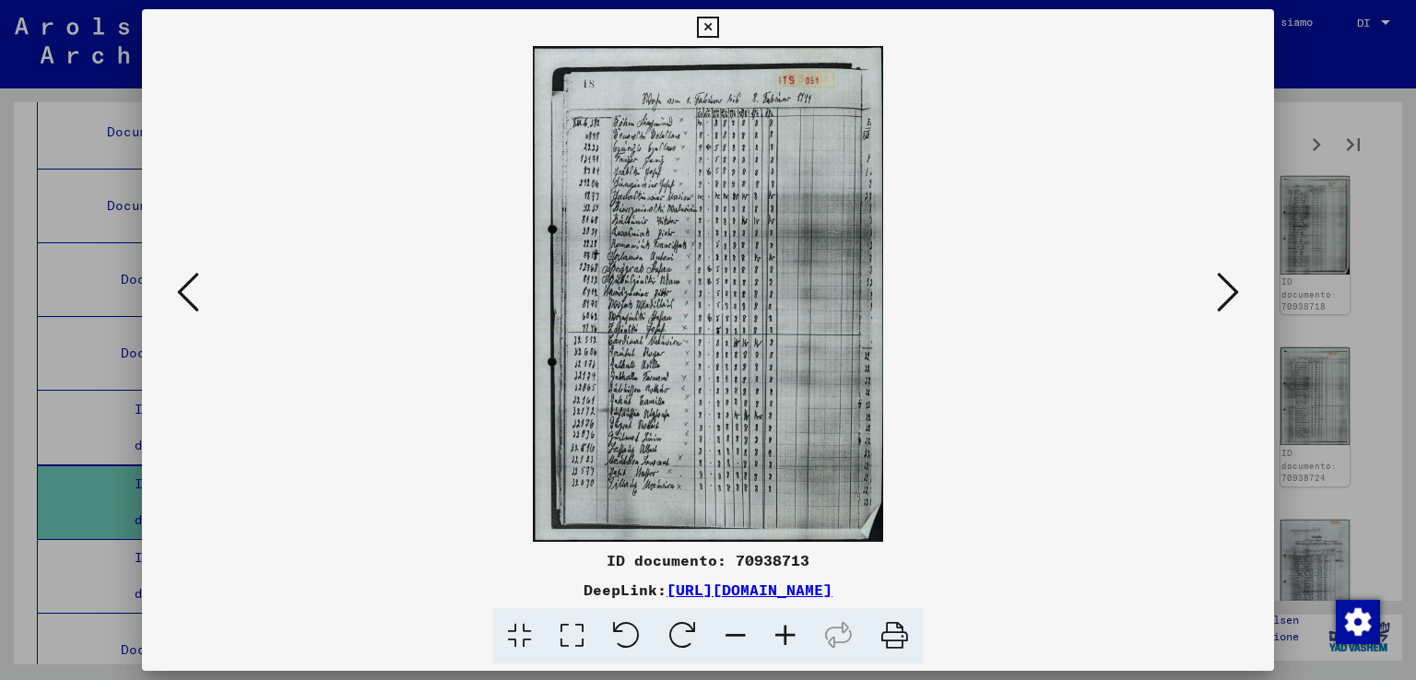
click at [1230, 280] on icon at bounding box center [1228, 292] width 22 height 44
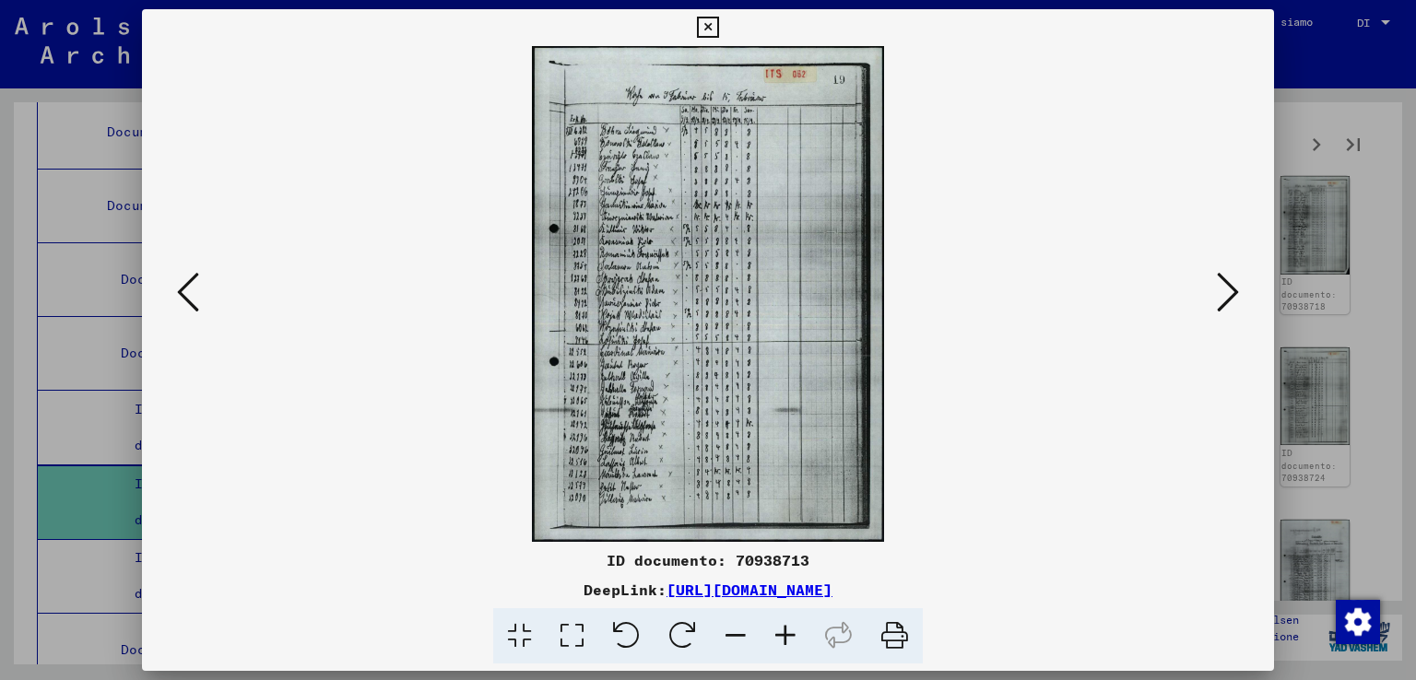
click at [1230, 280] on icon at bounding box center [1228, 292] width 22 height 44
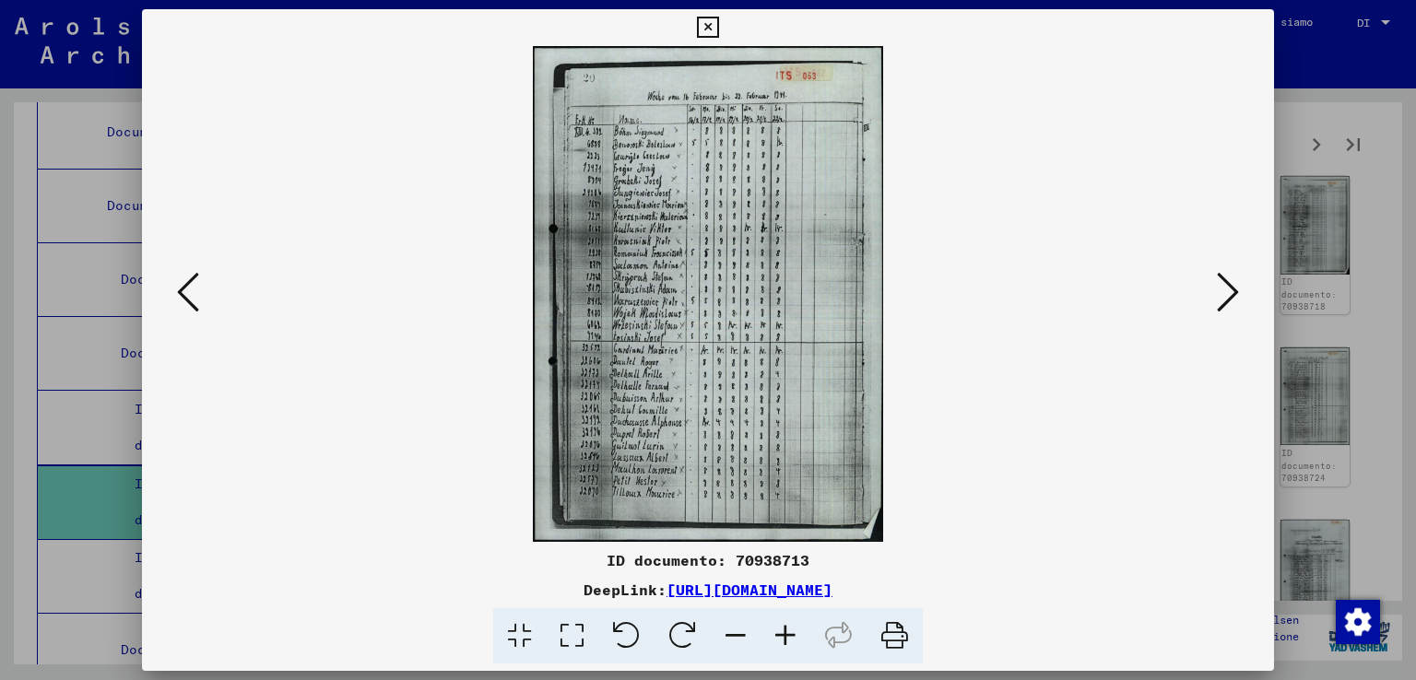
click at [1230, 280] on icon at bounding box center [1228, 292] width 22 height 44
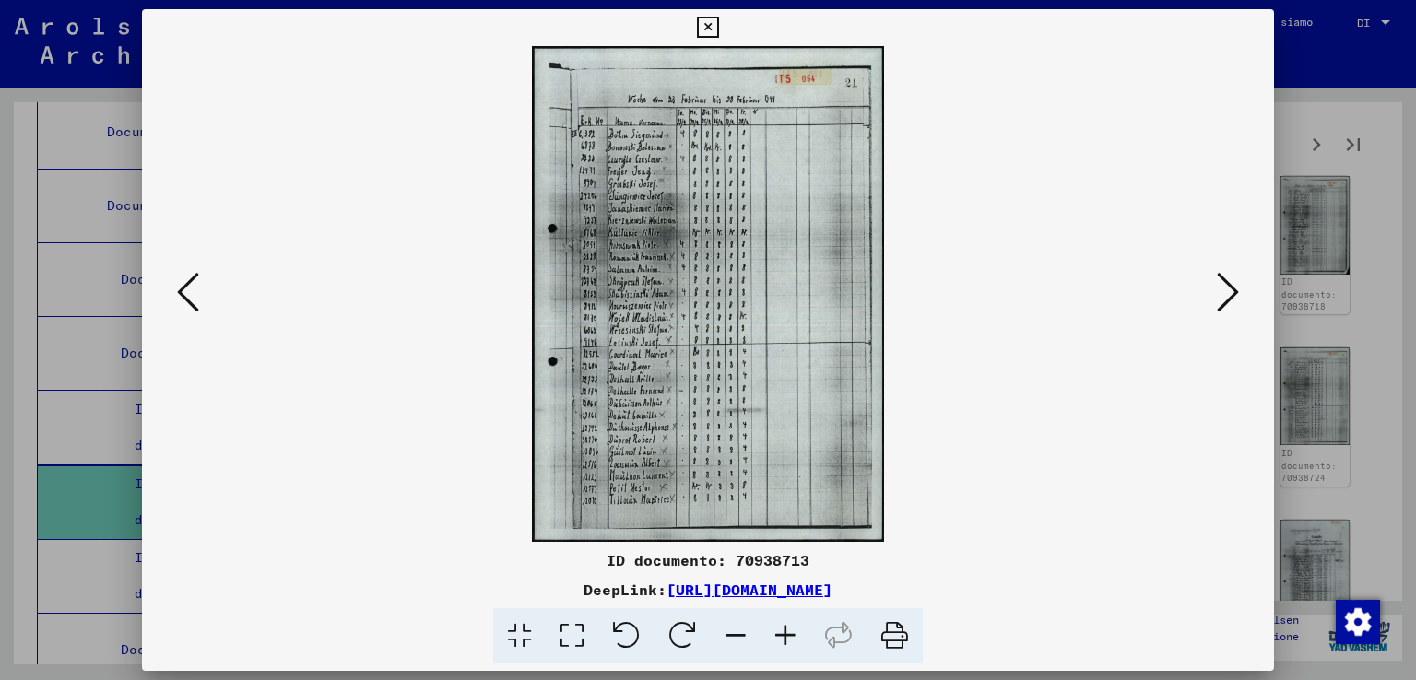
click at [1230, 280] on icon at bounding box center [1228, 292] width 22 height 44
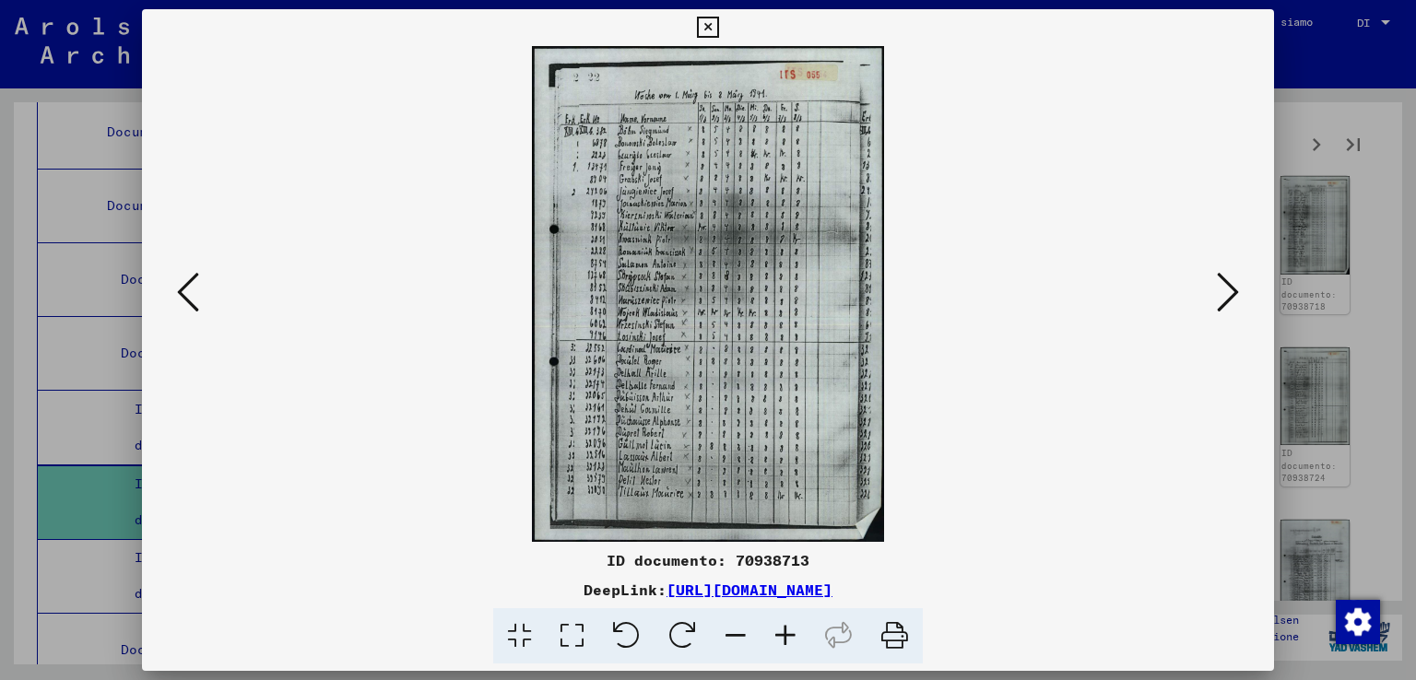
click at [1230, 280] on icon at bounding box center [1228, 292] width 22 height 44
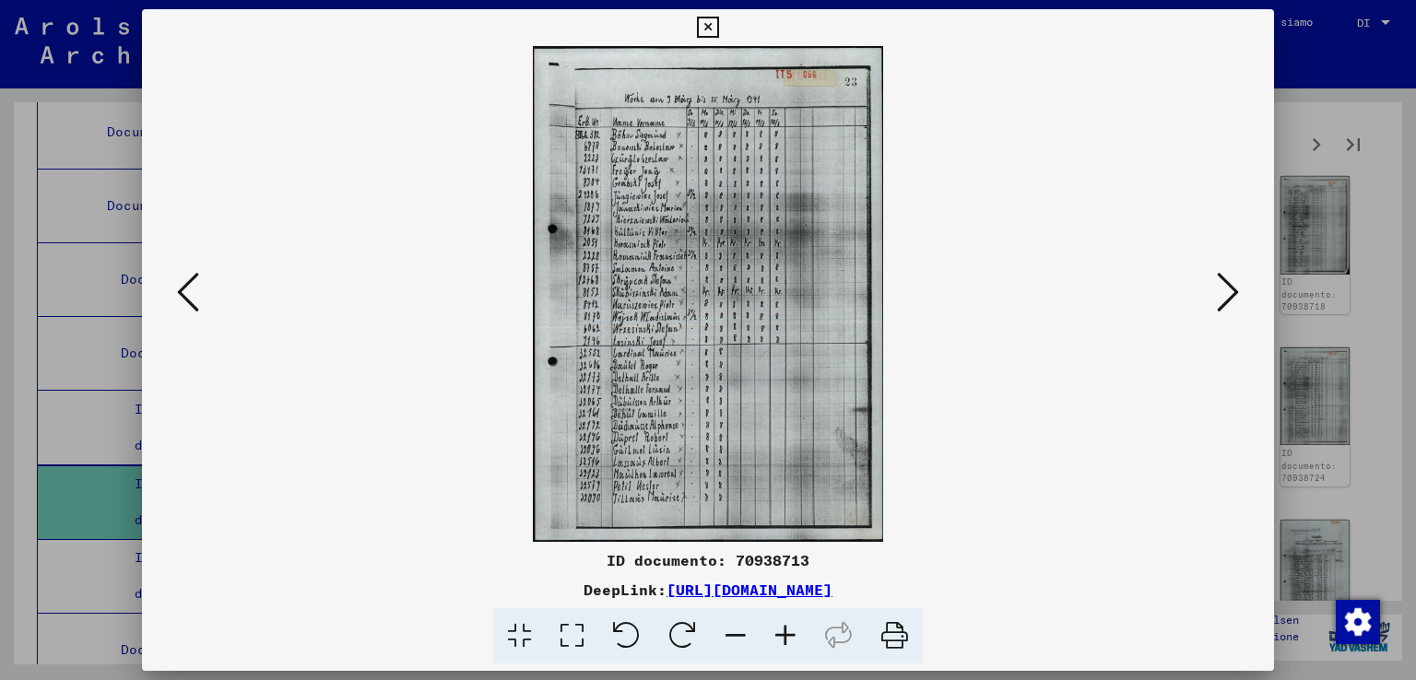
click at [1230, 280] on icon at bounding box center [1228, 292] width 22 height 44
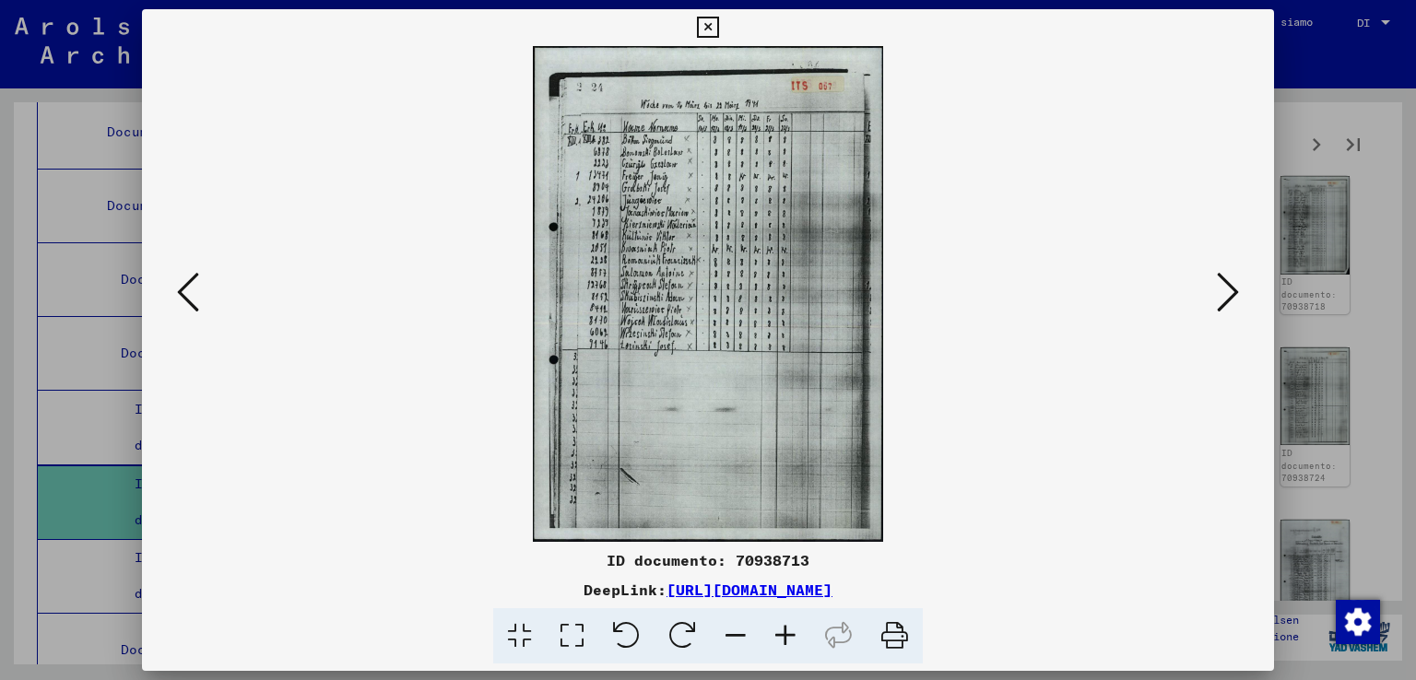
click at [1230, 280] on icon at bounding box center [1228, 292] width 22 height 44
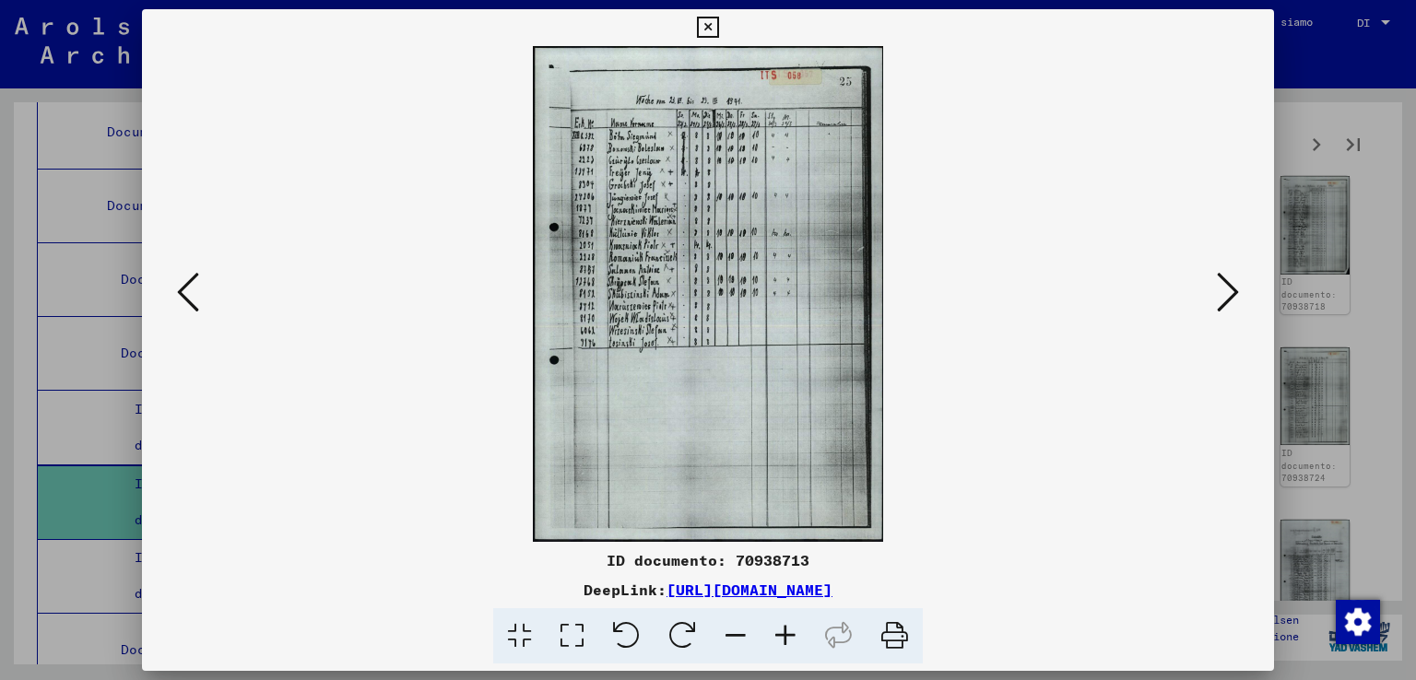
click at [1230, 280] on icon at bounding box center [1228, 292] width 22 height 44
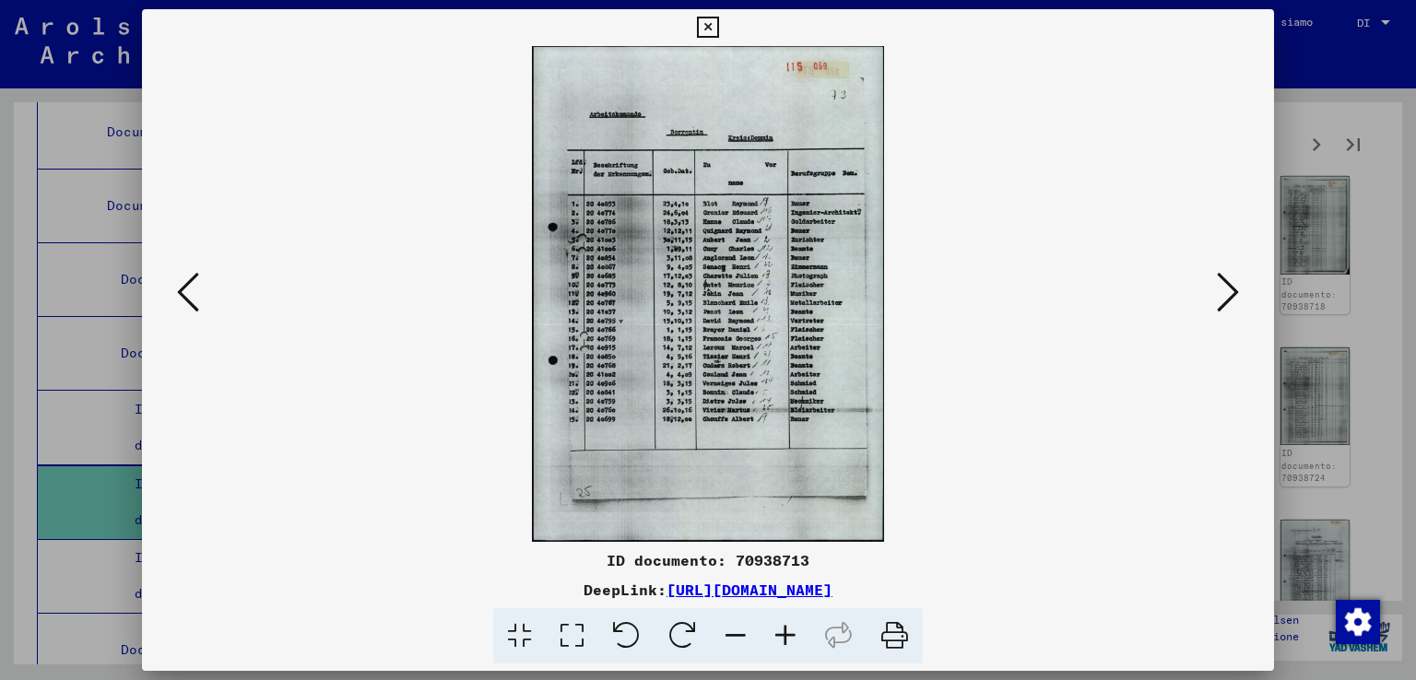
click at [1230, 280] on icon at bounding box center [1228, 292] width 22 height 44
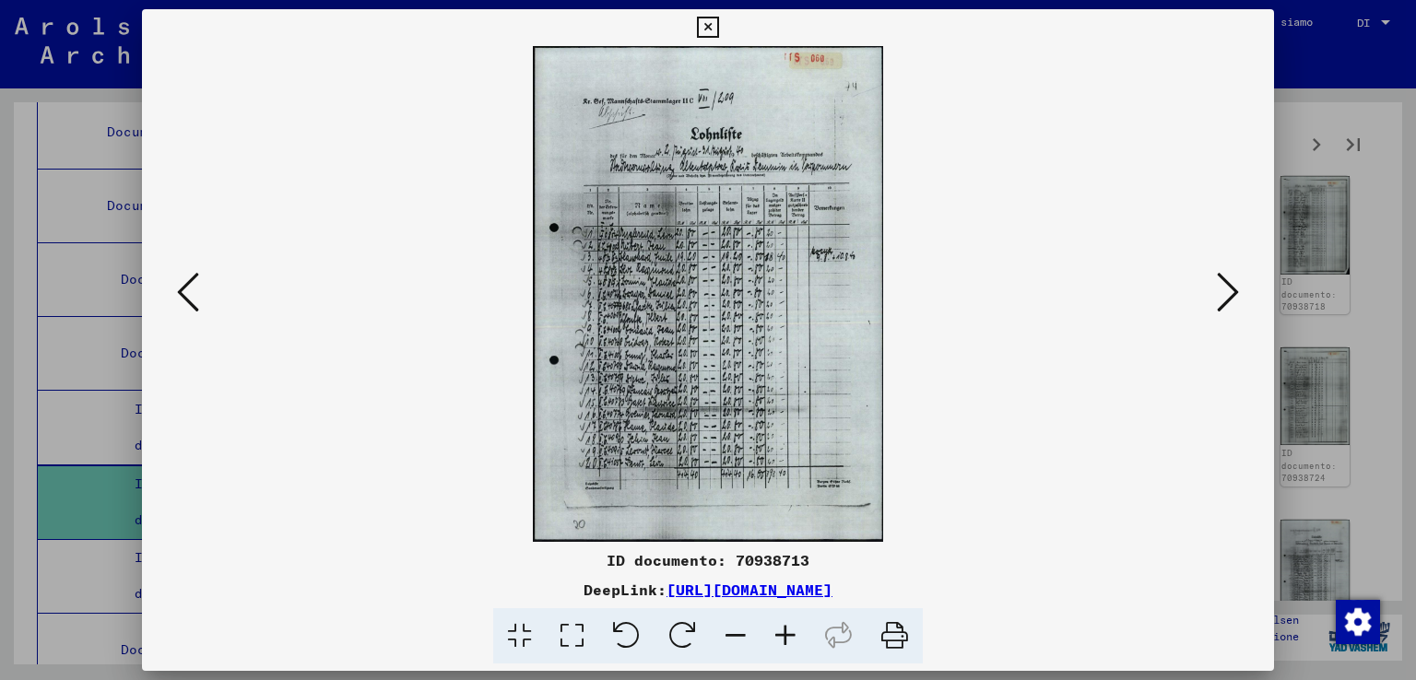
click at [1230, 280] on icon at bounding box center [1228, 292] width 22 height 44
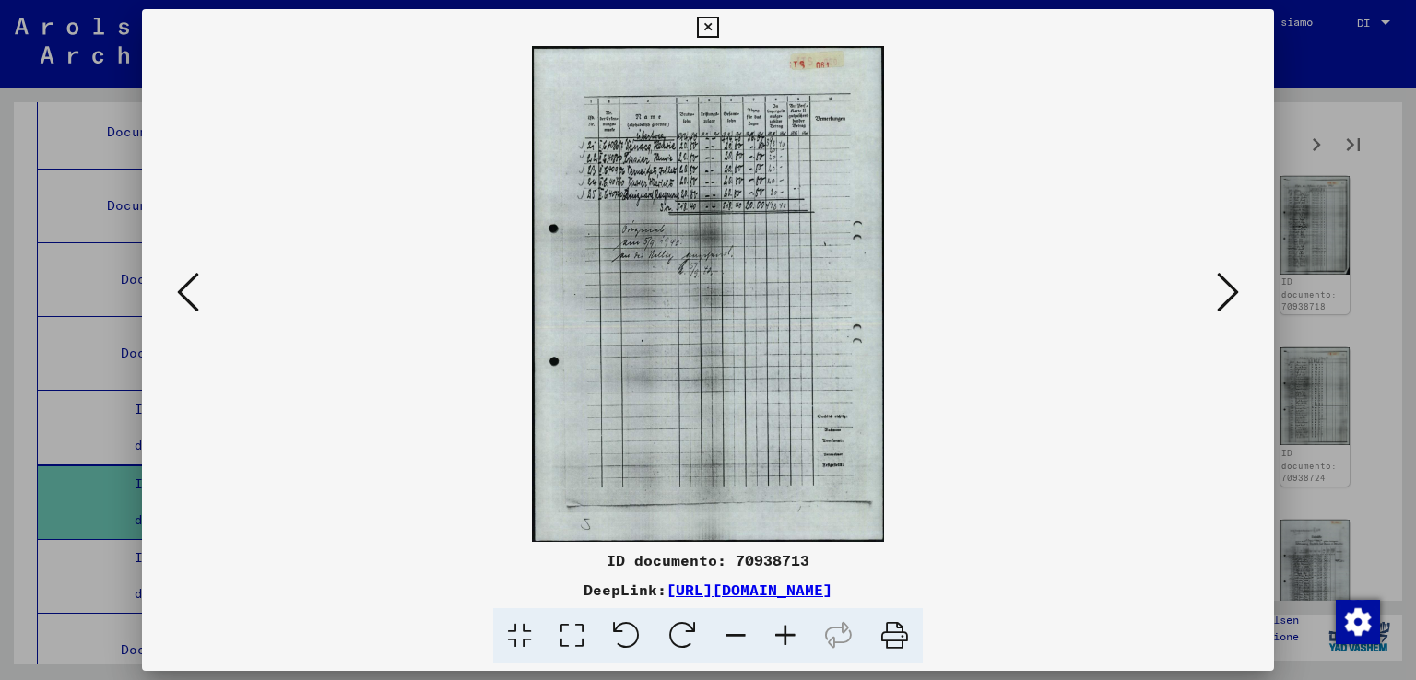
click at [1230, 280] on icon at bounding box center [1228, 292] width 22 height 44
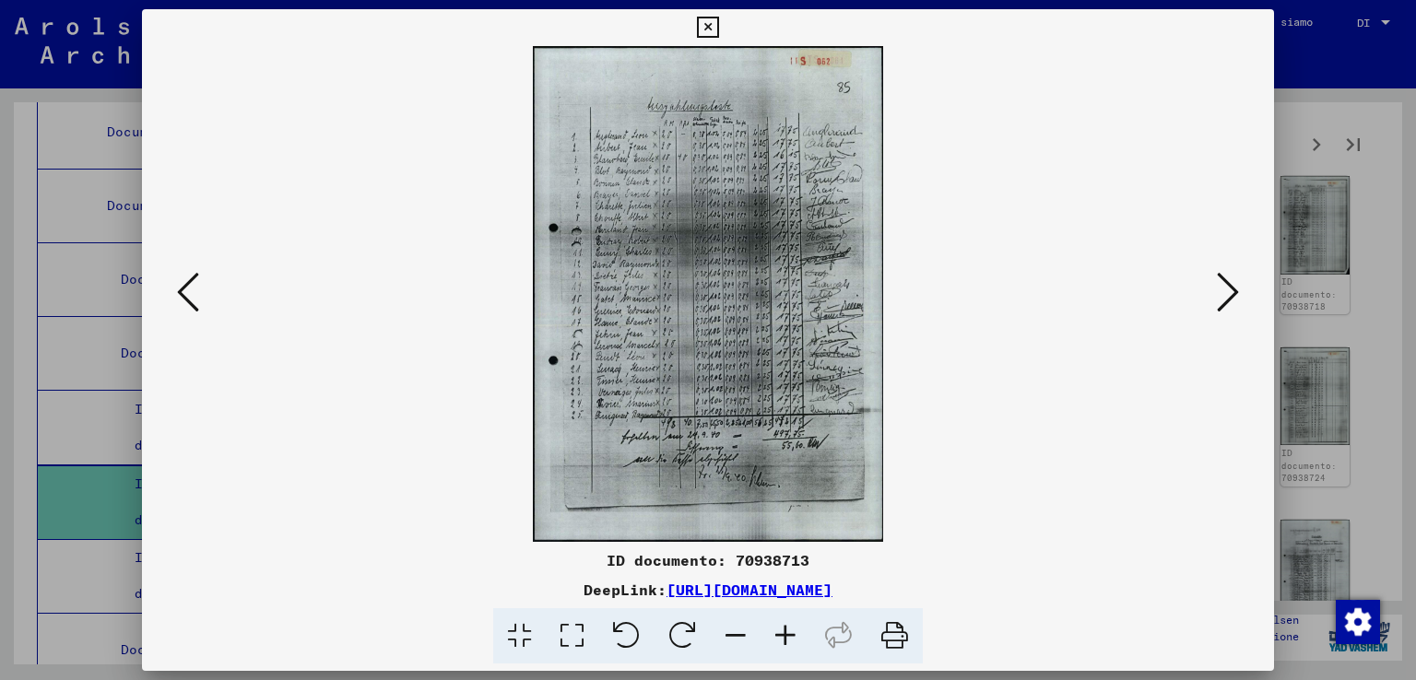
click at [1230, 280] on icon at bounding box center [1228, 292] width 22 height 44
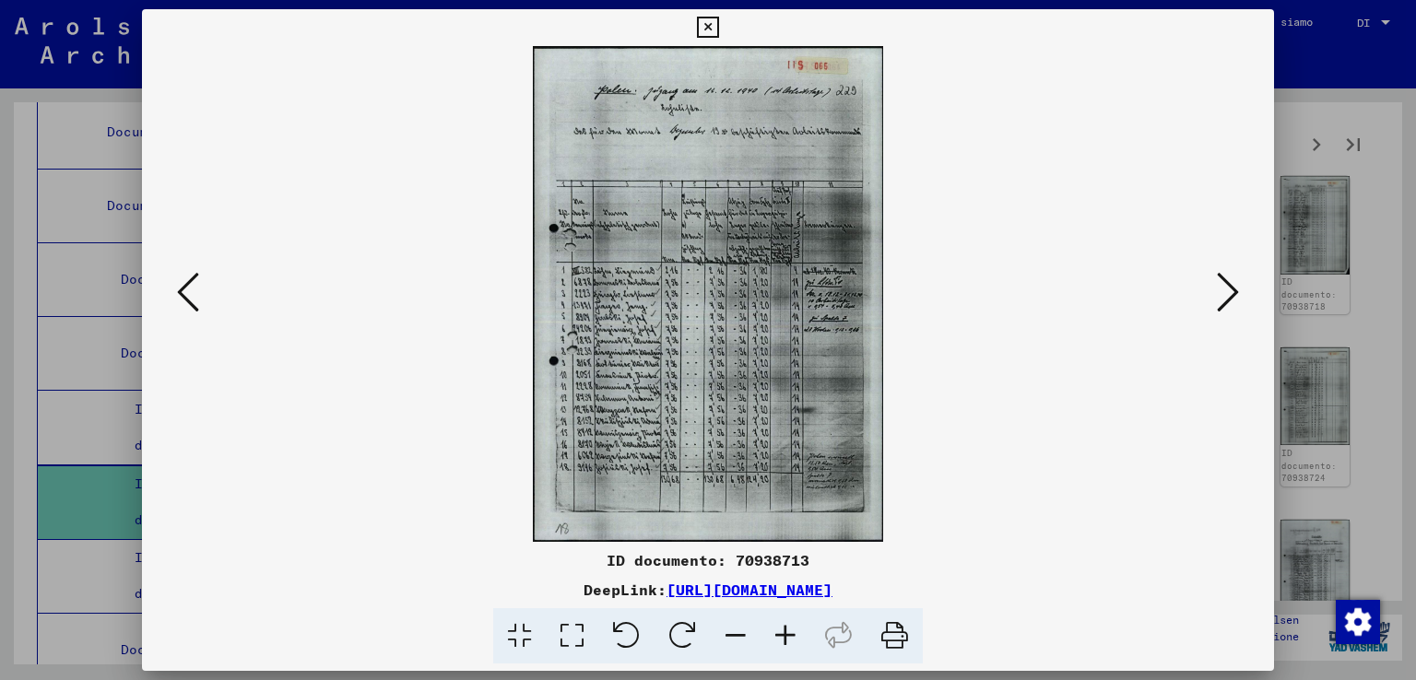
click at [1230, 280] on icon at bounding box center [1228, 292] width 22 height 44
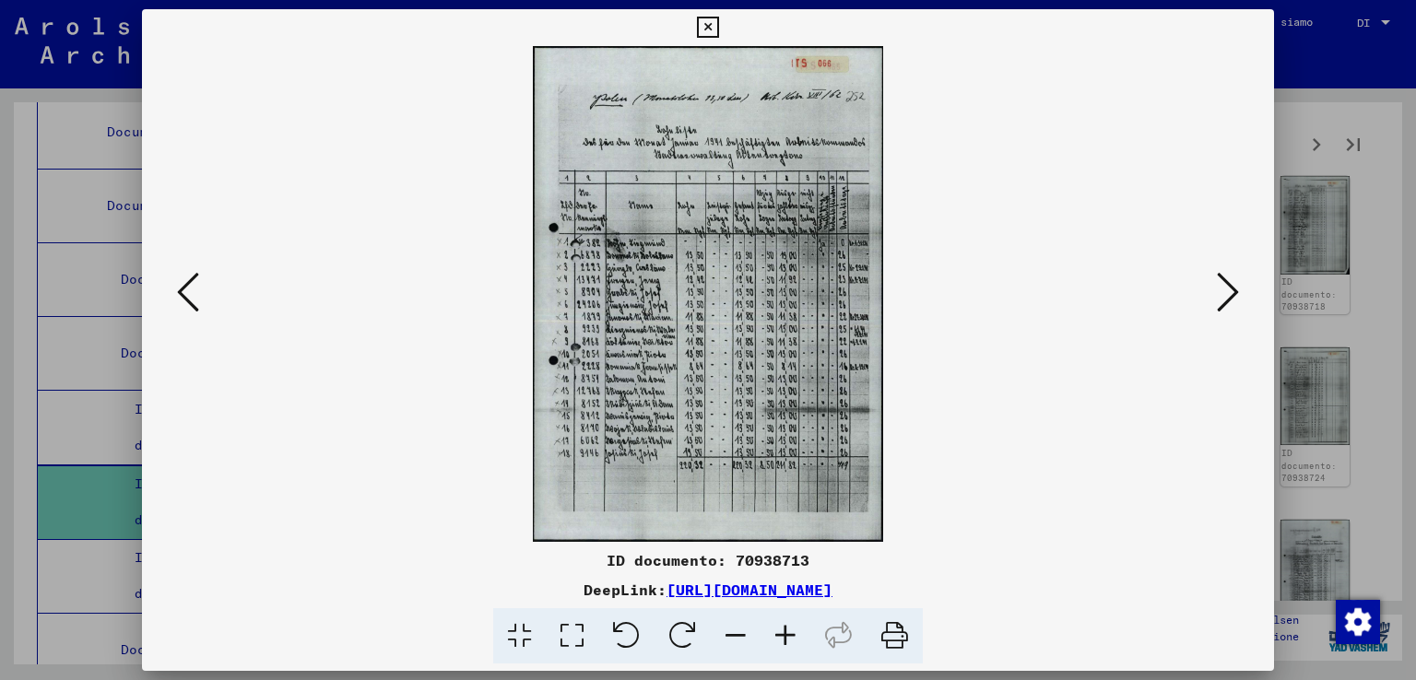
click at [1225, 280] on icon at bounding box center [1228, 292] width 22 height 44
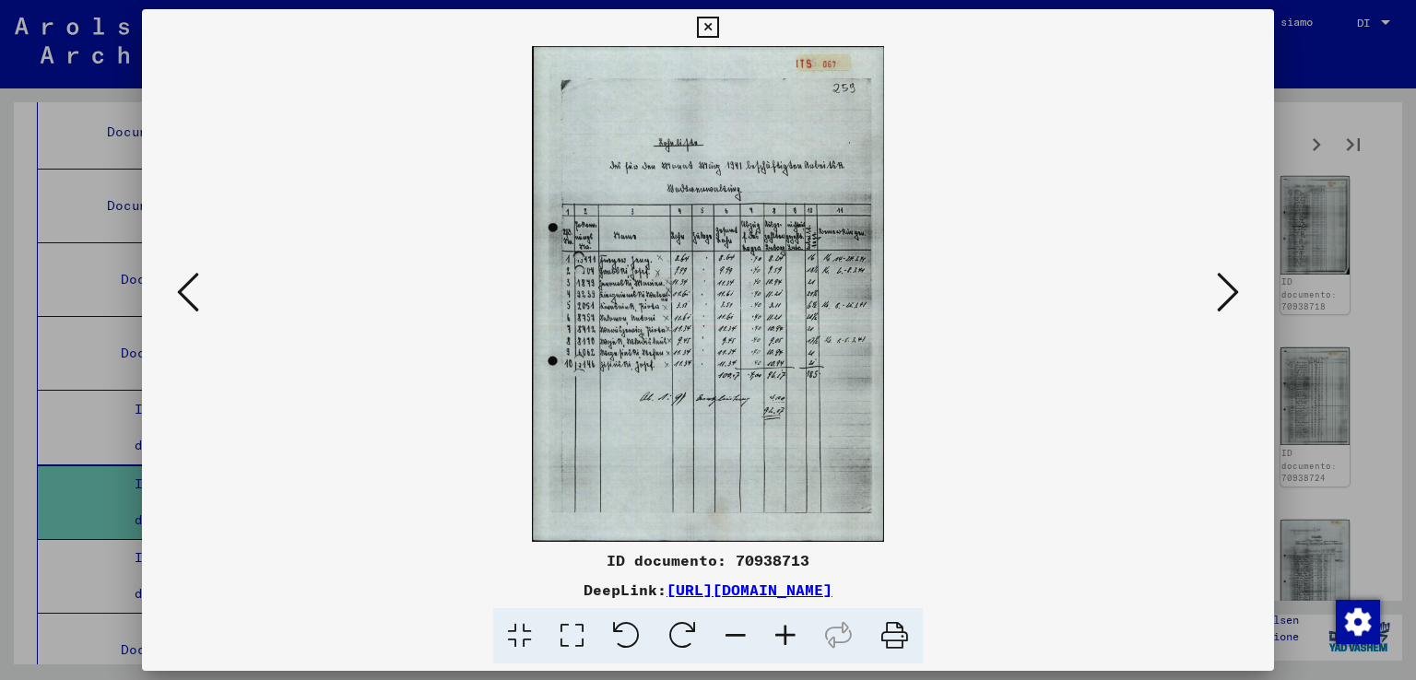
click at [1224, 280] on icon at bounding box center [1228, 292] width 22 height 44
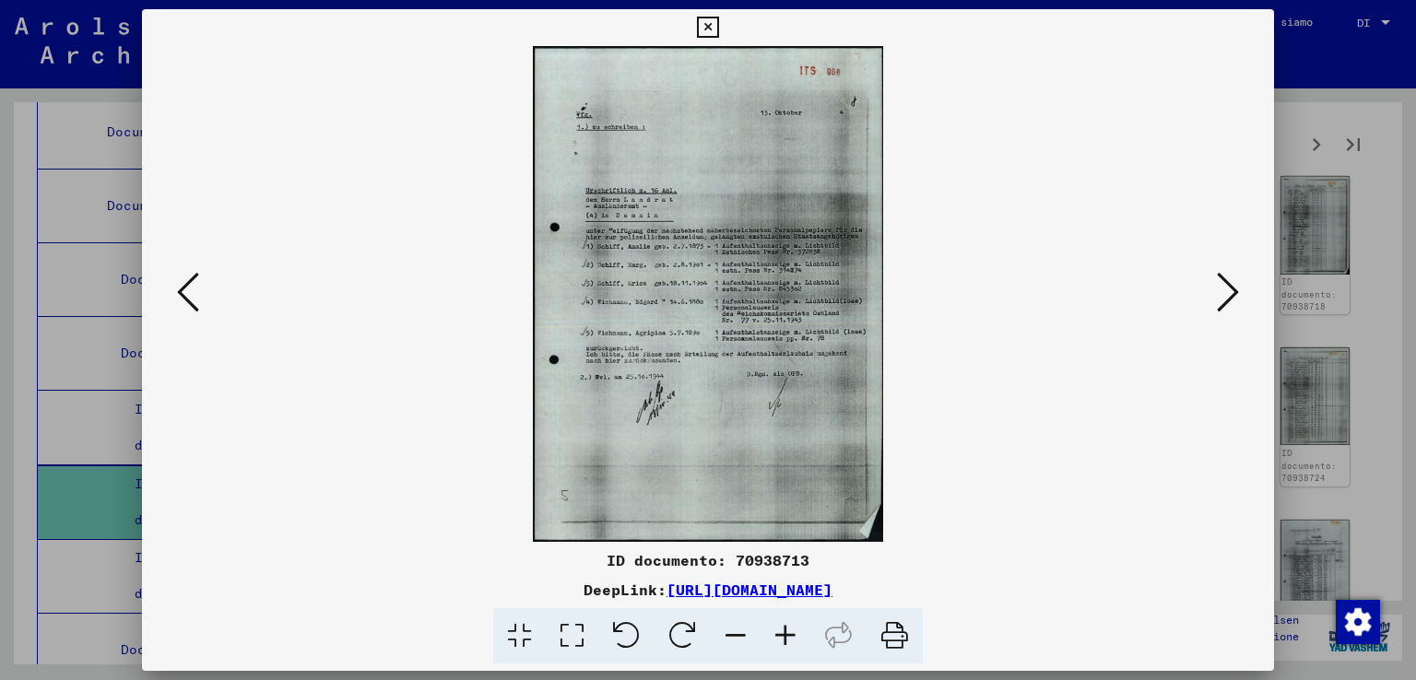
click at [1222, 280] on icon at bounding box center [1228, 292] width 22 height 44
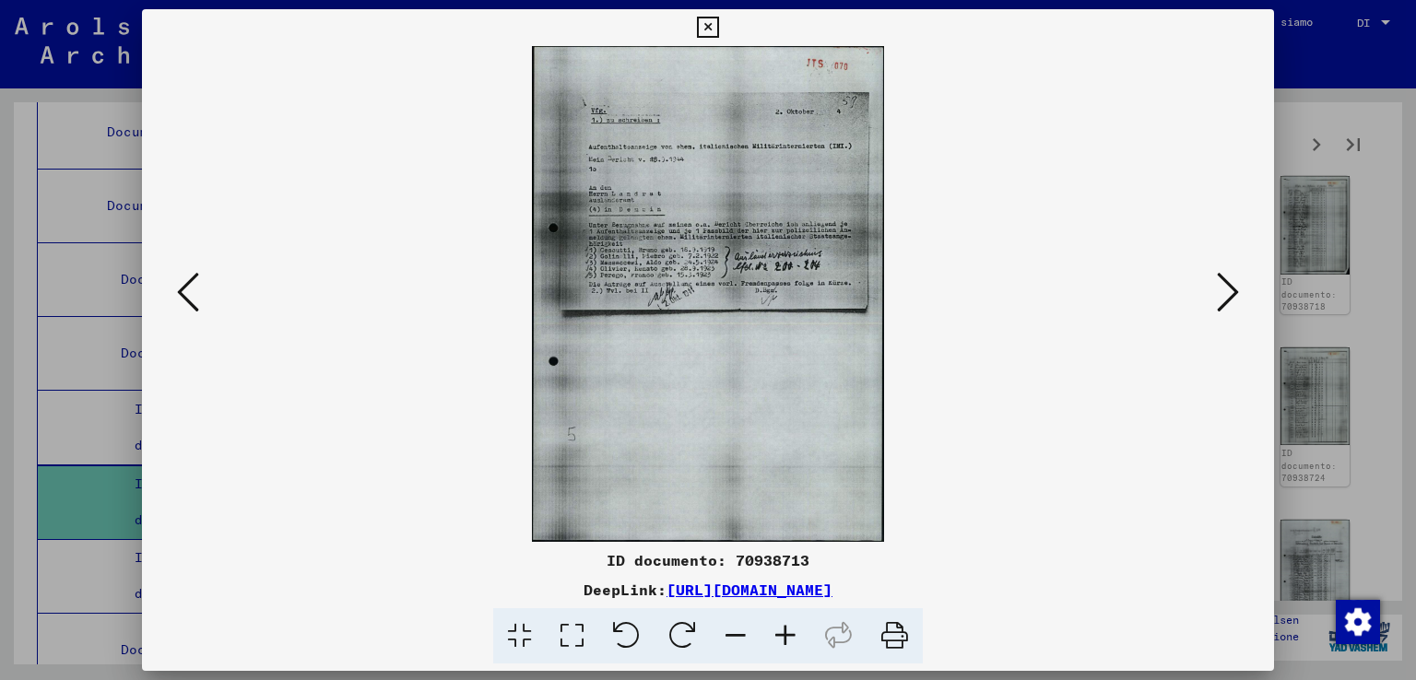
click at [190, 298] on icon at bounding box center [188, 292] width 22 height 44
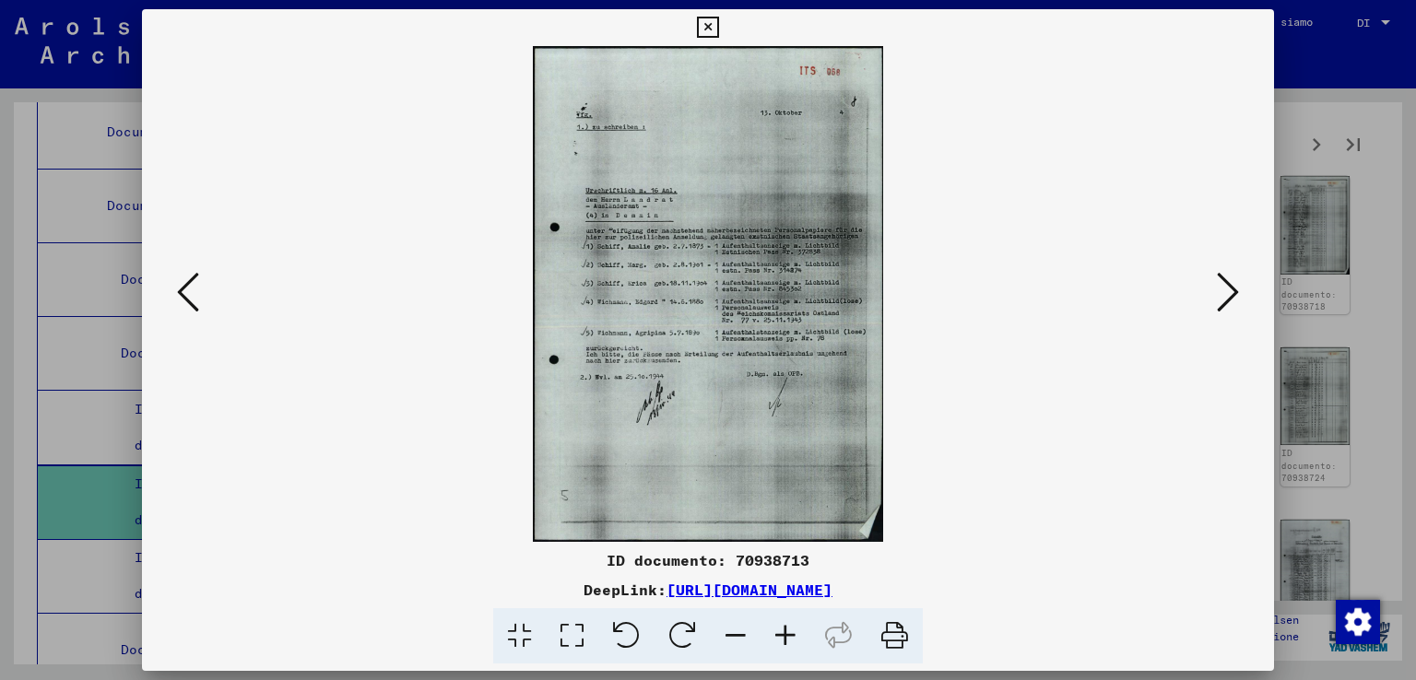
click at [1234, 281] on icon at bounding box center [1228, 292] width 22 height 44
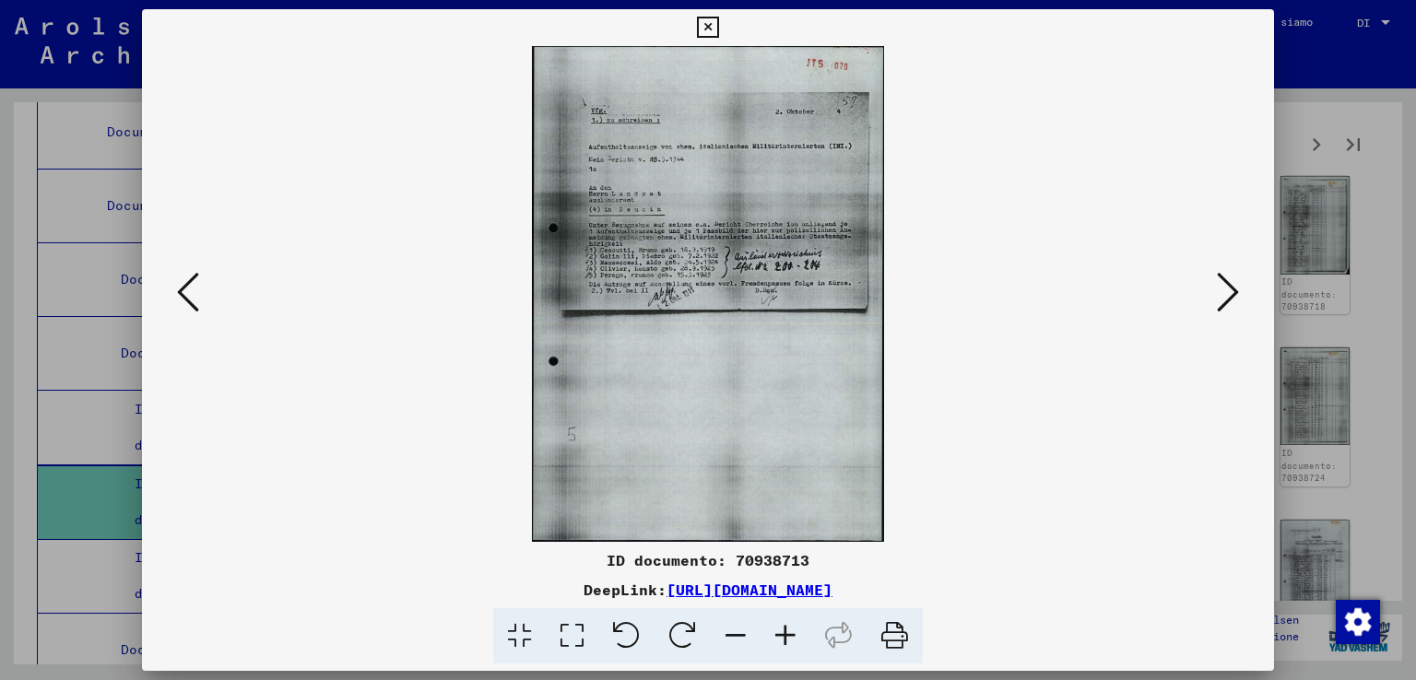
click at [1232, 281] on icon at bounding box center [1228, 292] width 22 height 44
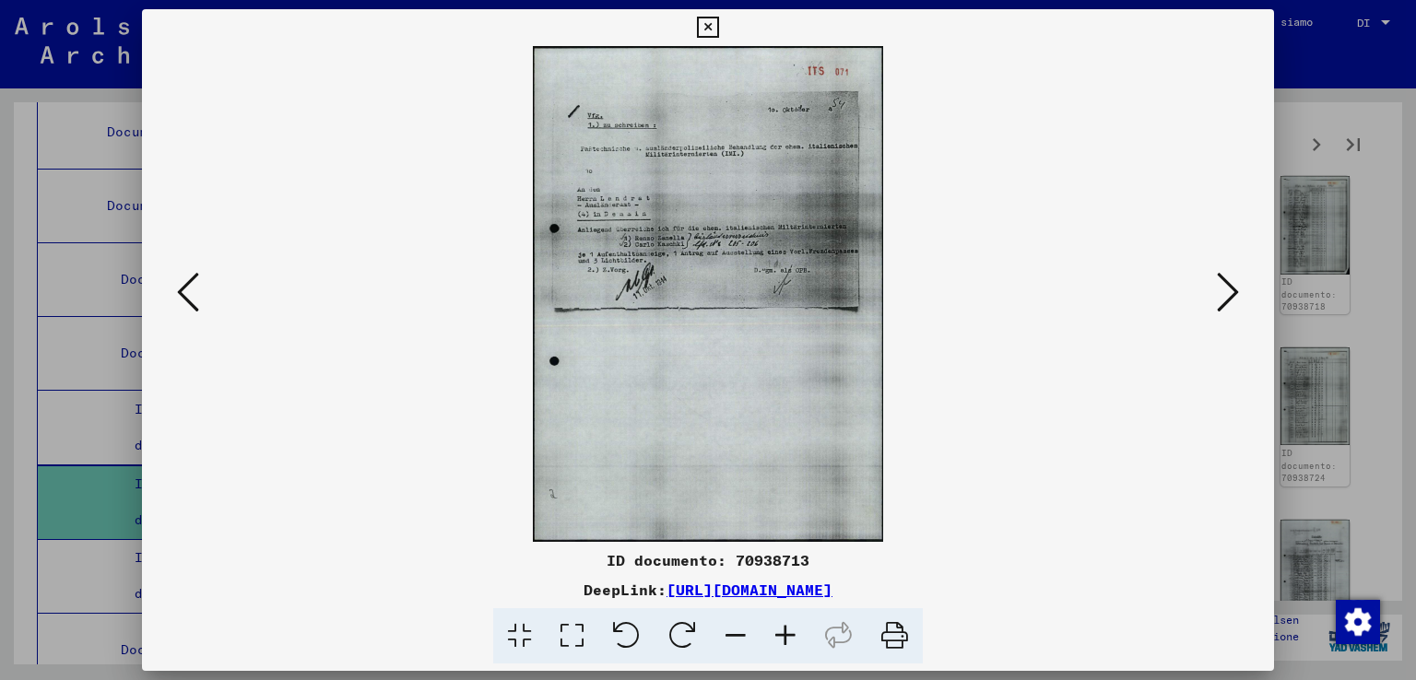
click at [1231, 282] on icon at bounding box center [1228, 292] width 22 height 44
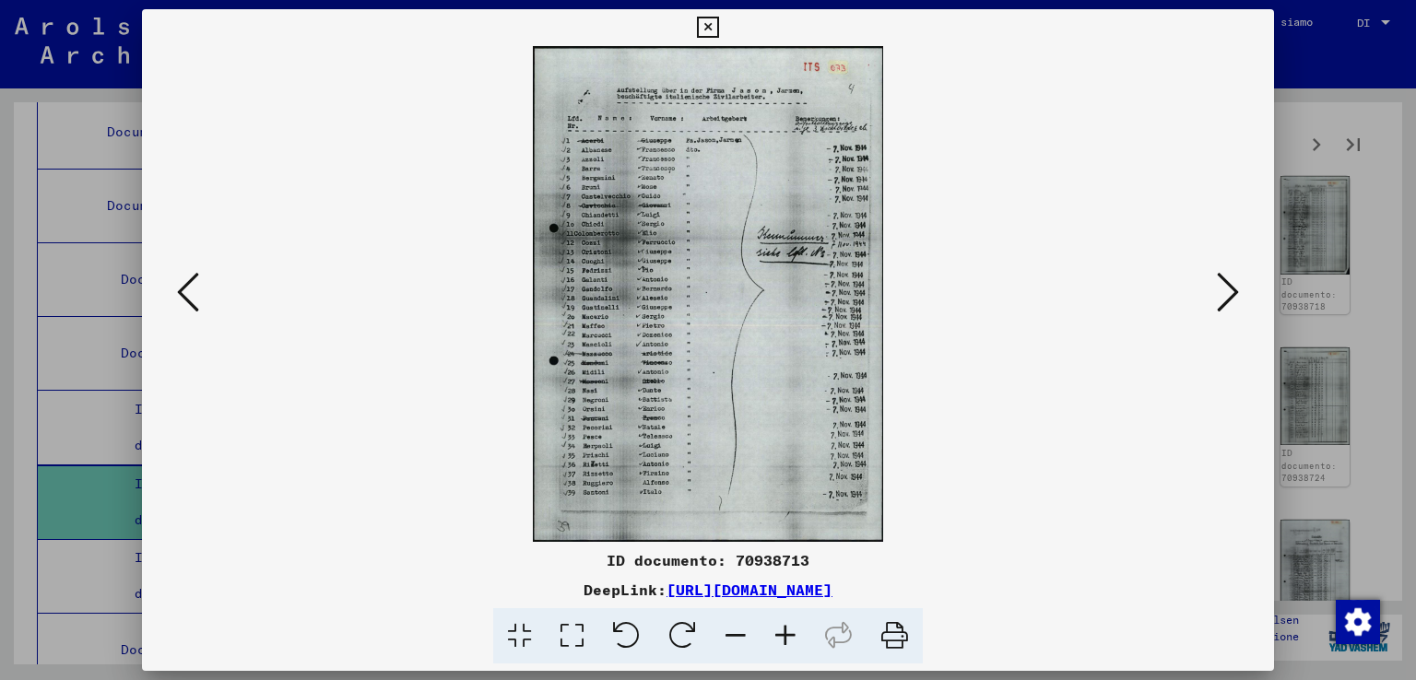
click at [1228, 284] on icon at bounding box center [1228, 292] width 22 height 44
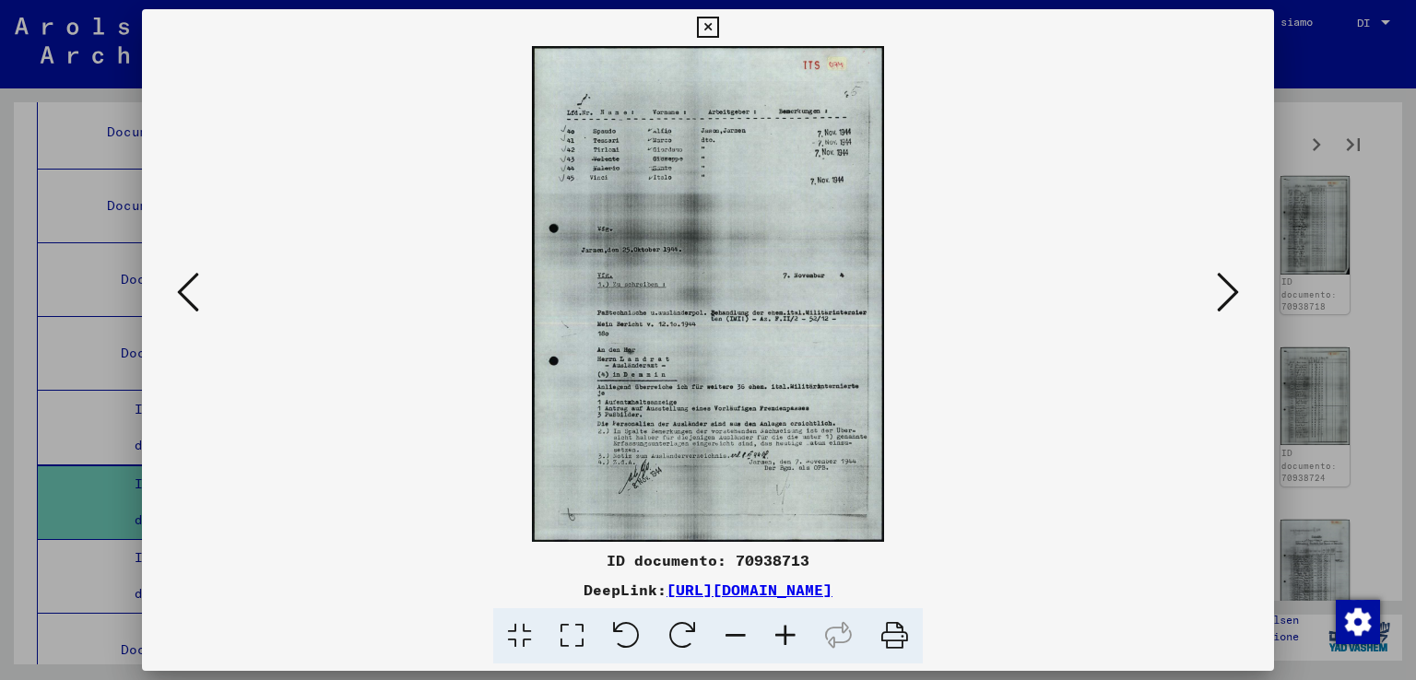
click at [1228, 284] on icon at bounding box center [1228, 292] width 22 height 44
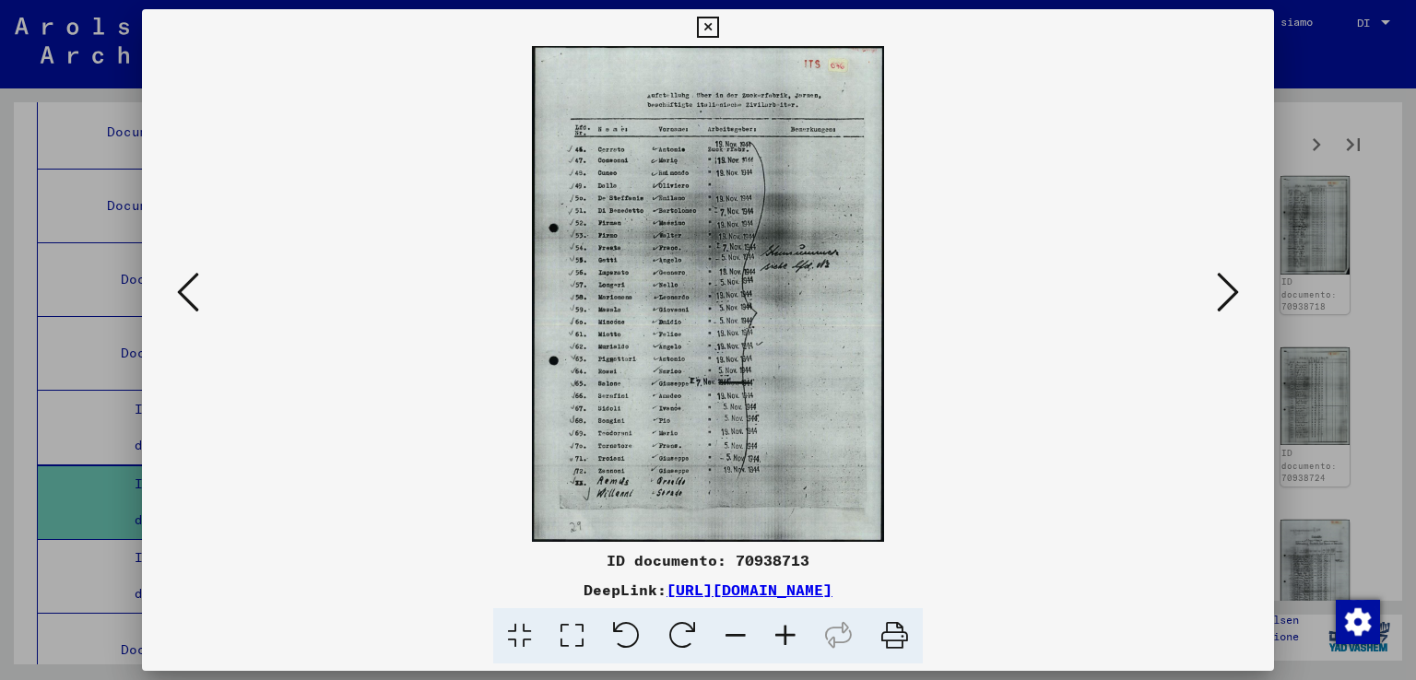
click at [1223, 279] on icon at bounding box center [1228, 292] width 22 height 44
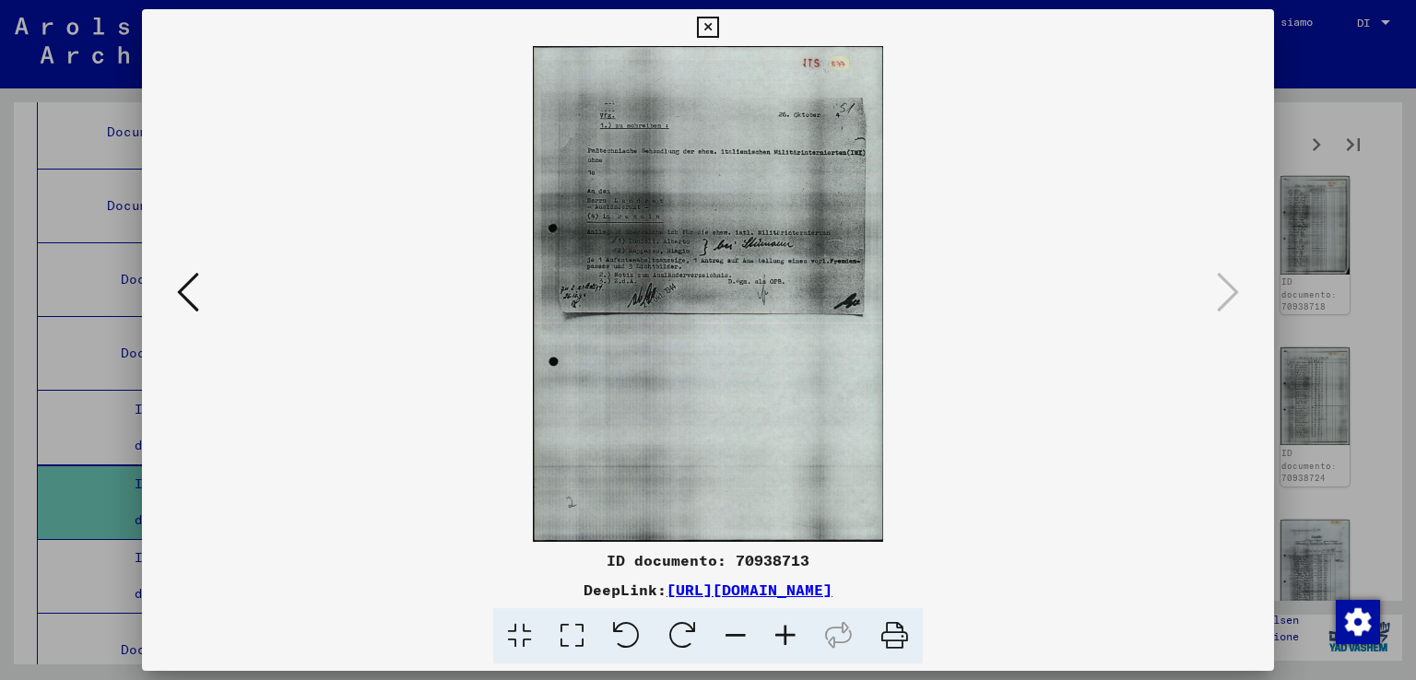
click at [178, 300] on icon at bounding box center [188, 292] width 22 height 44
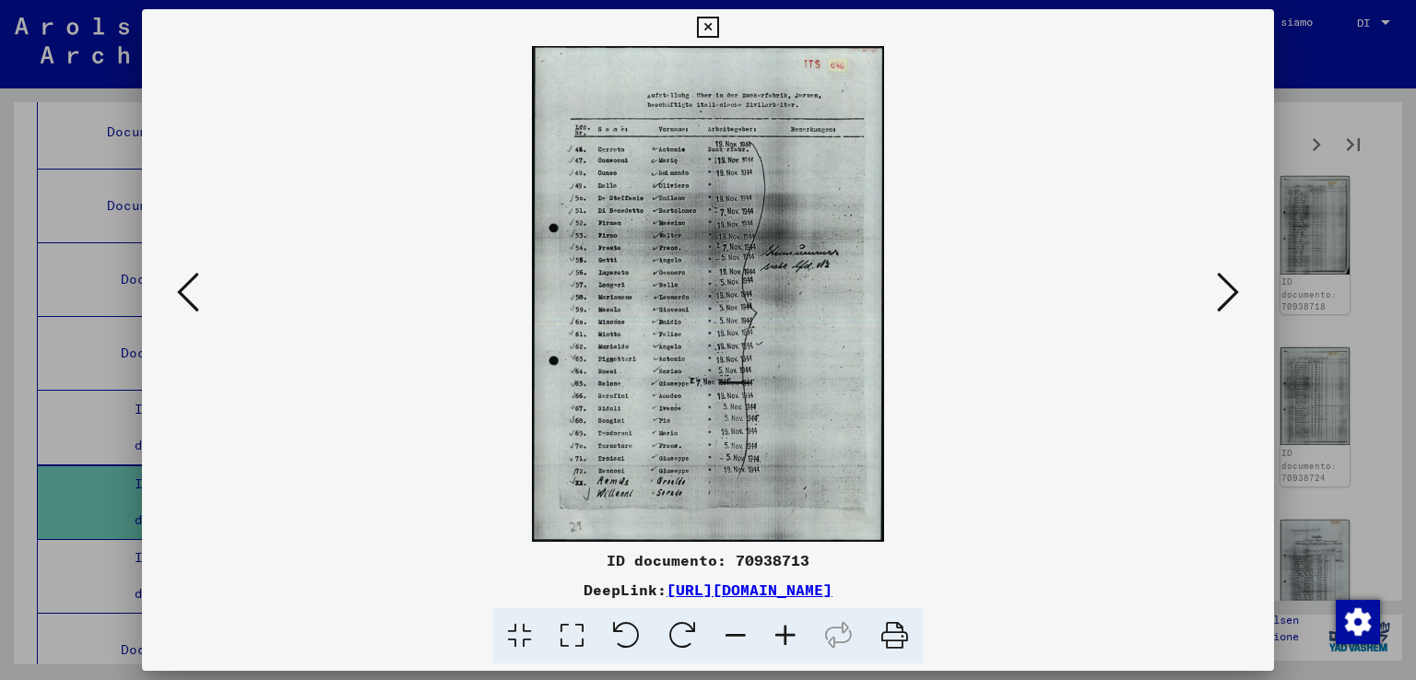
click at [1353, 270] on div at bounding box center [708, 340] width 1416 height 680
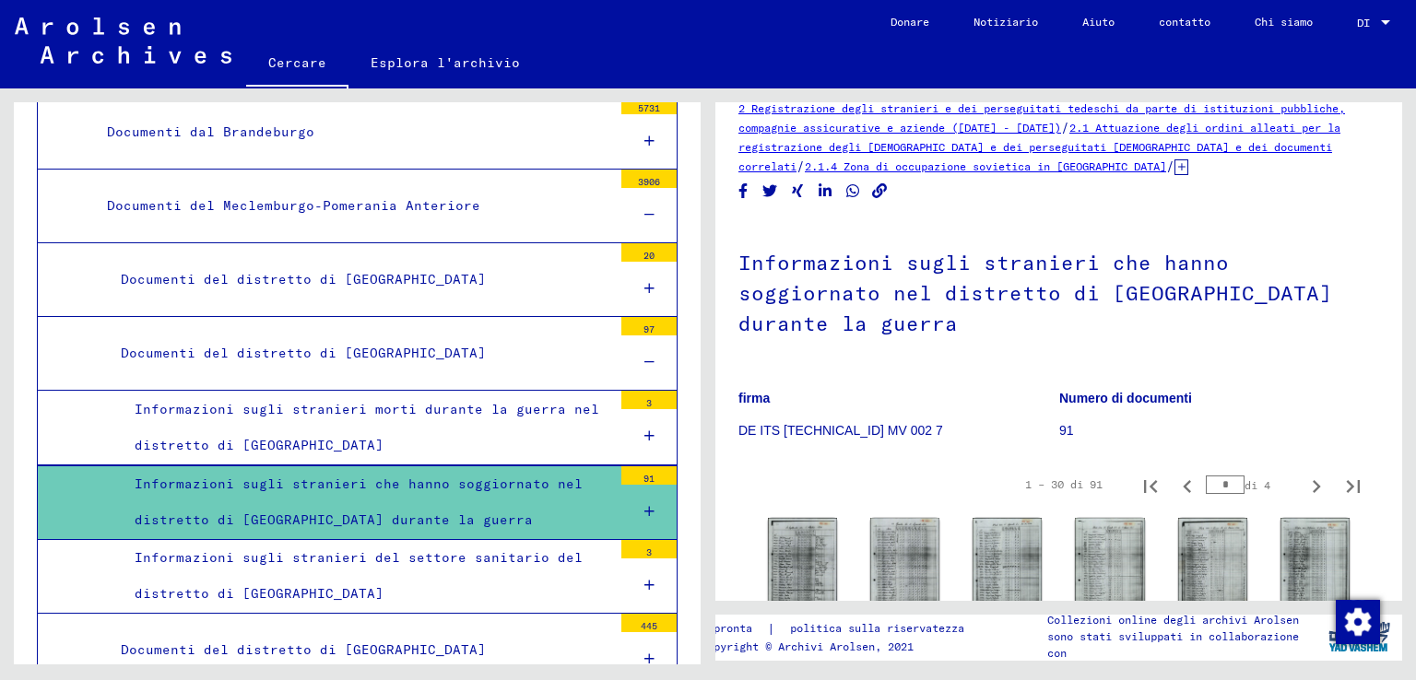
scroll to position [0, 0]
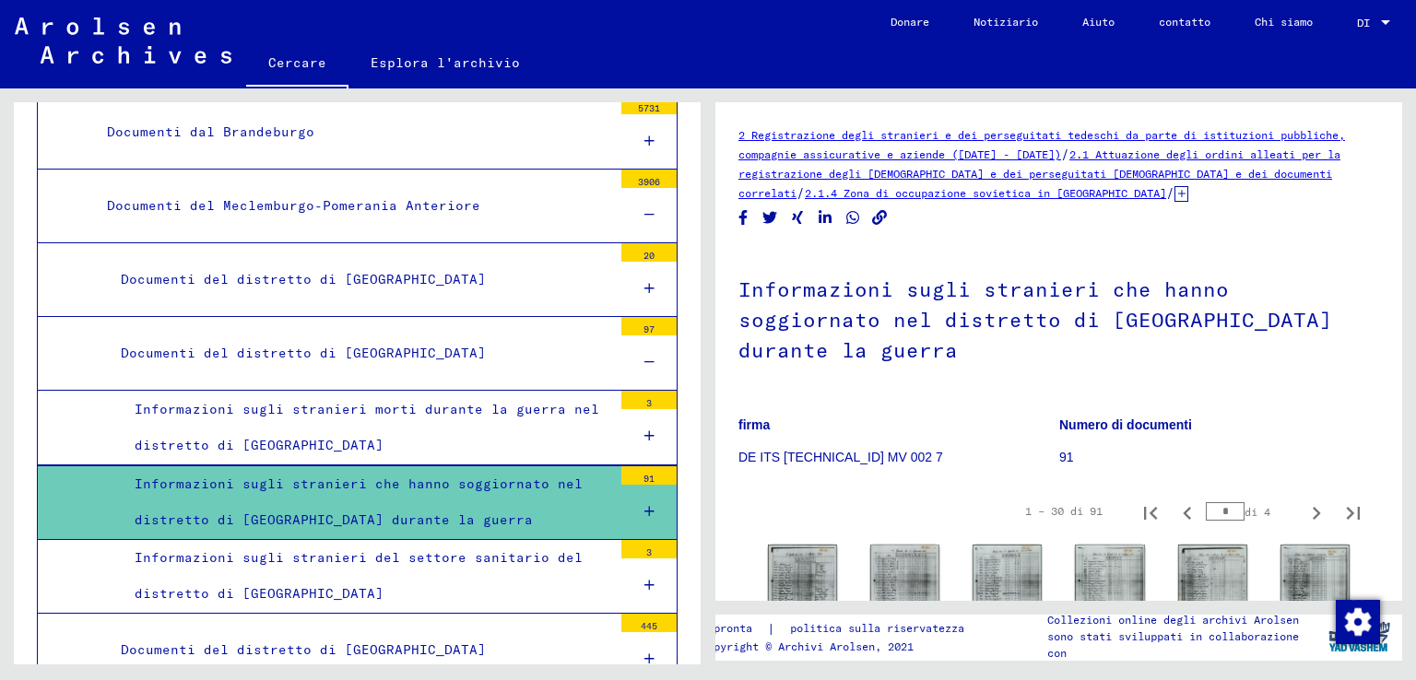
click at [644, 505] on icon at bounding box center [649, 511] width 10 height 13
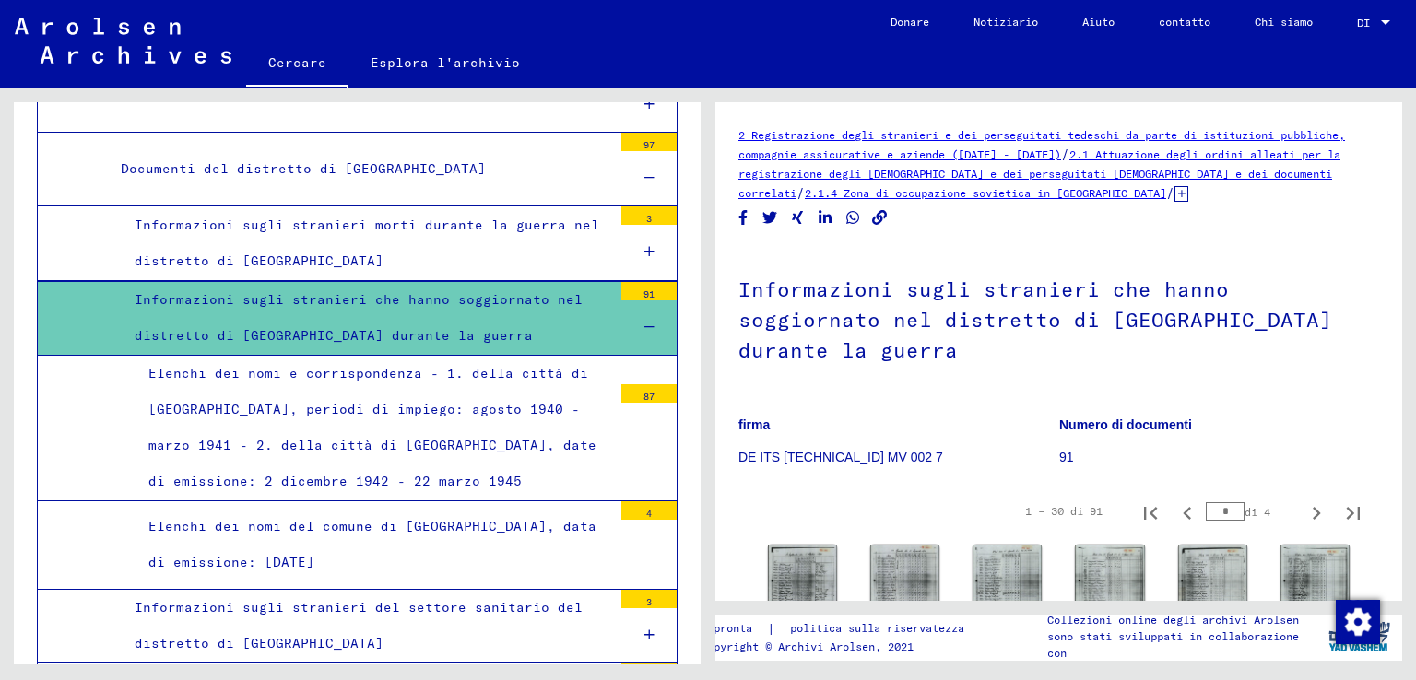
scroll to position [1585, 0]
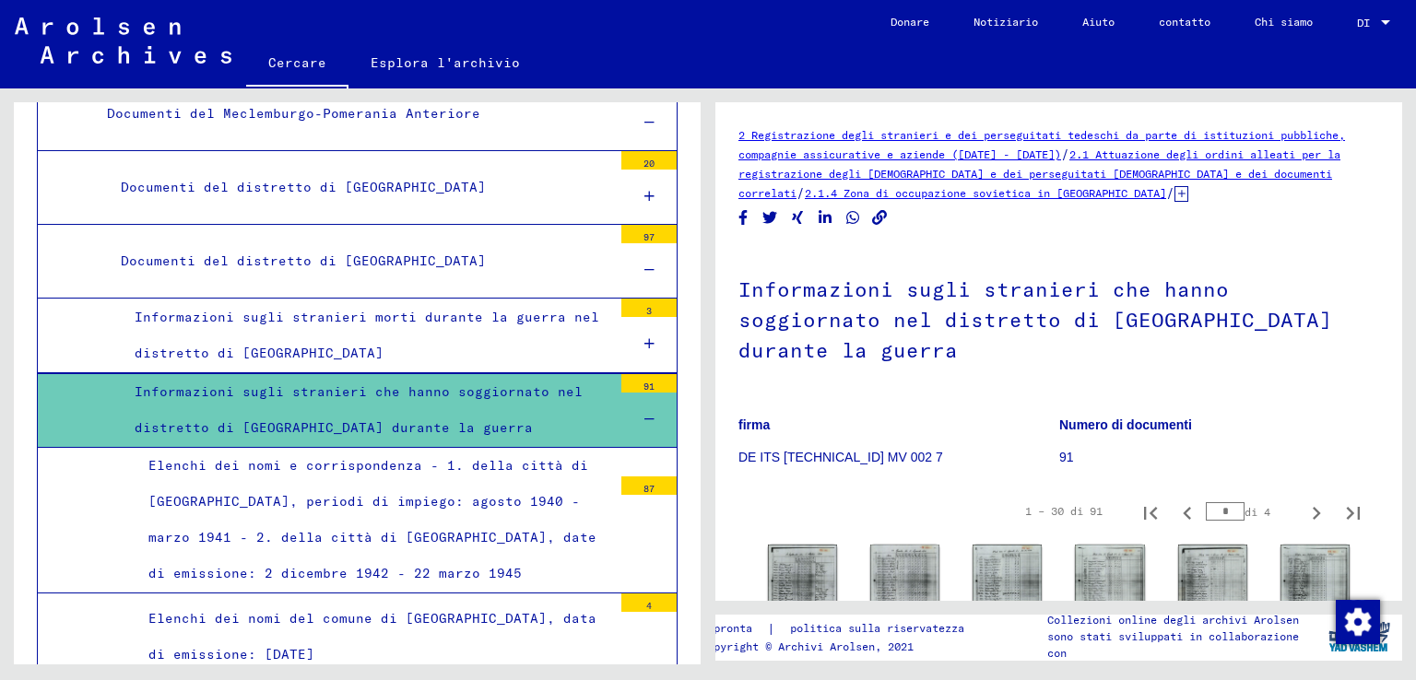
click at [644, 413] on icon at bounding box center [649, 419] width 10 height 13
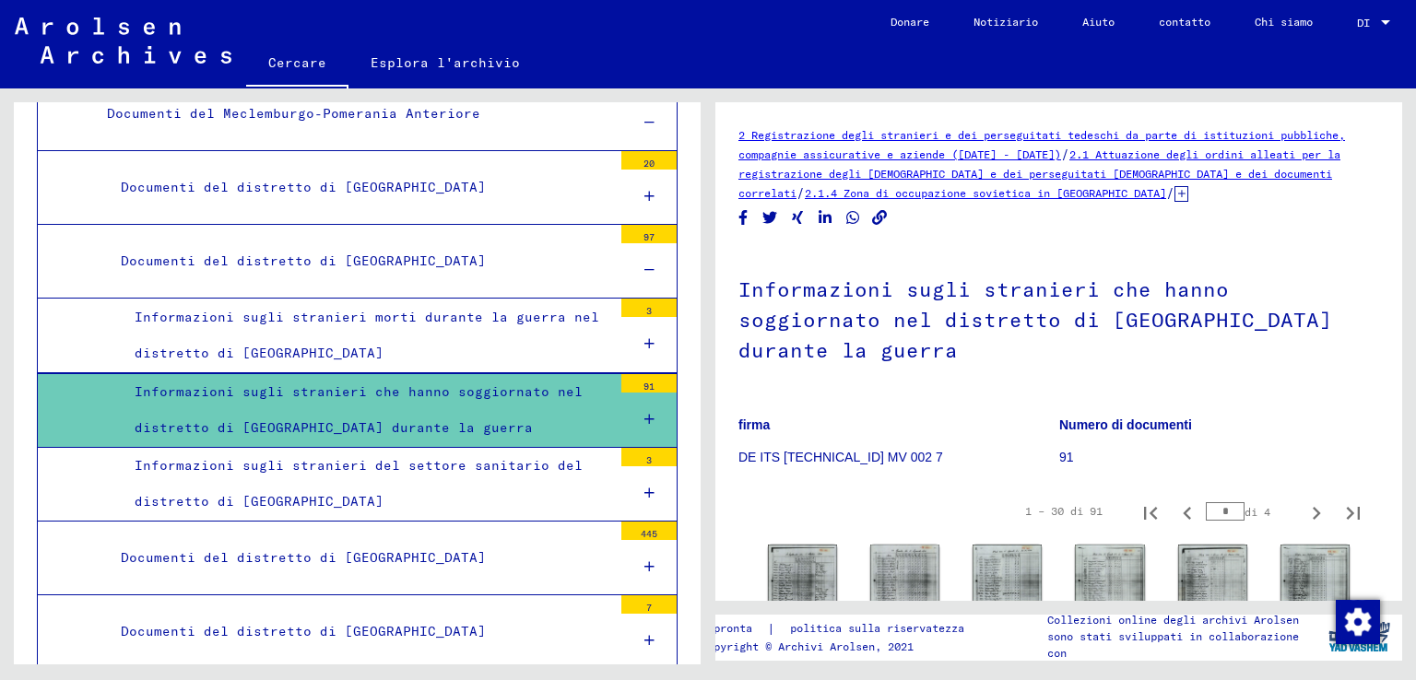
click at [640, 466] on div at bounding box center [648, 493] width 55 height 54
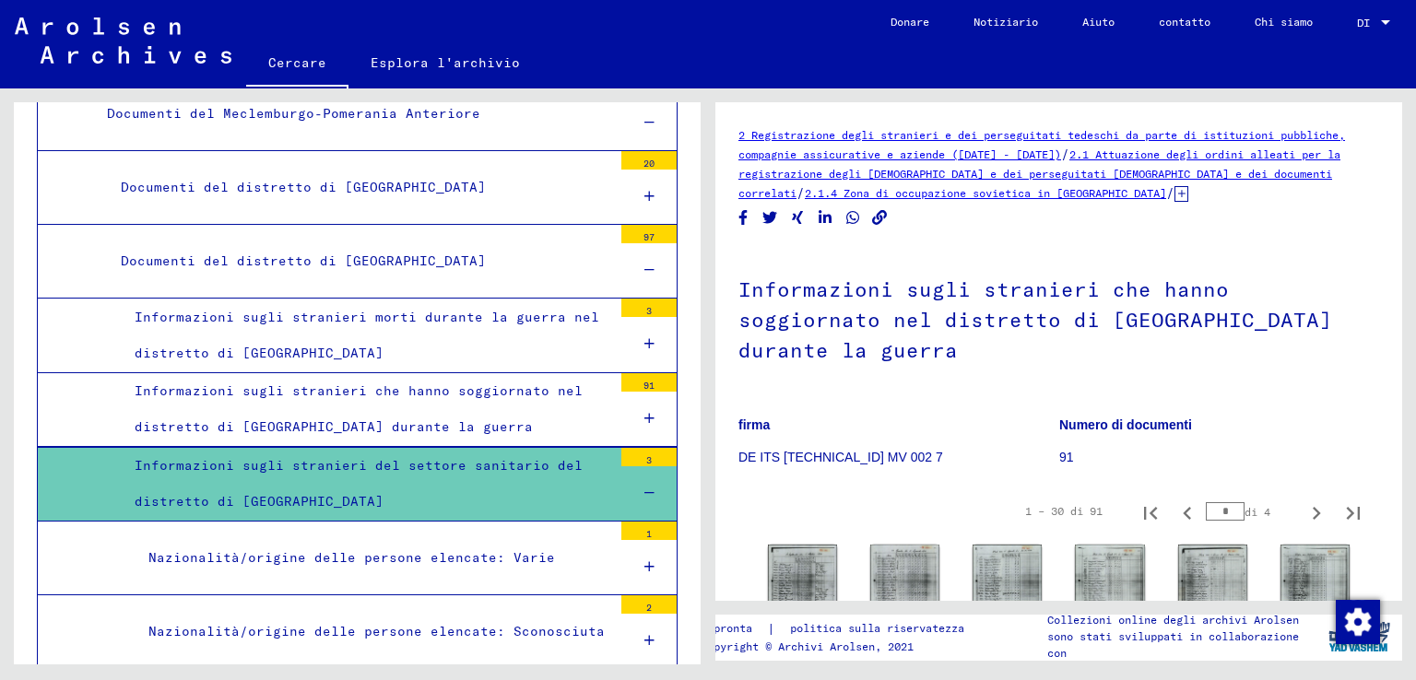
scroll to position [1678, 0]
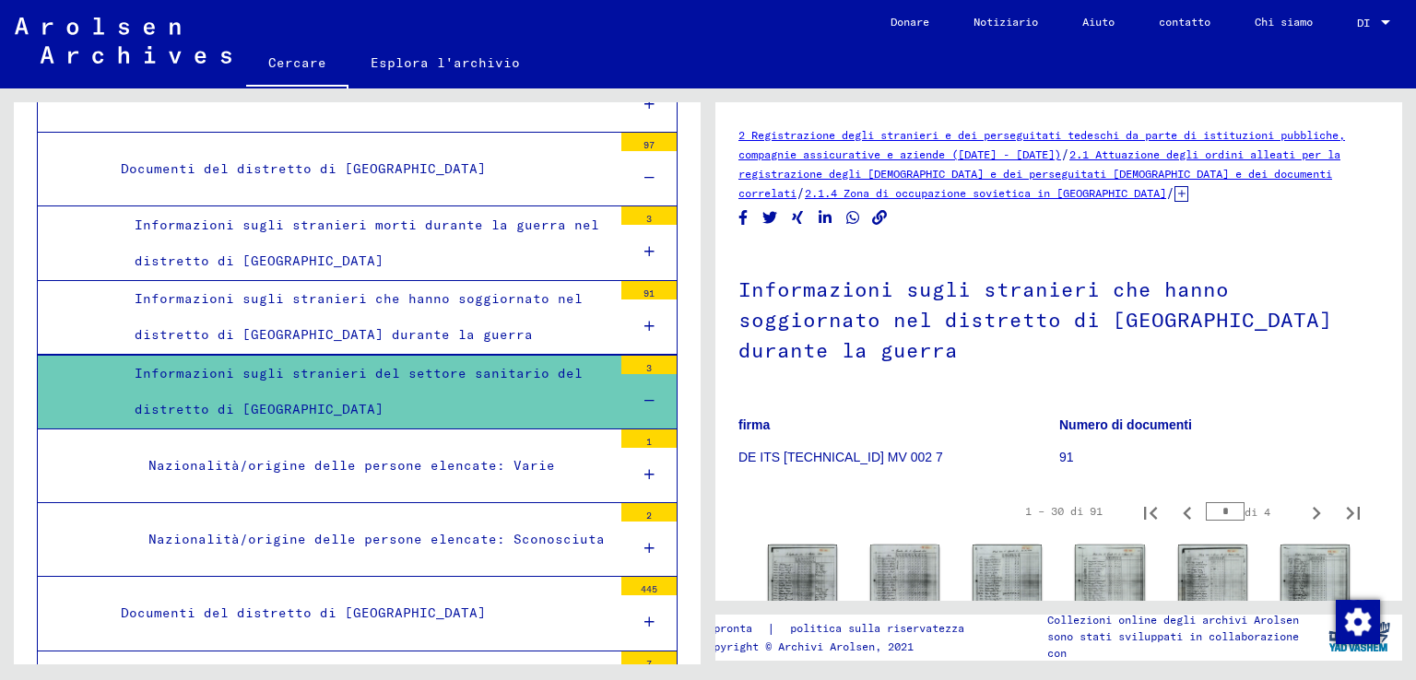
click at [530, 457] on font "Nazionalità/origine delle persone elencate: Varie" at bounding box center [351, 465] width 407 height 17
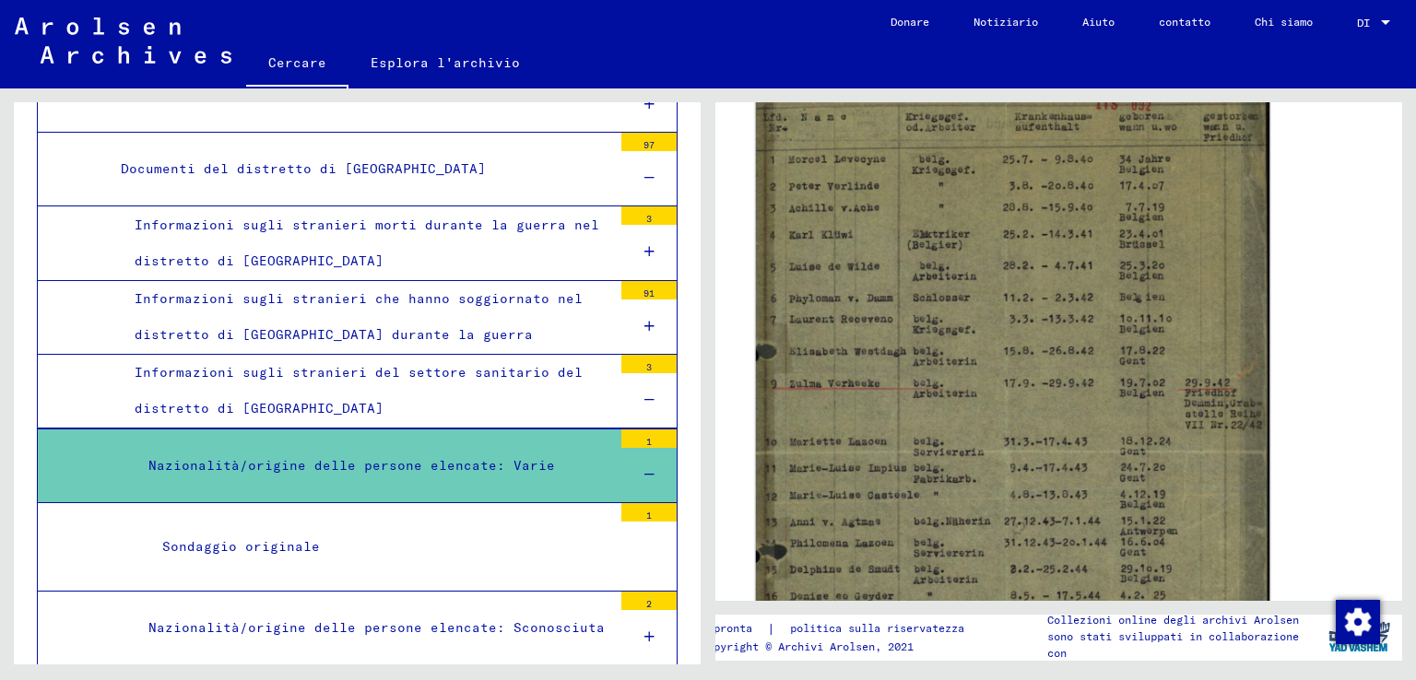
scroll to position [277, 0]
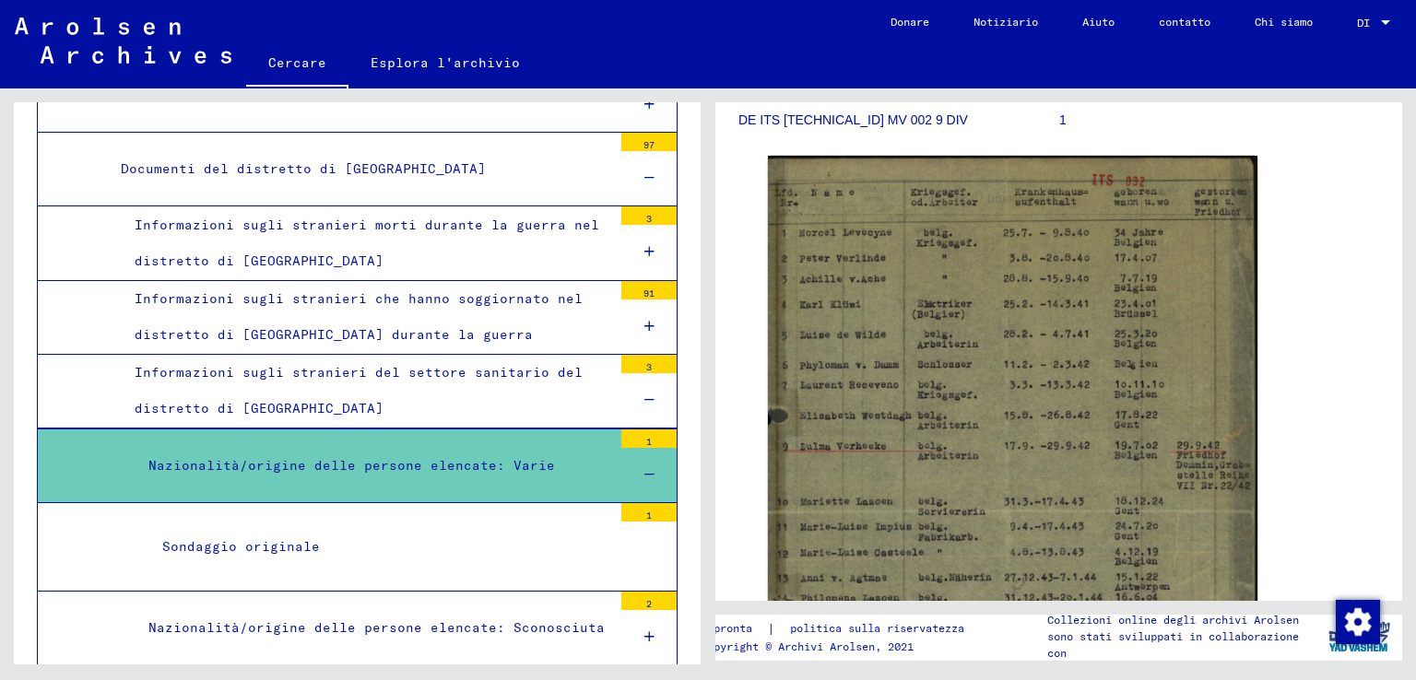
click at [482, 619] on font "Nazionalità/origine delle persone elencate: Sconosciuta" at bounding box center [376, 627] width 456 height 17
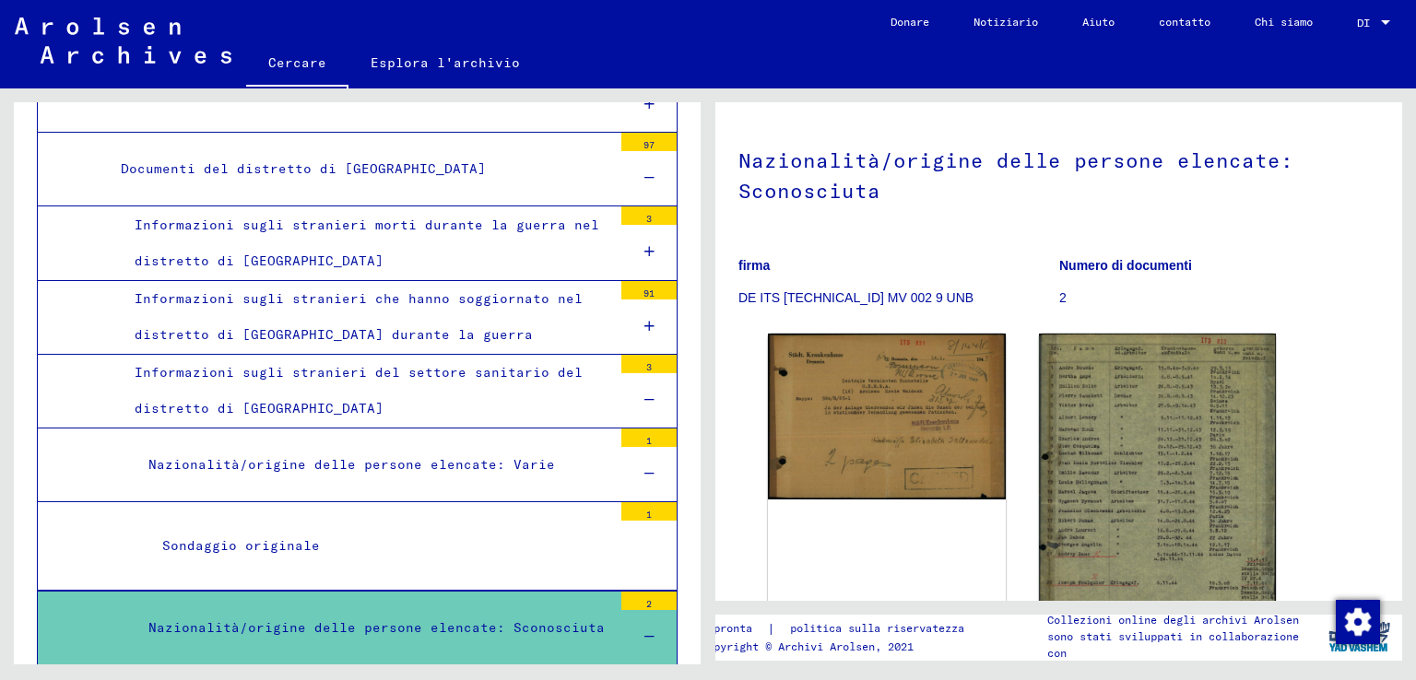
scroll to position [369, 0]
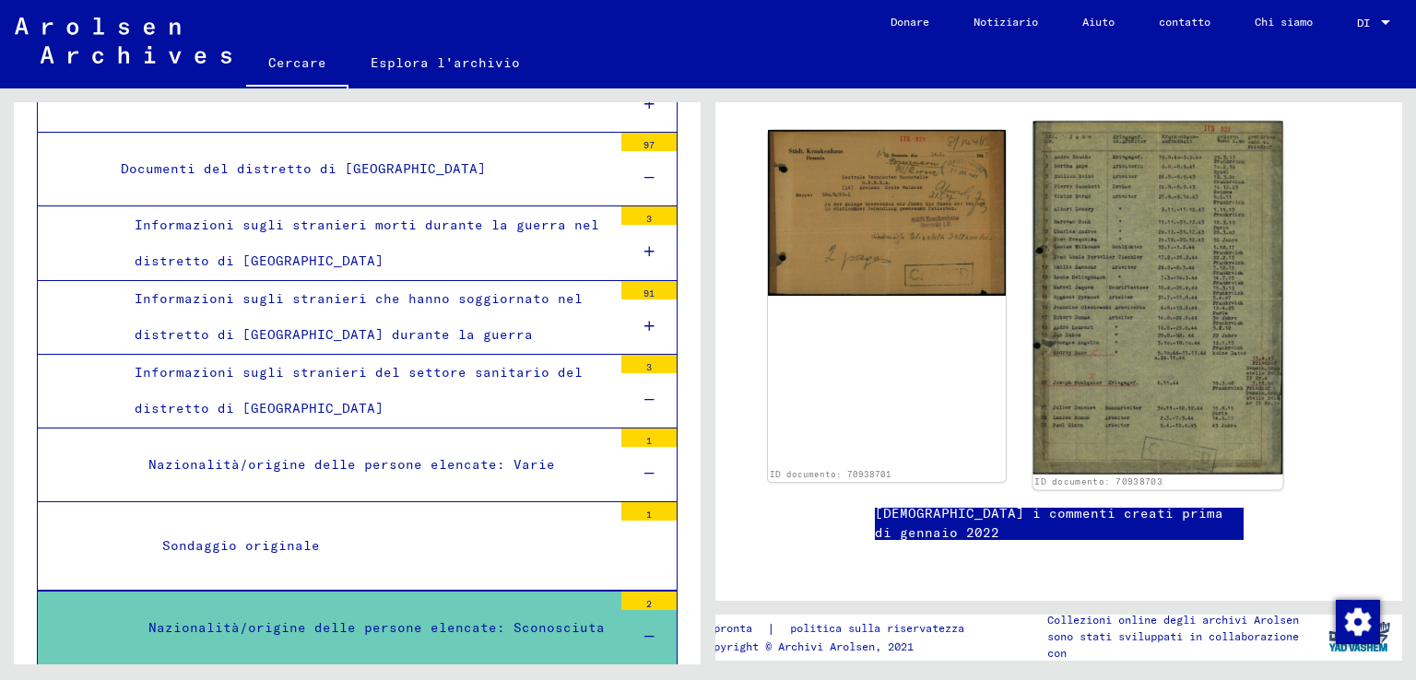
click at [1164, 266] on img at bounding box center [1156, 298] width 249 height 353
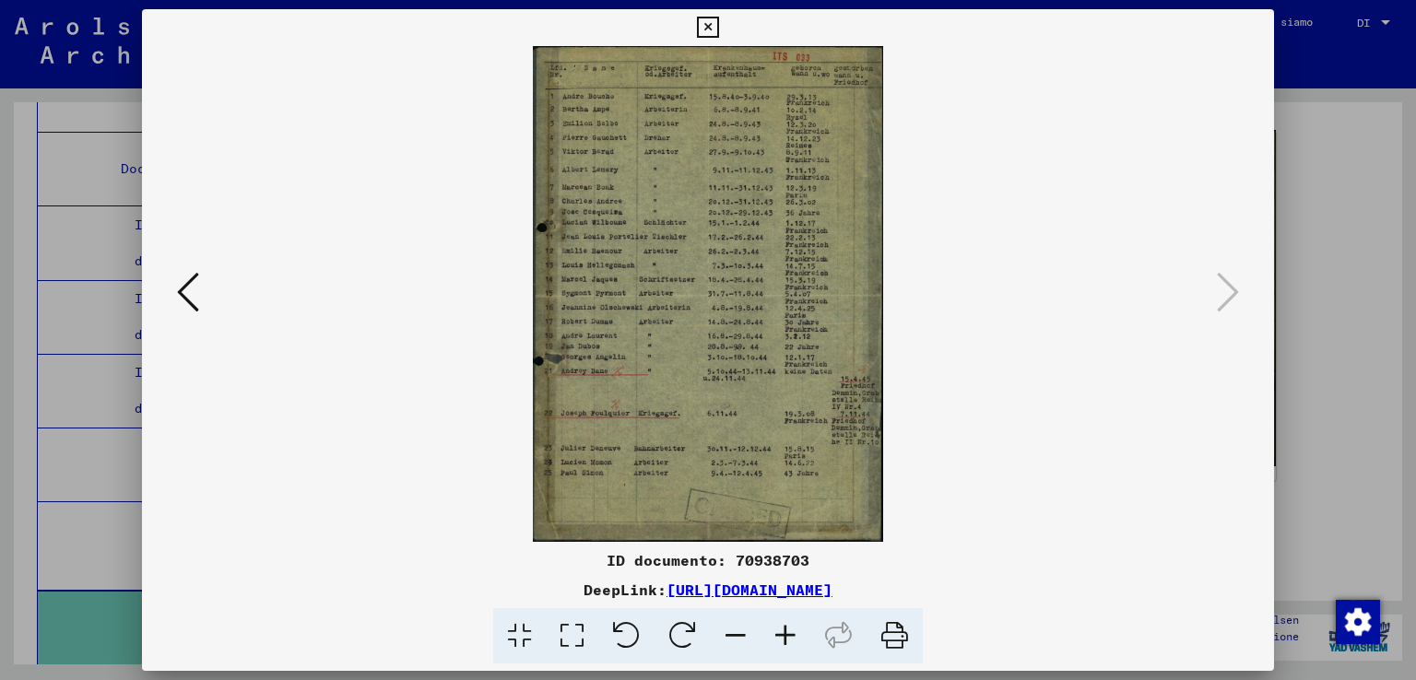
click at [1338, 259] on div at bounding box center [708, 340] width 1416 height 680
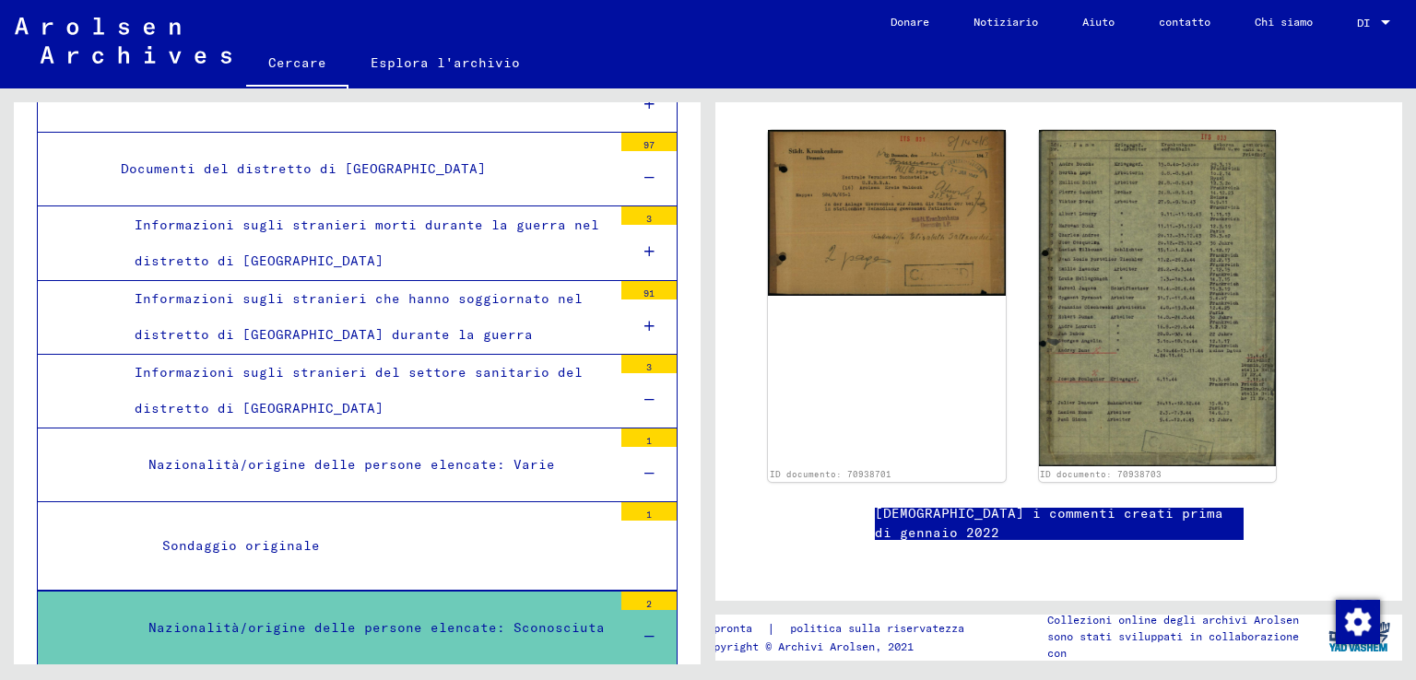
click at [644, 394] on icon at bounding box center [649, 400] width 10 height 13
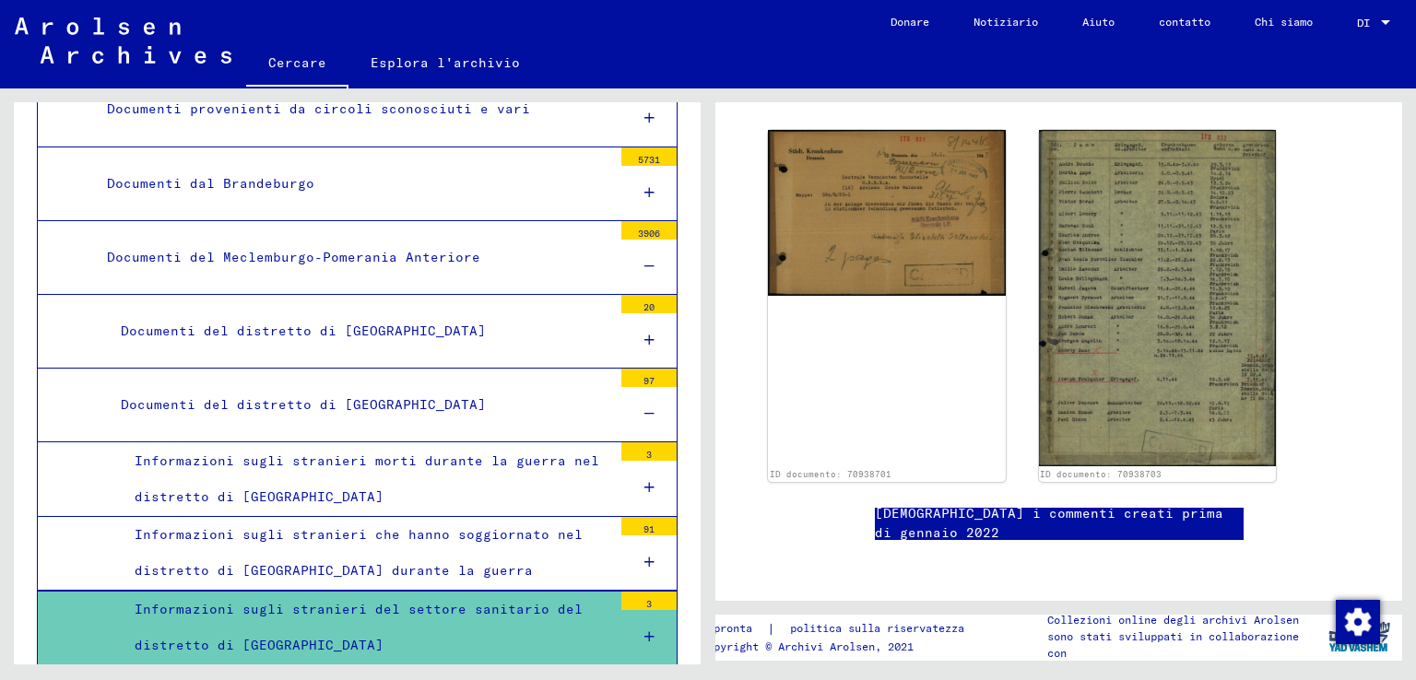
scroll to position [1401, 0]
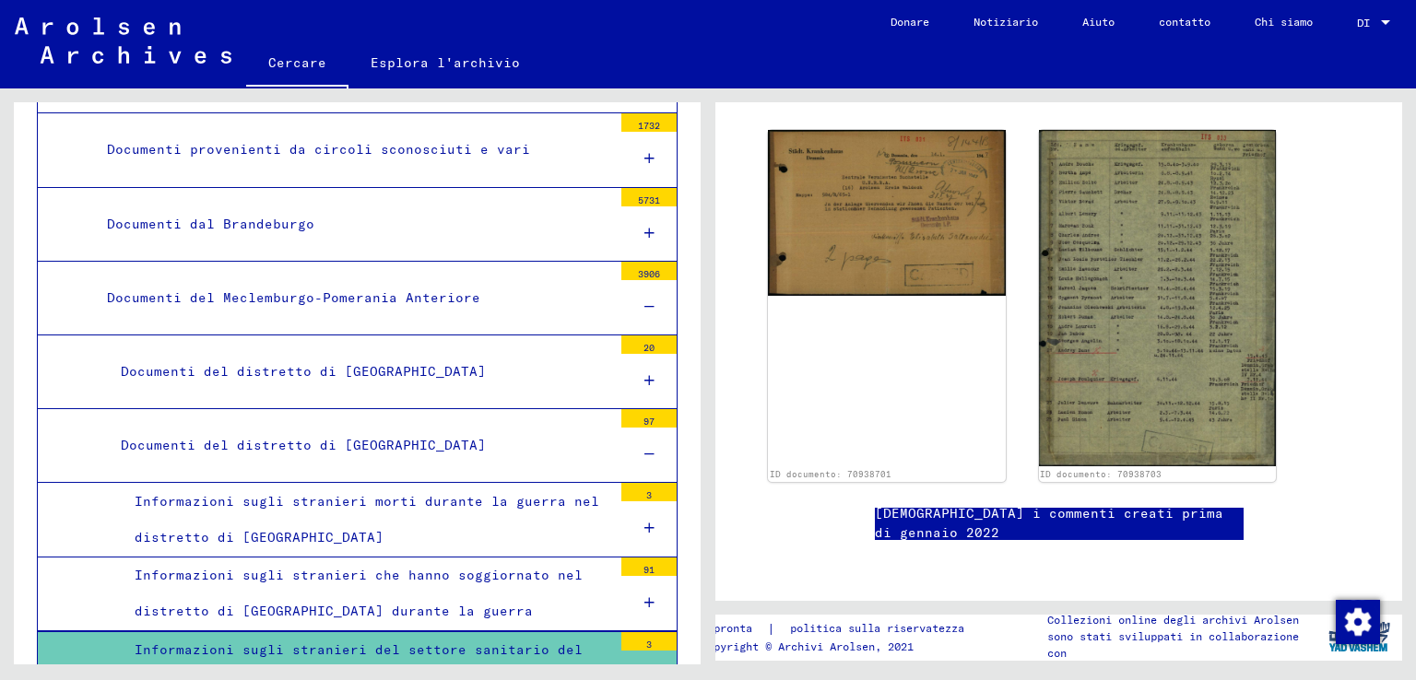
click at [640, 428] on div at bounding box center [648, 455] width 55 height 54
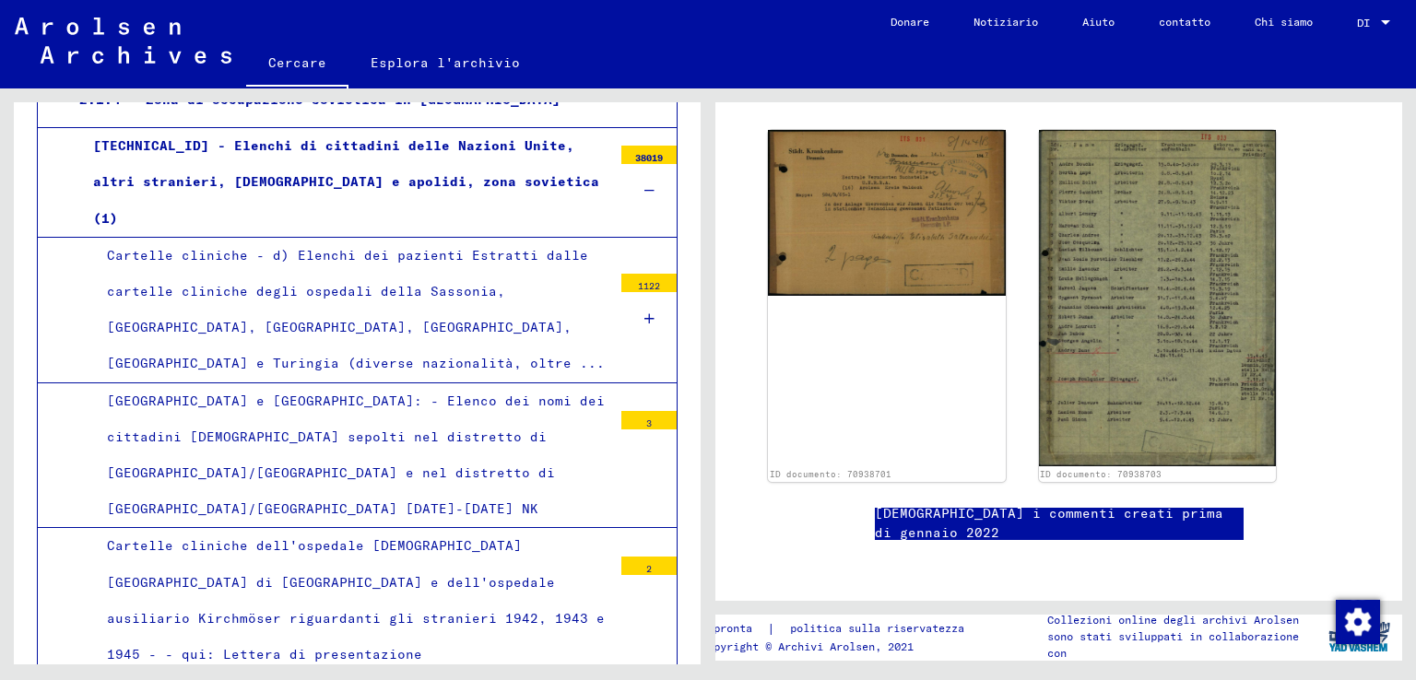
scroll to position [571, 0]
